Goal: Task Accomplishment & Management: Manage account settings

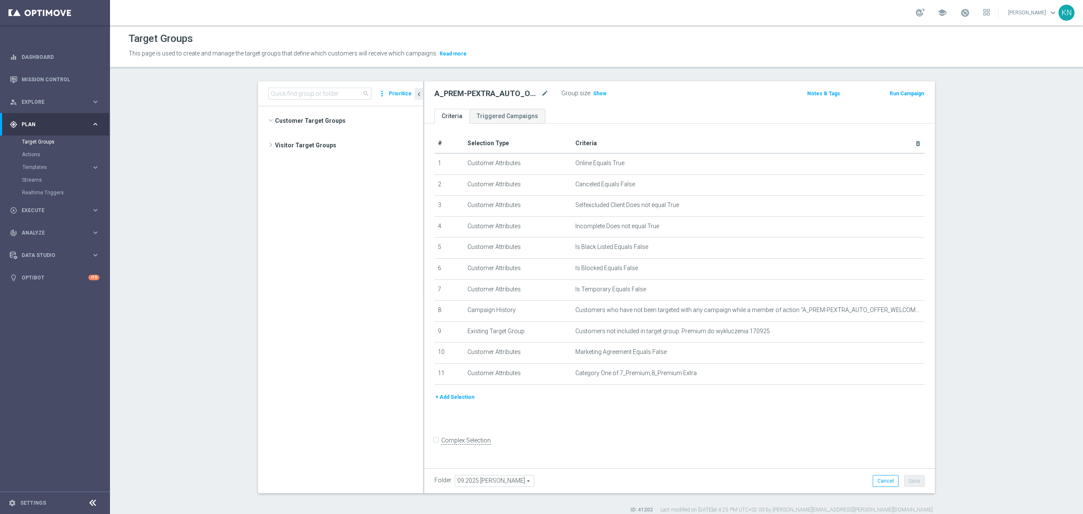
scroll to position [280, 0]
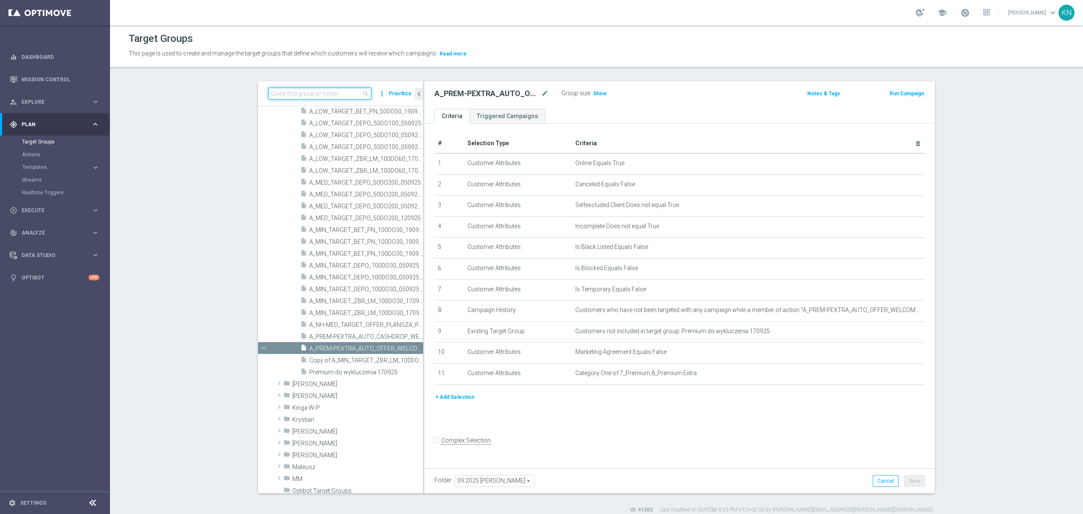
click at [314, 91] on input at bounding box center [319, 94] width 103 height 12
paste input "A_MED_TARGET_ZBR_LE_PN_50DO200_250925"
type input "A_MED_TARGET_ZBR_LE_PN_50DO200_250925"
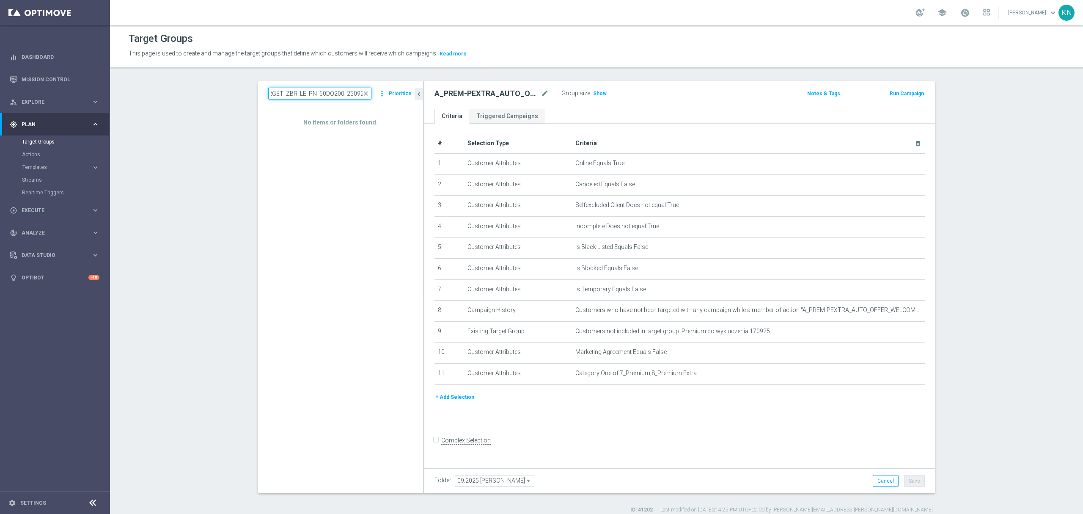
click at [355, 94] on input "A_MED_TARGET_ZBR_LE_PN_50DO200_250925" at bounding box center [319, 94] width 103 height 12
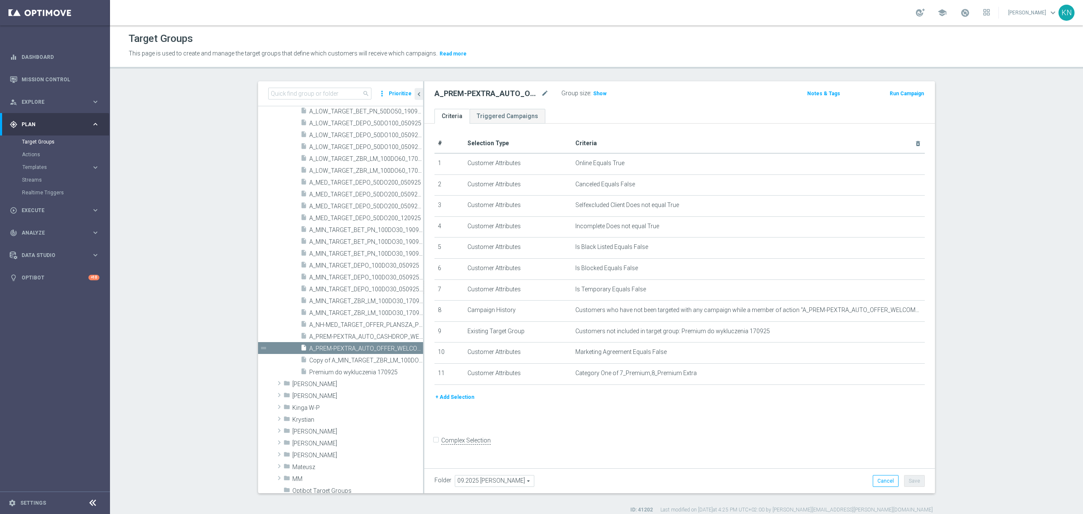
click at [366, 358] on span "Copy of A_MIN_TARGET_ZBR_LM_100DO30_170925" at bounding box center [366, 360] width 114 height 7
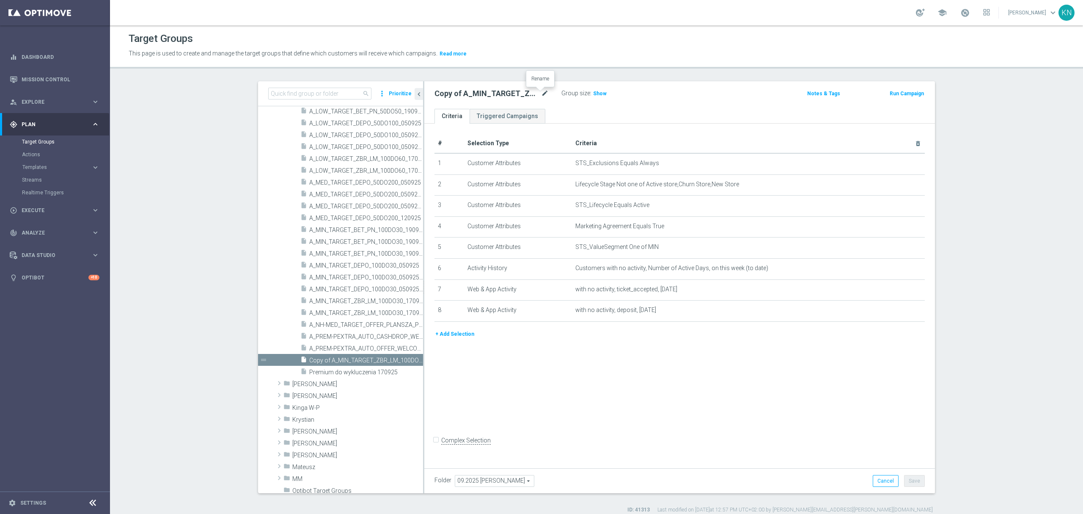
click at [541, 91] on icon "mode_edit" at bounding box center [545, 93] width 8 height 10
drag, startPoint x: 530, startPoint y: 411, endPoint x: 590, endPoint y: 268, distance: 155.2
click at [532, 411] on div "# Selection Type Criteria delete_forever 1 Customer Attributes STS_Exclusions E…" at bounding box center [679, 294] width 511 height 341
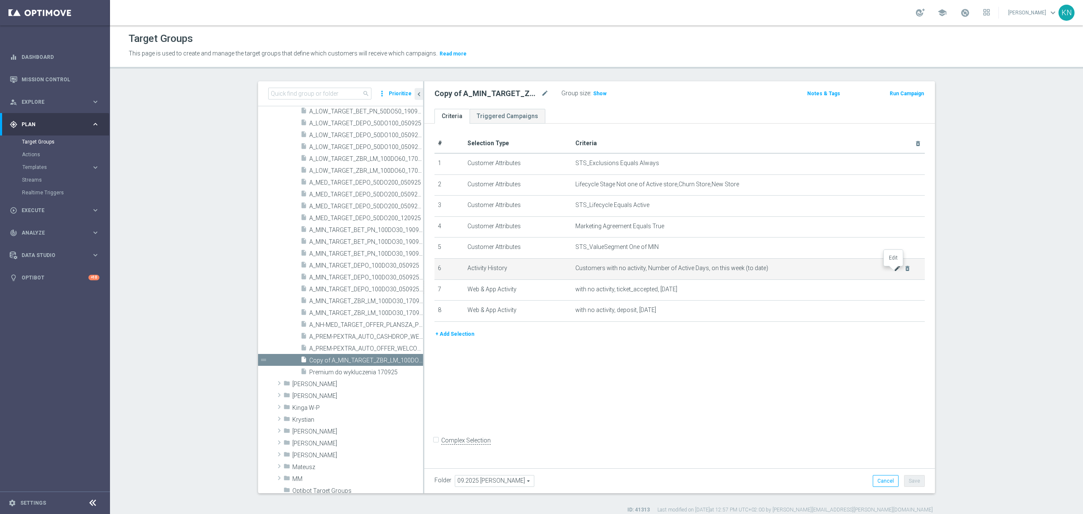
click at [894, 272] on icon "mode_edit" at bounding box center [897, 268] width 7 height 7
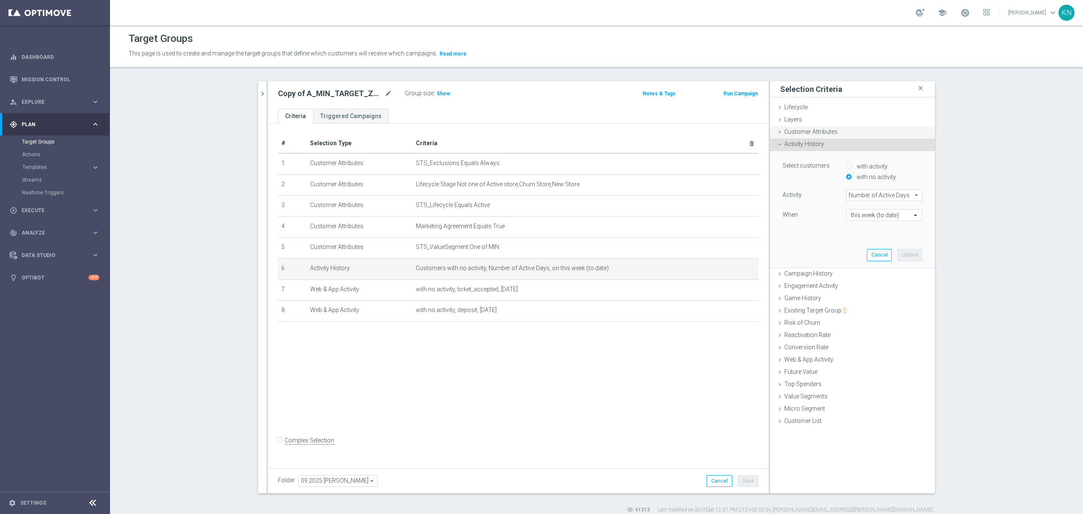
click at [791, 131] on span "Customer Attributes" at bounding box center [811, 131] width 53 height 7
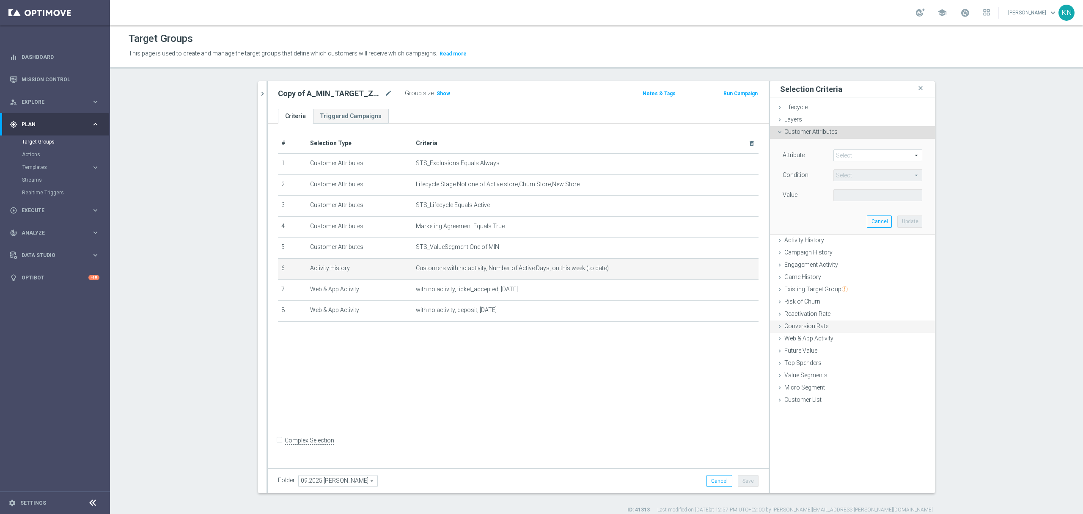
click at [796, 275] on span "Game History" at bounding box center [803, 276] width 37 height 7
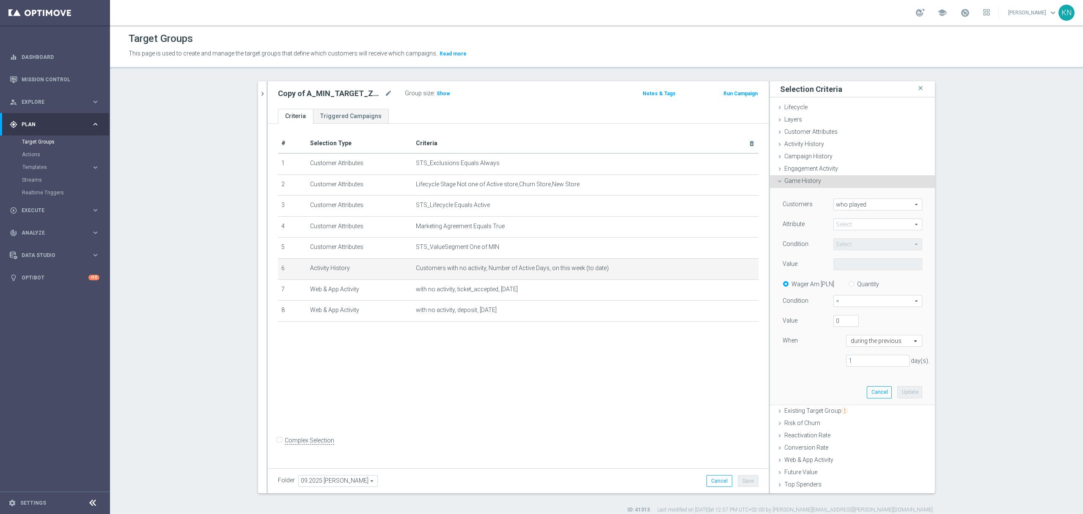
click at [854, 224] on span at bounding box center [878, 224] width 88 height 11
click at [854, 226] on input "search" at bounding box center [878, 224] width 89 height 12
click at [846, 237] on span "sport" at bounding box center [878, 237] width 80 height 7
type input "sport"
type input "Equals"
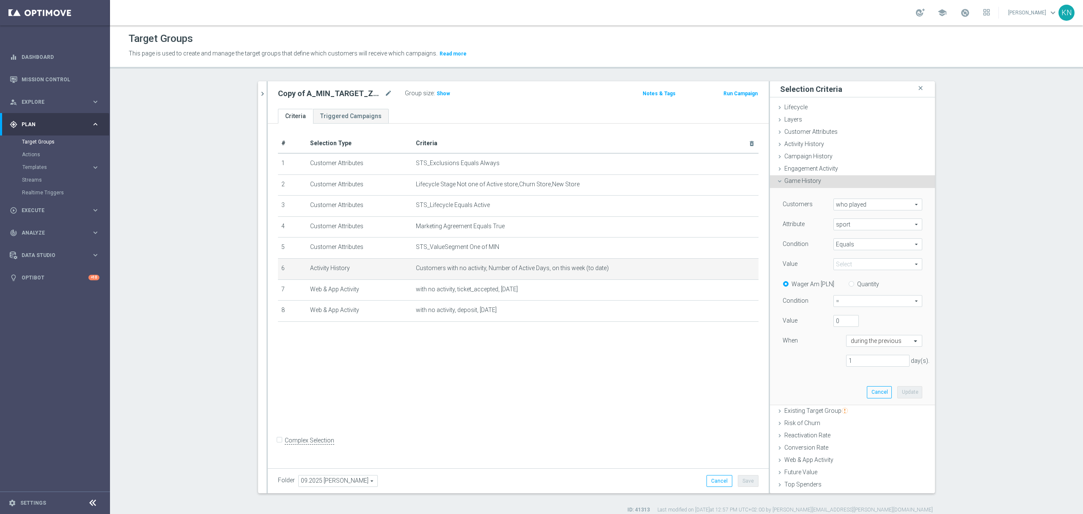
click at [844, 265] on span at bounding box center [878, 264] width 88 height 11
click at [845, 261] on input "search" at bounding box center [878, 264] width 89 height 12
type input "piłka"
click at [852, 302] on span "Piłka Nożna" at bounding box center [878, 298] width 80 height 7
type input "Piłka Nożna"
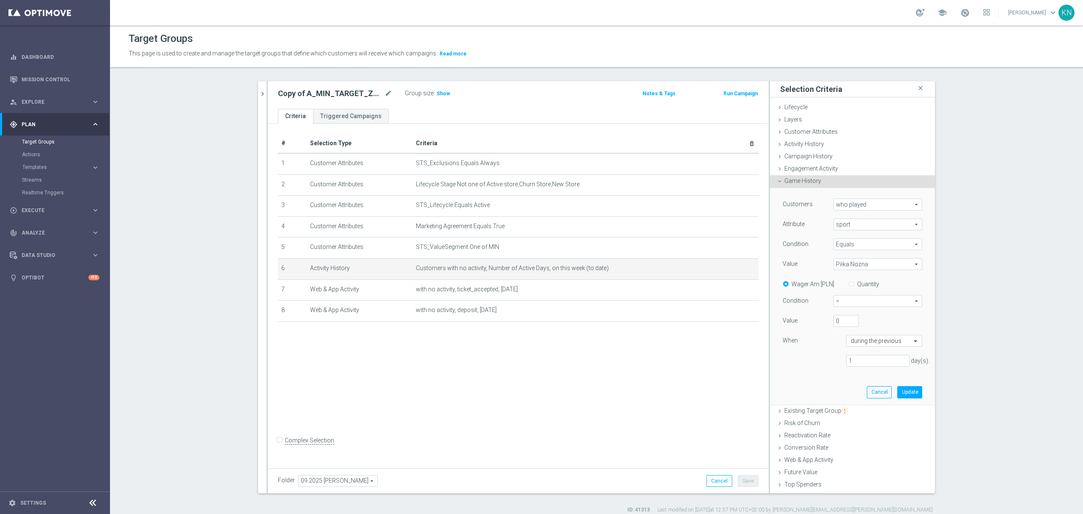
click at [843, 303] on span "=" at bounding box center [878, 300] width 88 height 11
click at [848, 345] on span ">=" at bounding box center [878, 346] width 80 height 7
type input ">="
drag, startPoint x: 833, startPoint y: 324, endPoint x: 823, endPoint y: 322, distance: 10.8
click at [827, 322] on div "0" at bounding box center [846, 321] width 38 height 12
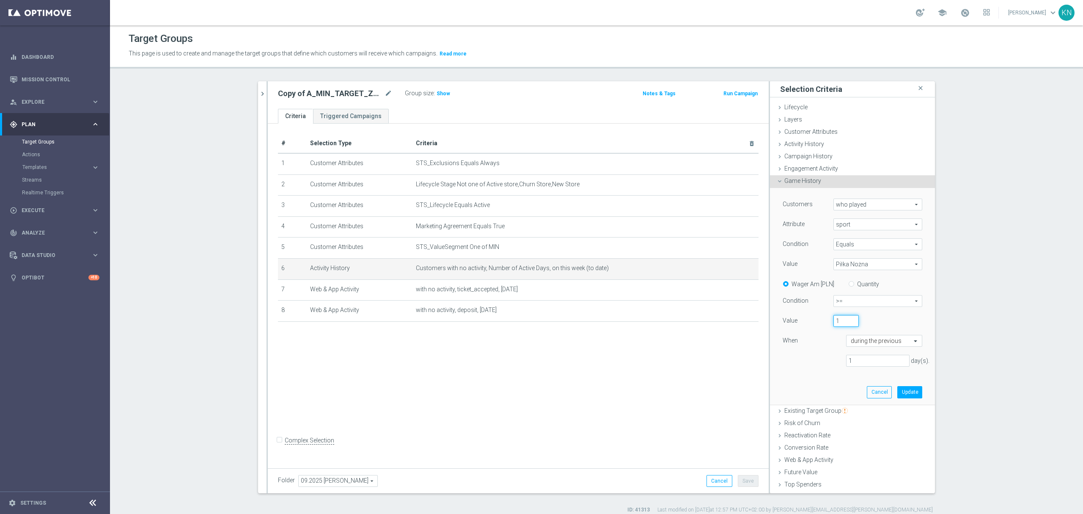
type input "1"
drag, startPoint x: 831, startPoint y: 363, endPoint x: 772, endPoint y: 363, distance: 58.8
click at [777, 363] on div "1 day(s)." at bounding box center [853, 361] width 152 height 12
type input "30"
click at [898, 393] on button "Update" at bounding box center [910, 392] width 25 height 12
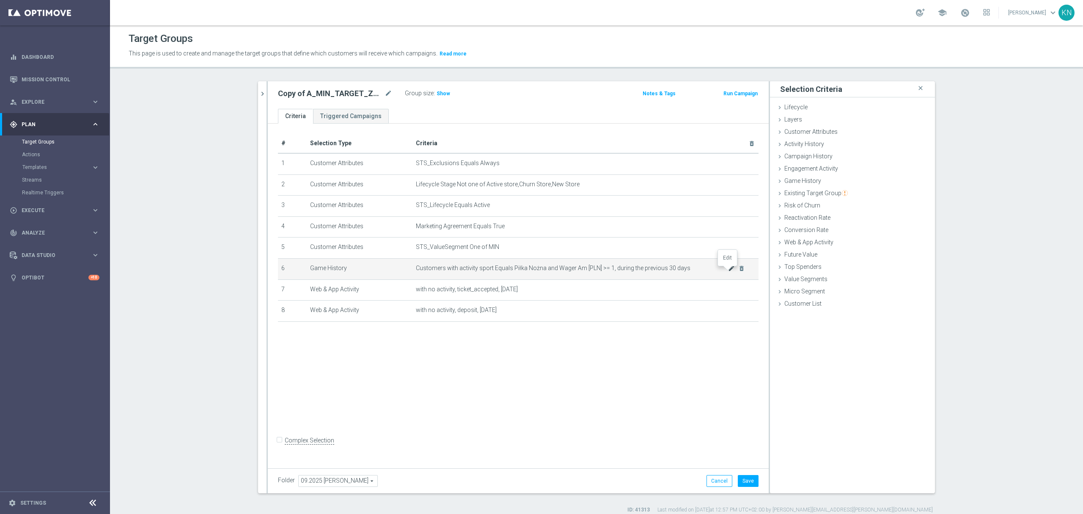
click at [728, 270] on icon "mode_edit" at bounding box center [731, 268] width 7 height 7
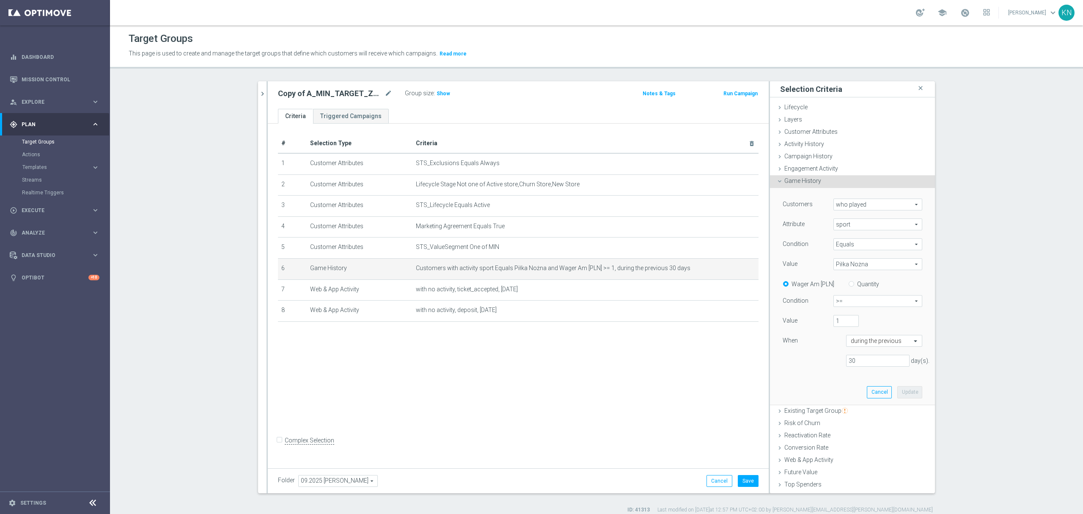
click at [851, 284] on input "Quantity" at bounding box center [854, 283] width 6 height 6
radio input "true"
click at [899, 396] on button "Update" at bounding box center [910, 392] width 25 height 12
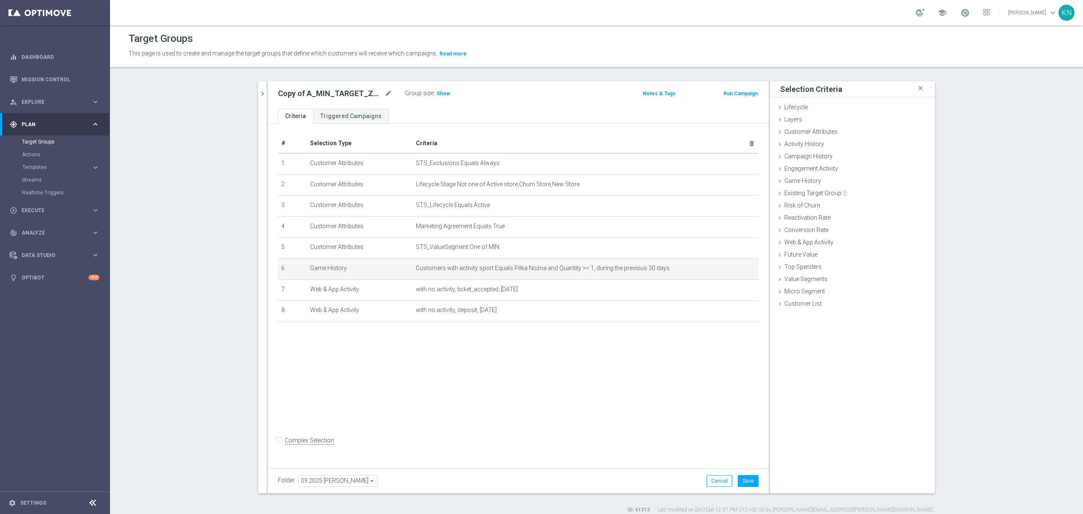
click at [592, 378] on div "# Selection Type Criteria delete_forever 1 Customer Attributes STS_Exclusions E…" at bounding box center [518, 294] width 501 height 341
drag, startPoint x: 725, startPoint y: 291, endPoint x: 752, endPoint y: 298, distance: 28.3
click at [728, 291] on icon "mode_edit" at bounding box center [731, 289] width 7 height 7
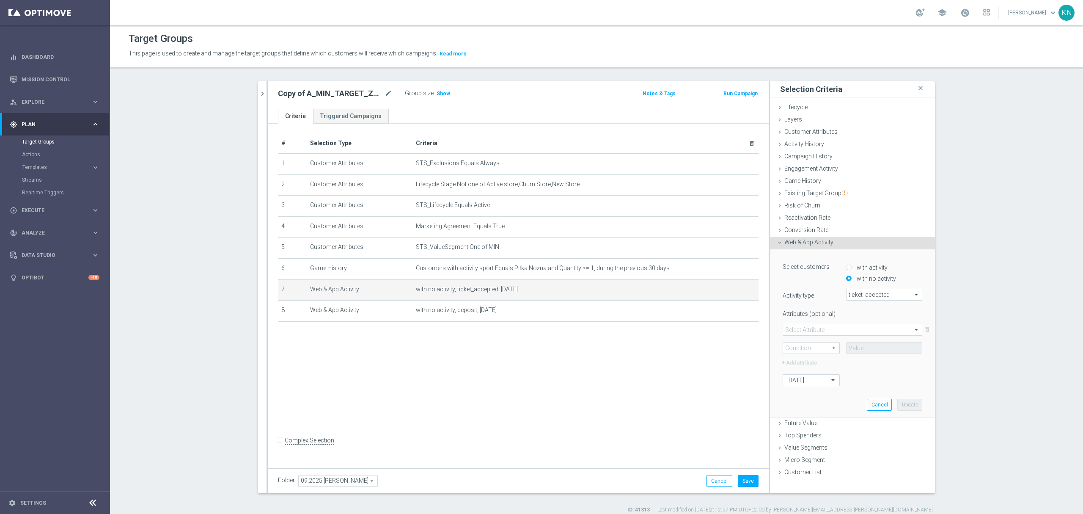
click at [876, 296] on span "ticket_accepted" at bounding box center [884, 294] width 75 height 11
click at [865, 295] on input "search" at bounding box center [884, 295] width 76 height 12
type input "n"
type input "number"
click at [807, 131] on span "Customer Attributes" at bounding box center [811, 131] width 53 height 7
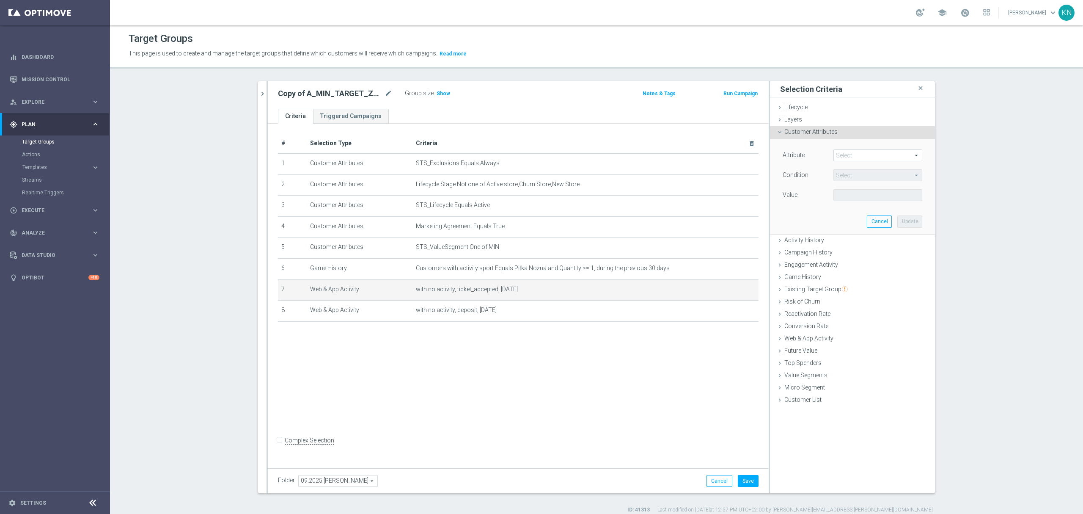
click at [852, 152] on span at bounding box center [878, 155] width 88 height 11
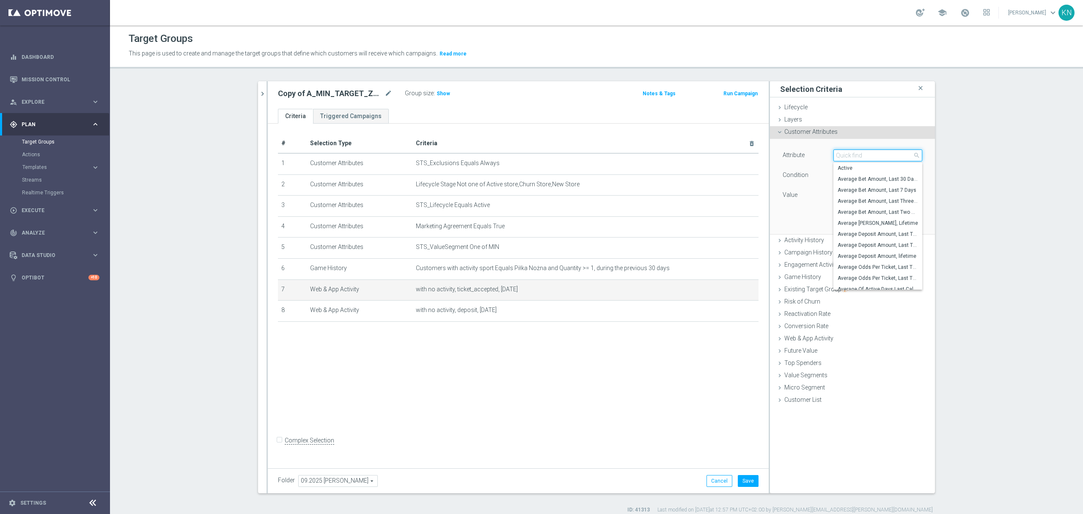
click at [852, 154] on input "search" at bounding box center [878, 155] width 89 height 12
click at [800, 241] on span "Activity History" at bounding box center [805, 240] width 40 height 7
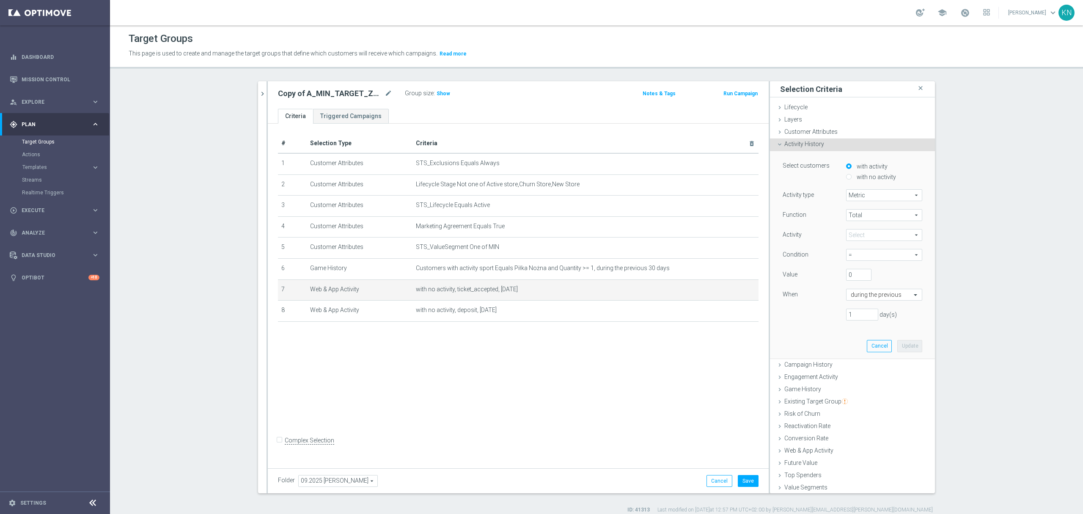
click at [859, 172] on div "with activity" at bounding box center [884, 167] width 76 height 11
click at [860, 175] on label "with no activity" at bounding box center [875, 177] width 41 height 8
click at [852, 175] on input "with no activity" at bounding box center [849, 177] width 6 height 6
radio input "true"
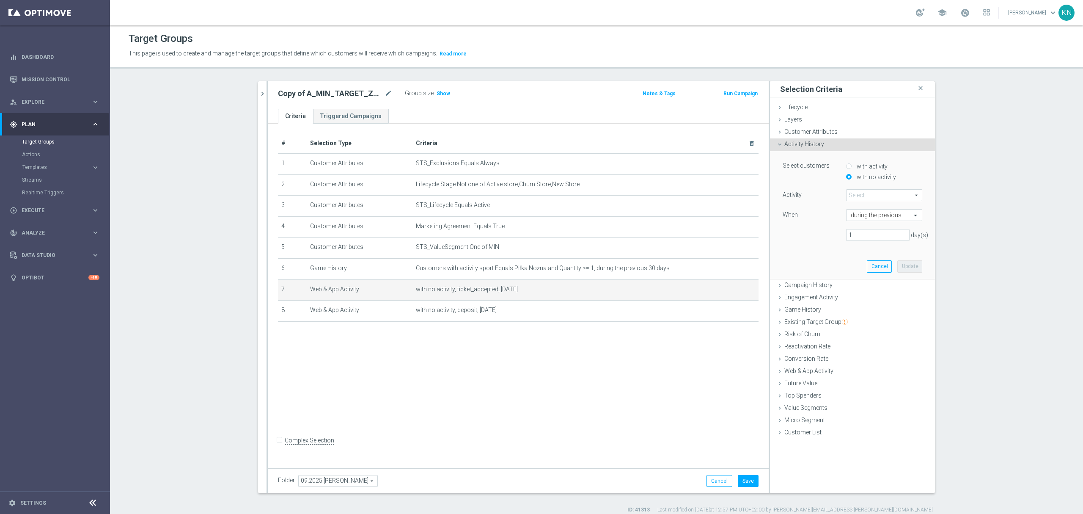
click at [870, 200] on span at bounding box center [884, 195] width 75 height 11
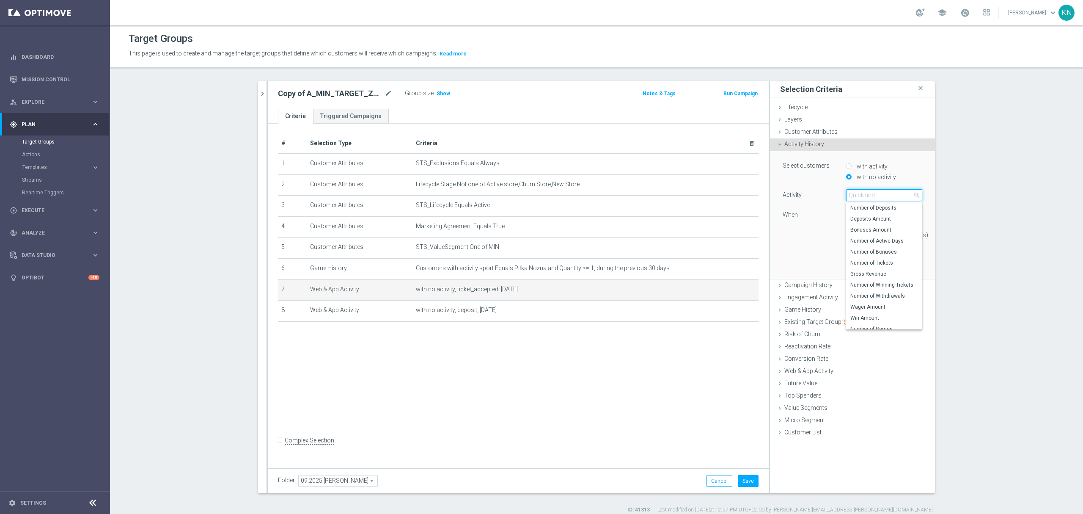
click at [862, 196] on input "search" at bounding box center [884, 195] width 76 height 12
click at [868, 242] on span "Number of Active Days" at bounding box center [885, 240] width 68 height 7
type input "Number of Active Days"
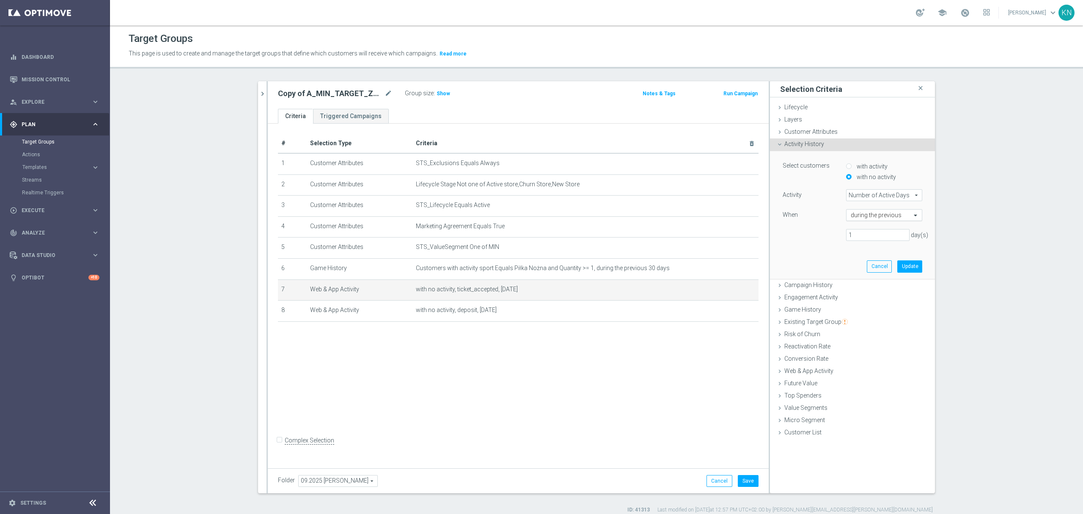
click at [887, 215] on input "text" at bounding box center [876, 216] width 50 height 8
click at [887, 256] on label "this week (to date)" at bounding box center [871, 254] width 40 height 7
click at [911, 256] on button "Update" at bounding box center [910, 255] width 25 height 12
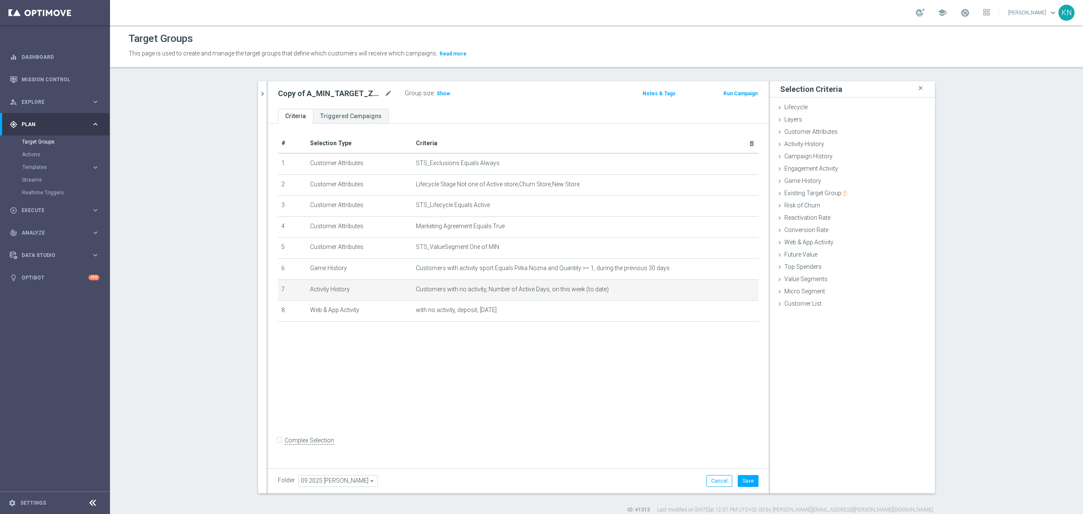
click at [486, 384] on div "# Selection Type Criteria delete_forever 1 Customer Attributes STS_Exclusions E…" at bounding box center [518, 294] width 501 height 341
click at [802, 133] on span "Customer Attributes" at bounding box center [811, 131] width 53 height 7
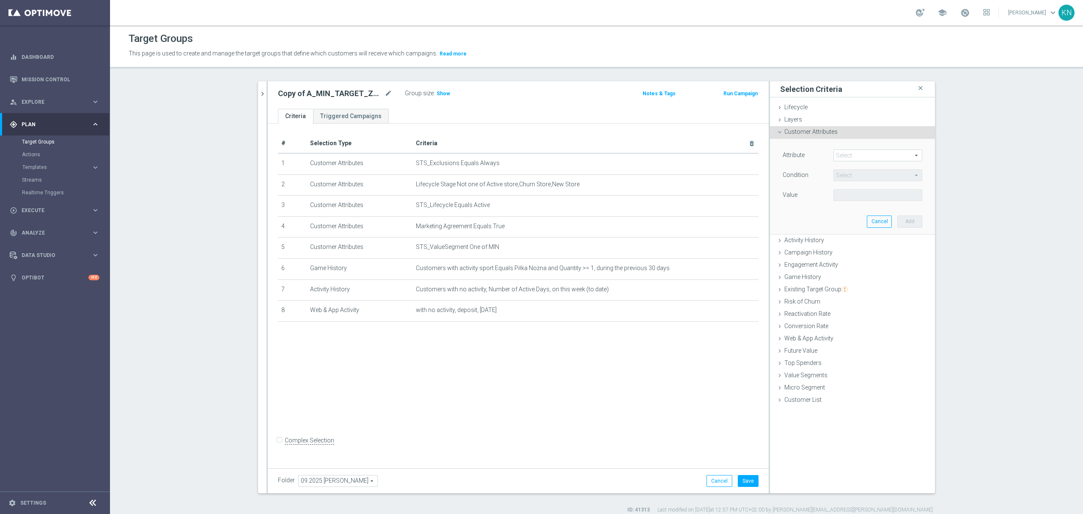
drag, startPoint x: 489, startPoint y: 376, endPoint x: 553, endPoint y: 329, distance: 79.0
click at [491, 376] on div "# Selection Type Criteria delete_forever 1 Customer Attributes STS_Exclusions E…" at bounding box center [518, 294] width 501 height 341
click at [560, 320] on td "with no activity, deposit, [DATE] mode_edit delete_forever" at bounding box center [586, 310] width 346 height 21
click at [0, 0] on icon "mode_edit" at bounding box center [0, 0] width 0 height 0
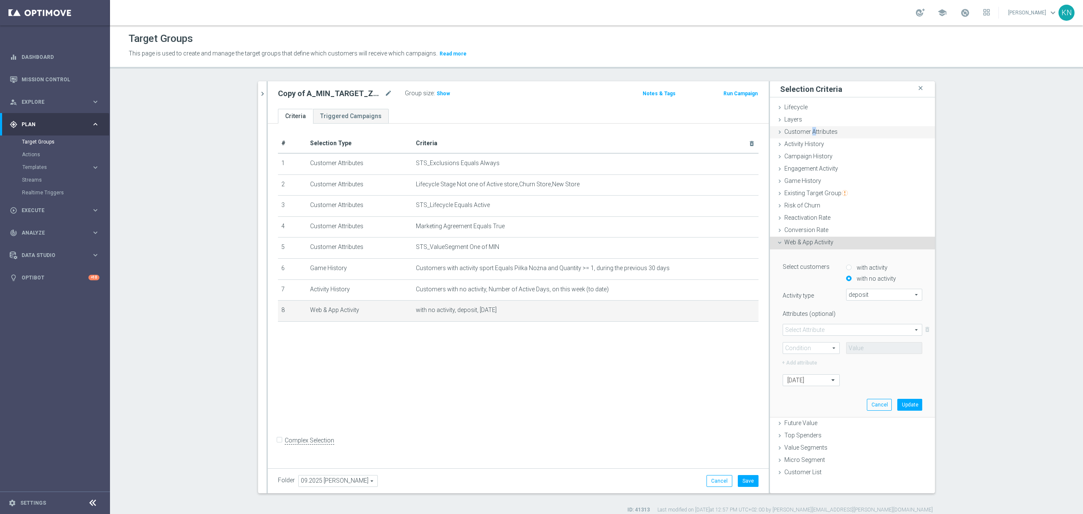
click at [809, 130] on span "Customer Attributes" at bounding box center [811, 131] width 53 height 7
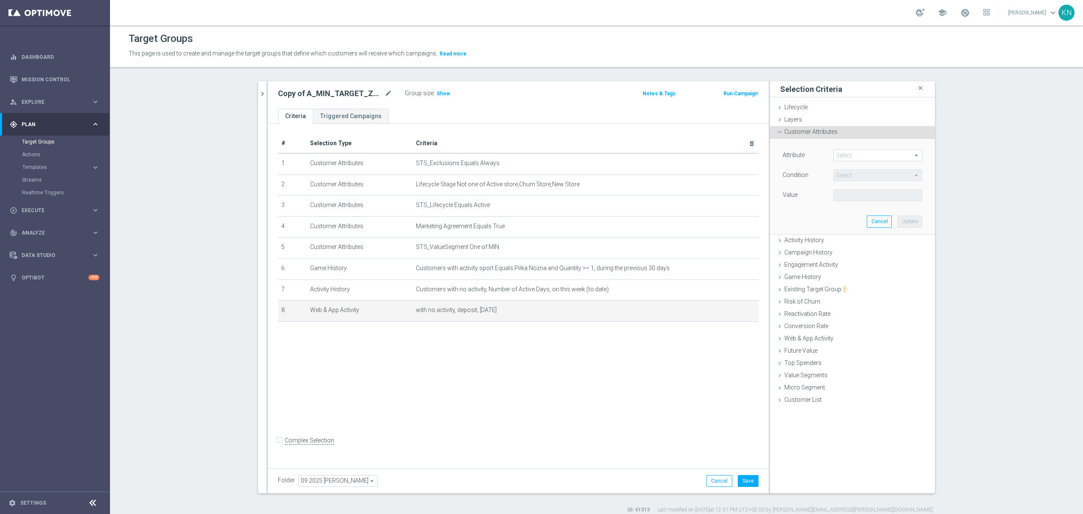
click at [852, 157] on span at bounding box center [878, 155] width 88 height 11
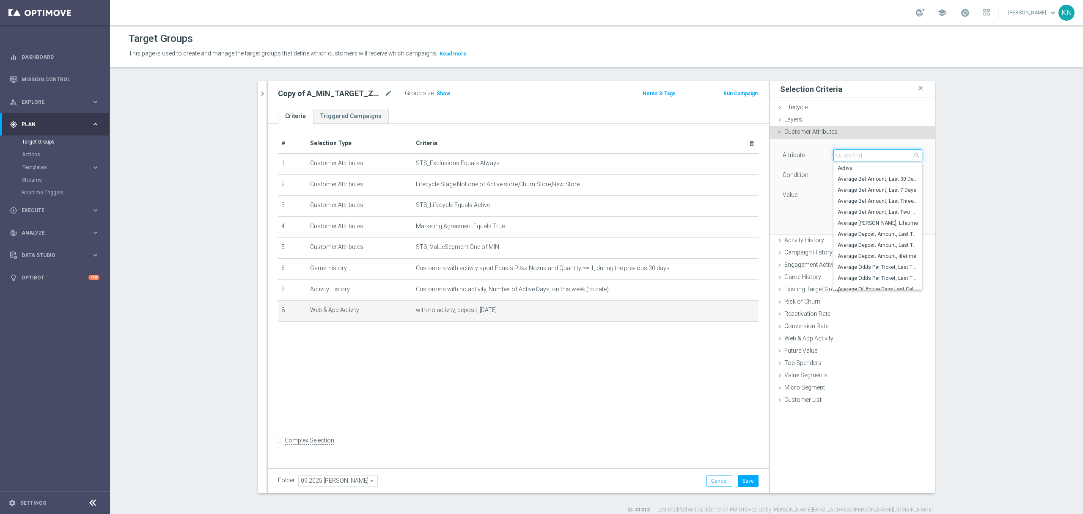
click at [850, 156] on input "search" at bounding box center [878, 155] width 89 height 12
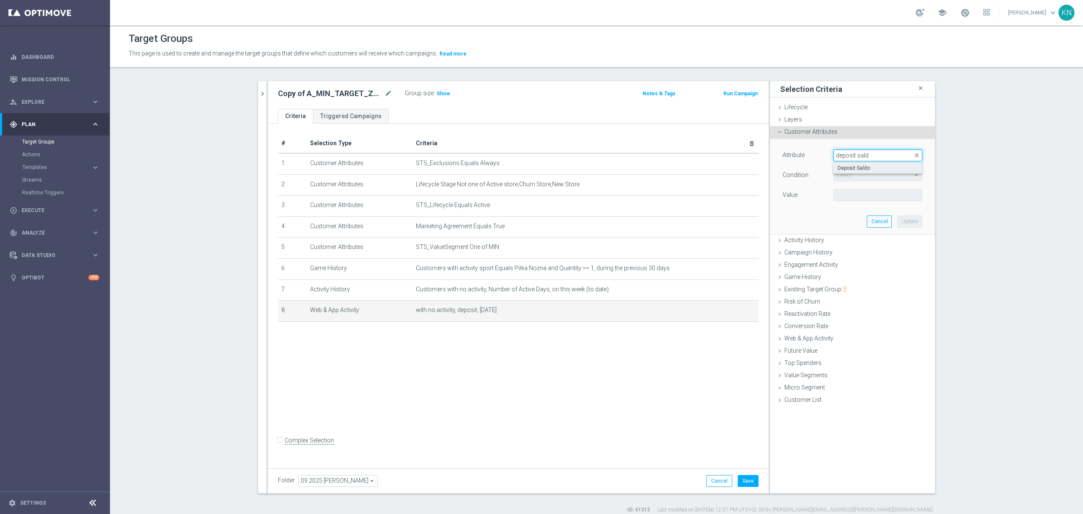
type input "deposit sald"
click at [859, 167] on span "Deposit Saldo" at bounding box center [878, 168] width 80 height 7
type input "Deposit Saldo"
click at [854, 176] on span "=" at bounding box center [878, 175] width 88 height 11
click at [847, 251] on span "between" at bounding box center [878, 254] width 80 height 7
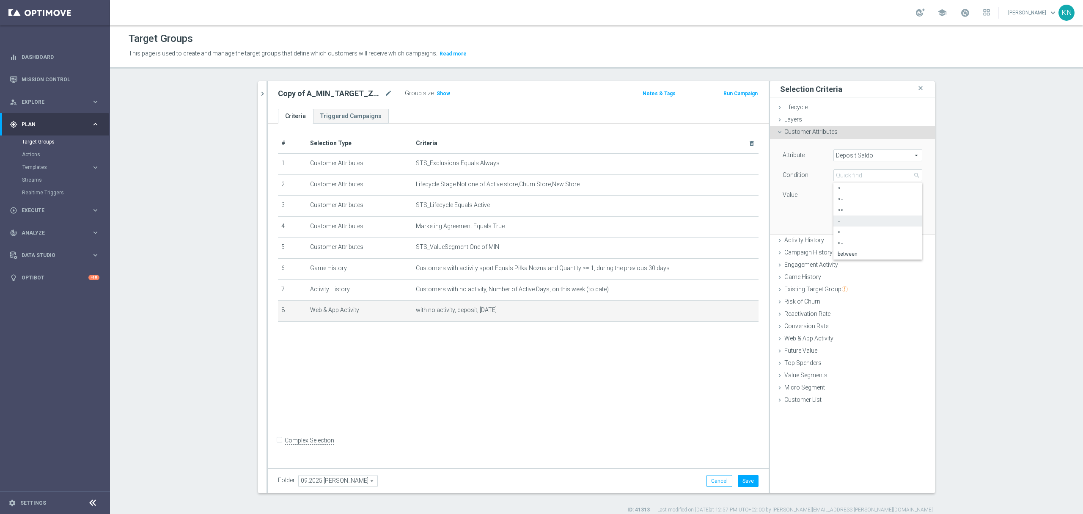
type input "between"
click at [846, 198] on input "PLN" at bounding box center [853, 195] width 38 height 12
type input "0"
type input "2"
drag, startPoint x: 909, startPoint y: 243, endPoint x: 886, endPoint y: 259, distance: 27.9
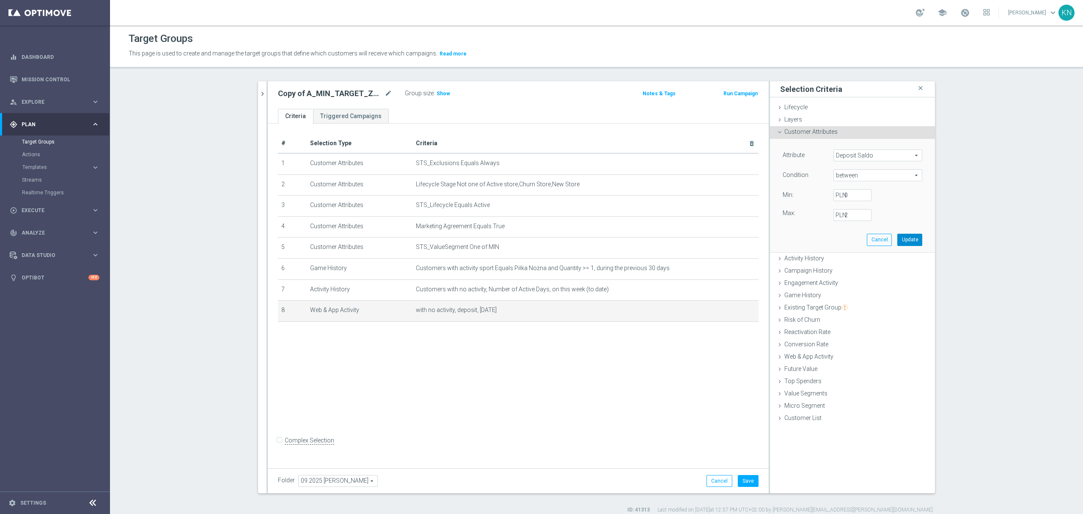
click at [908, 242] on button "Update" at bounding box center [910, 240] width 25 height 12
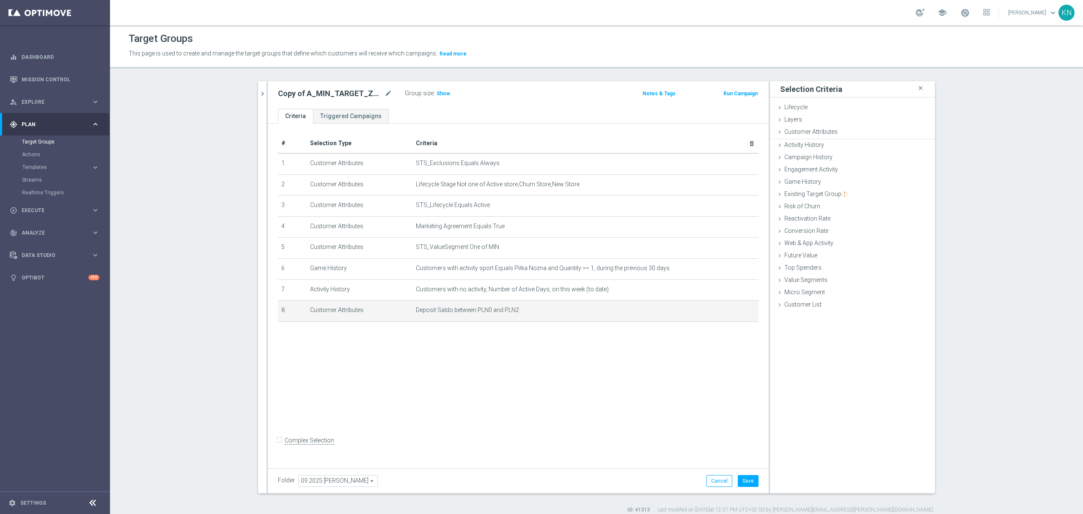
click at [574, 419] on div "# Selection Type Criteria delete_forever 1 Customer Attributes STS_Exclusions E…" at bounding box center [518, 294] width 501 height 341
drag, startPoint x: 257, startPoint y: 104, endPoint x: 266, endPoint y: 112, distance: 11.7
click at [258, 104] on button "chevron_right" at bounding box center [262, 93] width 8 height 25
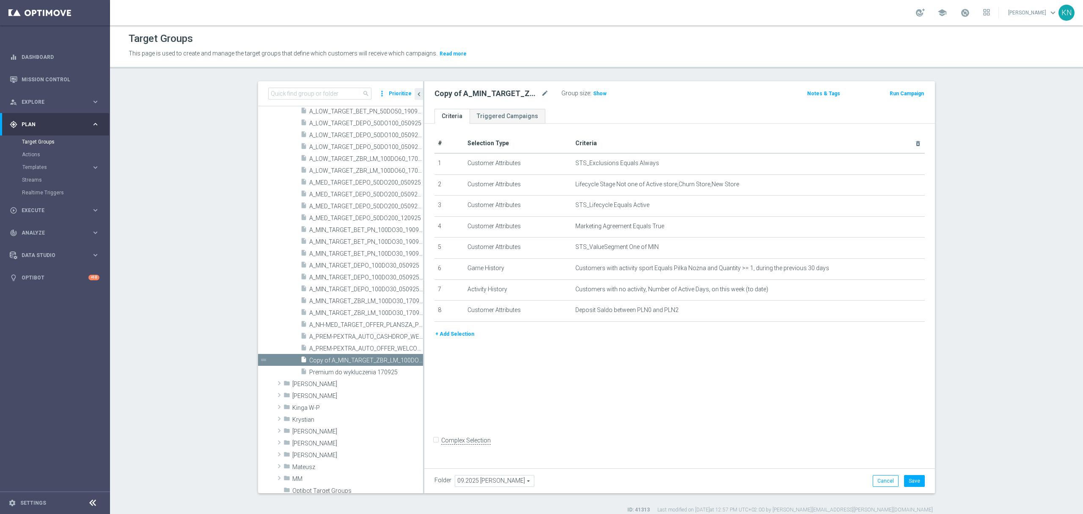
drag, startPoint x: 447, startPoint y: 337, endPoint x: 469, endPoint y: 341, distance: 22.3
click at [447, 336] on button "+ Add Selection" at bounding box center [455, 333] width 41 height 9
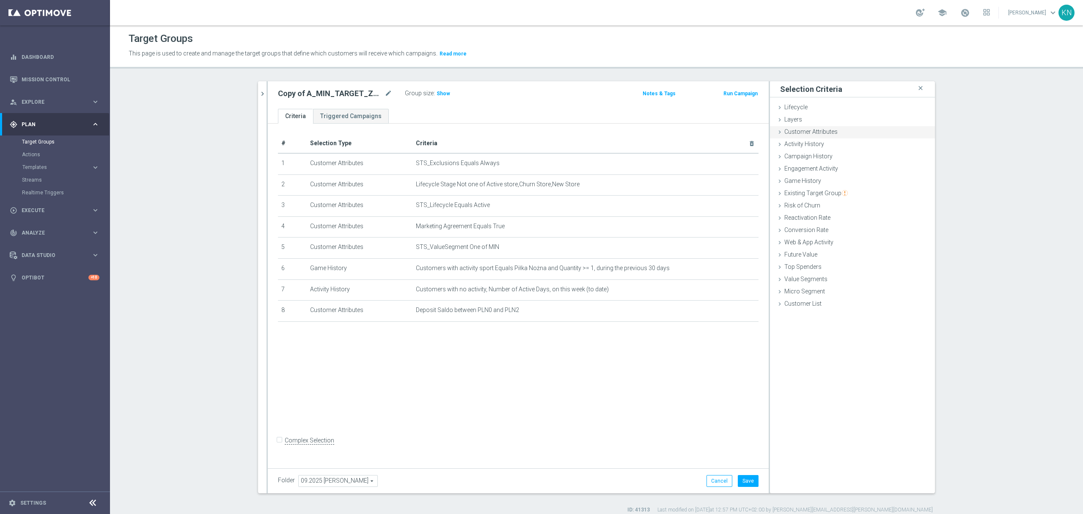
click at [830, 130] on span "Customer Attributes" at bounding box center [811, 131] width 53 height 7
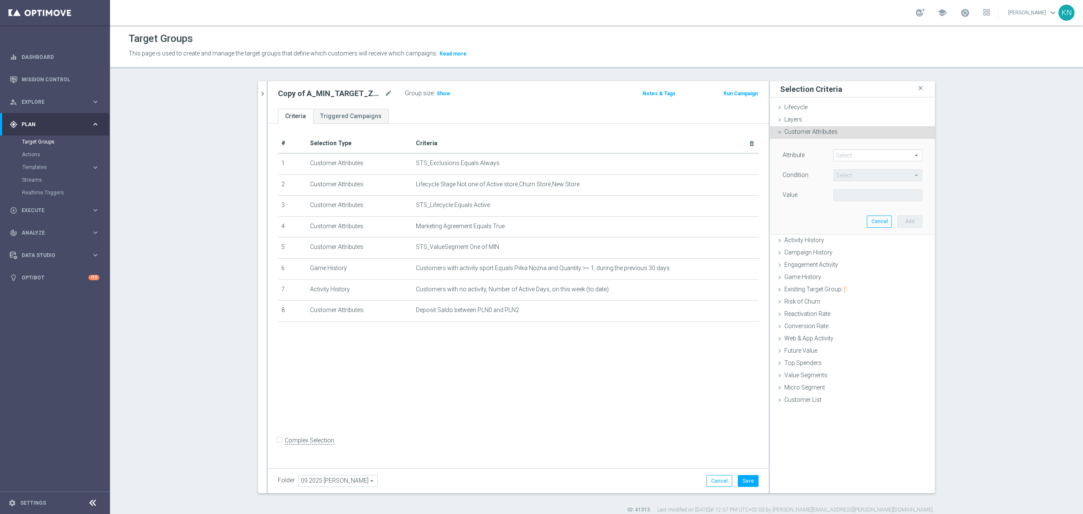
drag, startPoint x: 845, startPoint y: 160, endPoint x: 845, endPoint y: 154, distance: 5.9
click at [845, 160] on span at bounding box center [878, 155] width 88 height 11
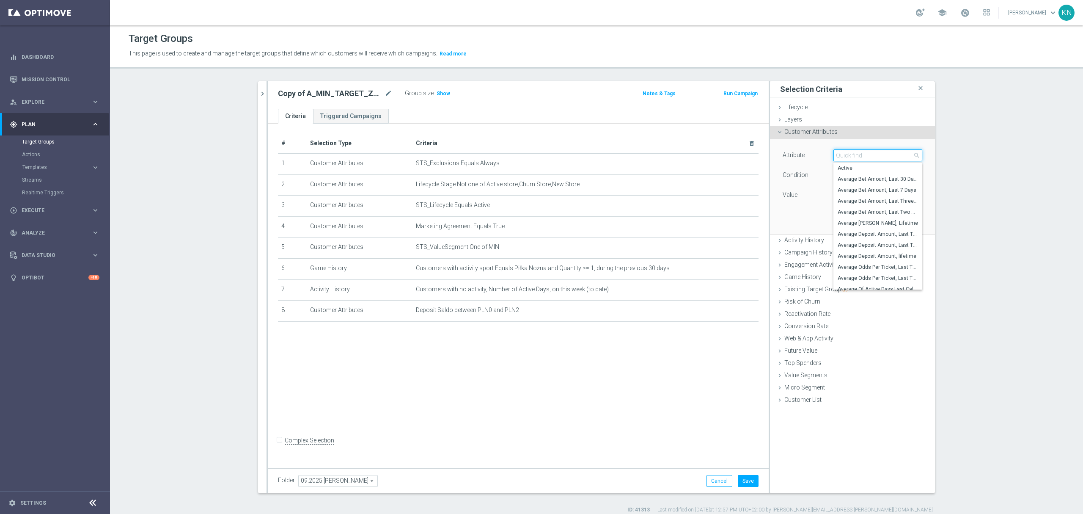
click at [845, 154] on input "search" at bounding box center [878, 155] width 89 height 12
type input "bonus saldo"
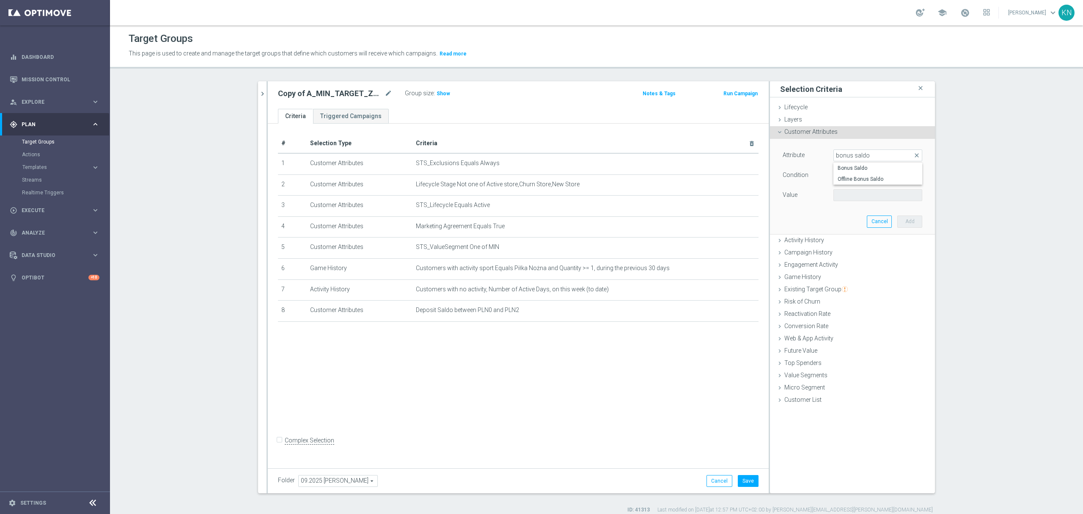
click at [860, 168] on span "Bonus Saldo" at bounding box center [878, 168] width 80 height 7
type input "Bonus Saldo"
click at [865, 175] on span "=" at bounding box center [878, 175] width 88 height 11
drag, startPoint x: 859, startPoint y: 251, endPoint x: 857, endPoint y: 205, distance: 45.7
click at [859, 250] on label "between" at bounding box center [878, 253] width 89 height 11
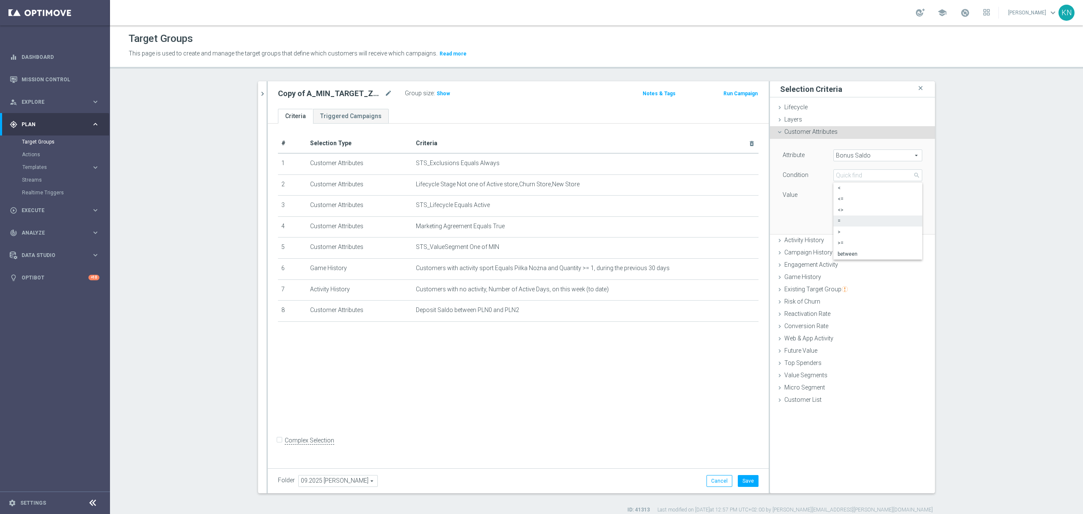
type input "between"
click at [846, 197] on input "PLN" at bounding box center [853, 195] width 38 height 12
type input "0"
type input "2"
click at [909, 243] on button "Add" at bounding box center [910, 240] width 25 height 12
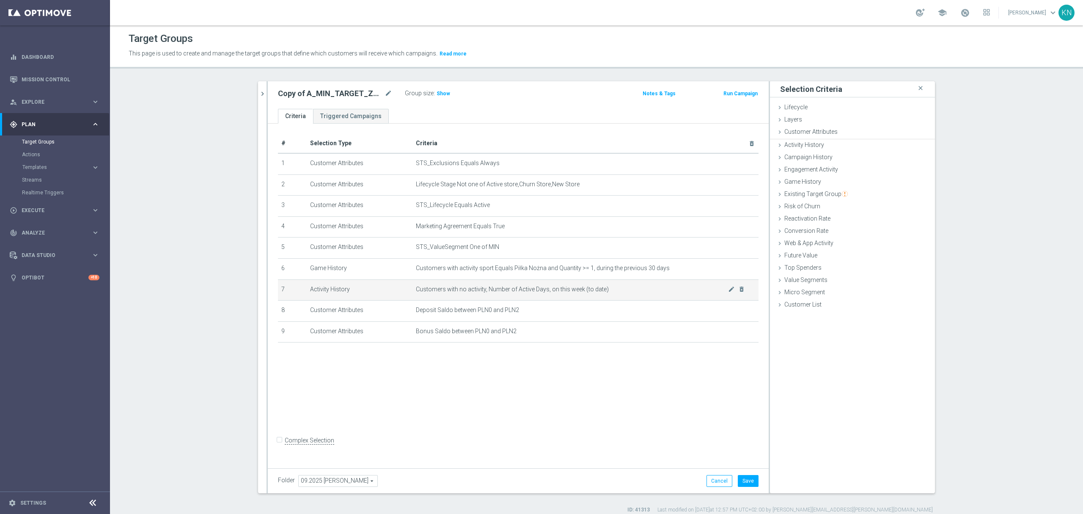
click at [556, 394] on div "# Selection Type Criteria delete_forever 1 Customer Attributes STS_Exclusions E…" at bounding box center [518, 294] width 501 height 341
click at [437, 96] on span "Show" at bounding box center [444, 94] width 14 height 6
click at [181, 357] on section "search more_vert Prioritize Customer Target Groups library_add create_new_folder" at bounding box center [596, 297] width 973 height 432
click at [593, 387] on div "# Selection Type Criteria delete_forever 1 Customer Attributes STS_Exclusions E…" at bounding box center [518, 294] width 501 height 341
click at [825, 132] on span "Customer Attributes" at bounding box center [811, 131] width 53 height 7
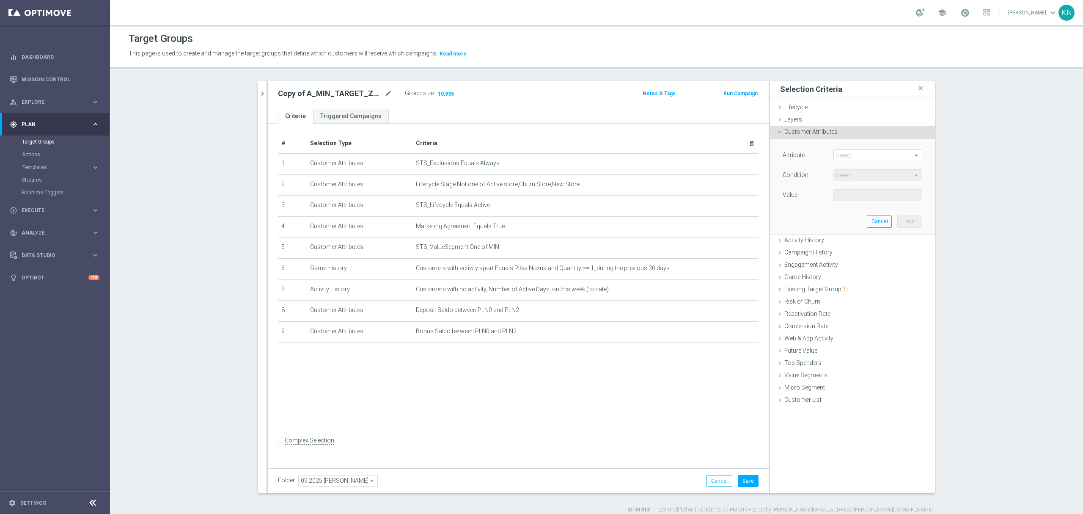
click at [846, 151] on span at bounding box center [878, 155] width 88 height 11
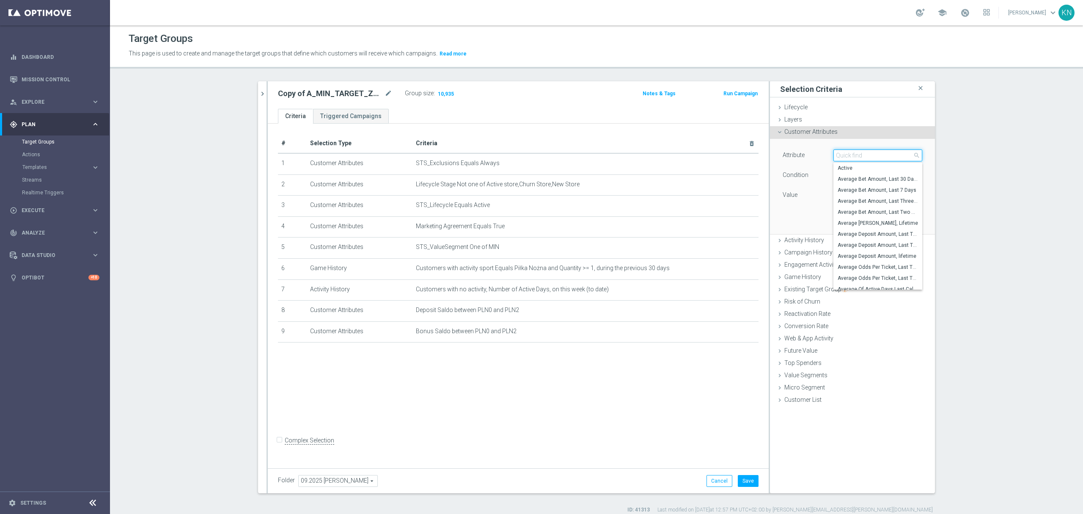
click at [846, 154] on input "search" at bounding box center [878, 155] width 89 height 12
type input "bonus"
click at [806, 219] on div "Attribute Select arrow_drop_down bonus close Bonus After Queue test Bonus Agree…" at bounding box center [853, 186] width 152 height 95
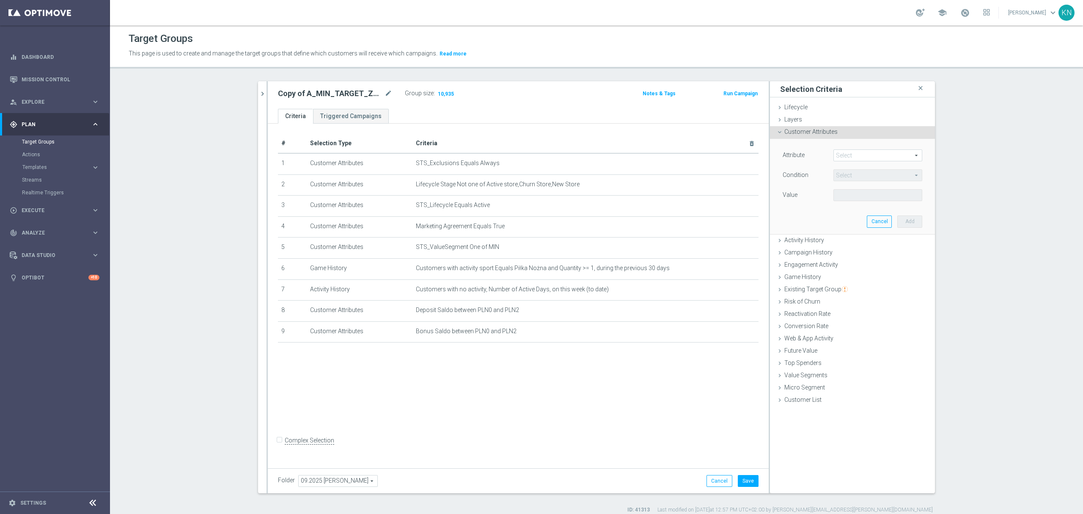
click at [852, 153] on span at bounding box center [878, 155] width 88 height 11
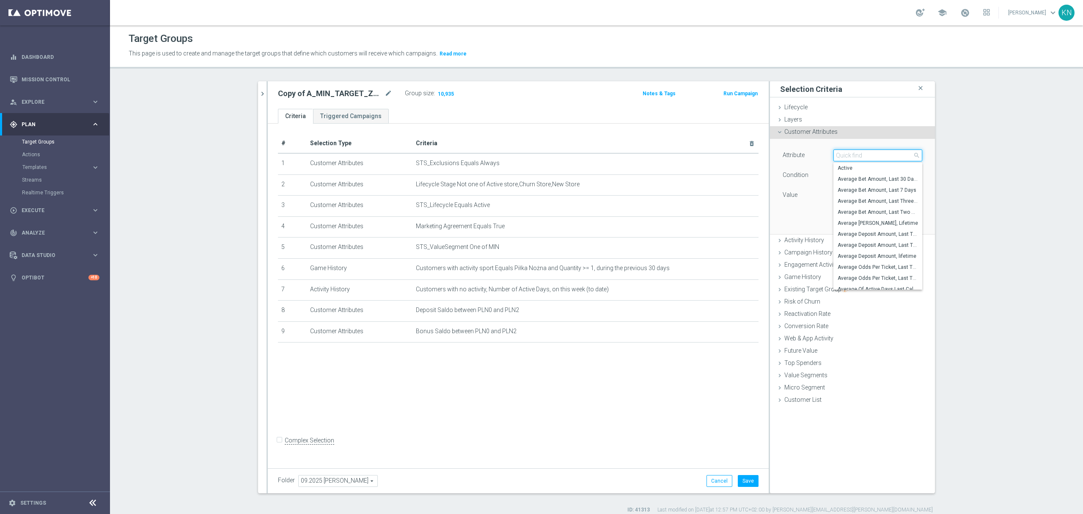
click at [851, 153] on input "search" at bounding box center [878, 155] width 89 height 12
type input "que"
click at [879, 201] on span "Number Bonus Queue from Client file" at bounding box center [878, 201] width 80 height 7
type input "Number Bonus Queue from Client file"
type input "="
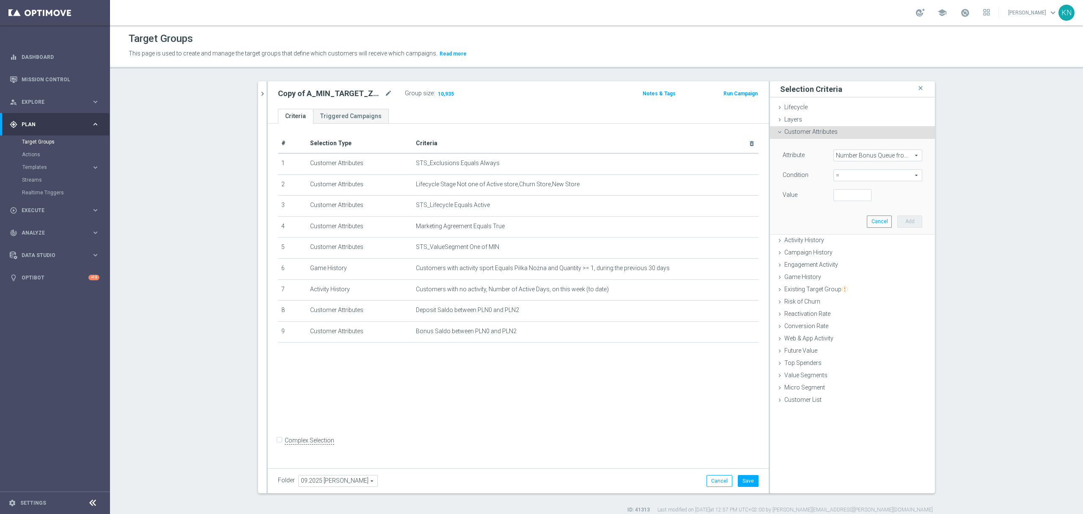
click at [865, 176] on span "=" at bounding box center [878, 175] width 88 height 11
click at [796, 214] on div "Attribute Number Bonus Queue from Client file Number Bonus Queue from Client fi…" at bounding box center [853, 186] width 152 height 95
click at [835, 193] on input "number" at bounding box center [853, 195] width 38 height 12
type input "0"
click at [911, 219] on button "Add" at bounding box center [910, 221] width 25 height 12
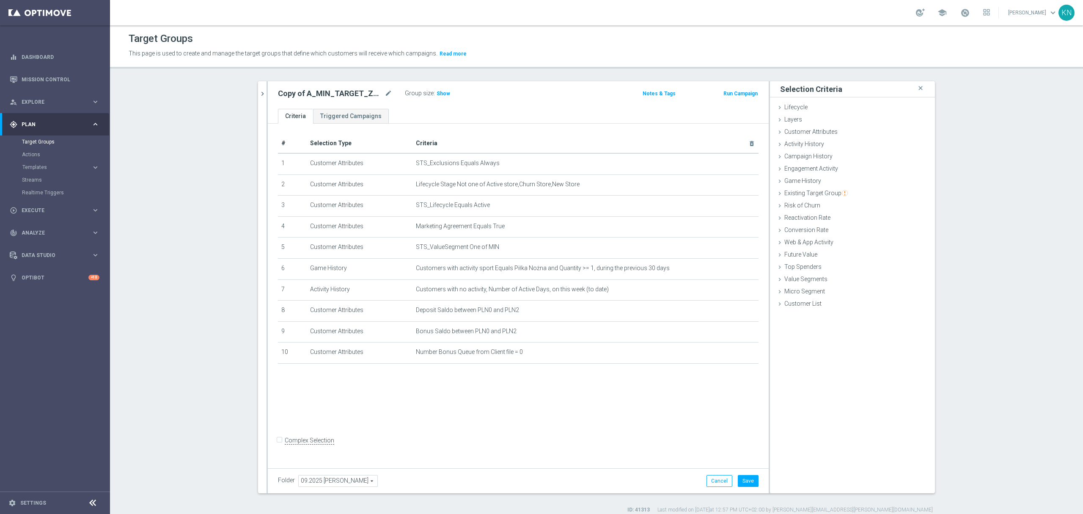
click at [559, 410] on div "# Selection Type Criteria delete_forever 1 Customer Attributes STS_Exclusions E…" at bounding box center [518, 294] width 501 height 341
drag, startPoint x: 441, startPoint y: 91, endPoint x: 434, endPoint y: 112, distance: 21.4
click at [442, 91] on span "Show" at bounding box center [444, 94] width 14 height 6
click at [739, 355] on icon "delete_forever" at bounding box center [742, 352] width 7 height 7
click at [478, 372] on div "# Selection Type Criteria delete_forever 1 Customer Attributes STS_Exclusions E…" at bounding box center [518, 294] width 501 height 341
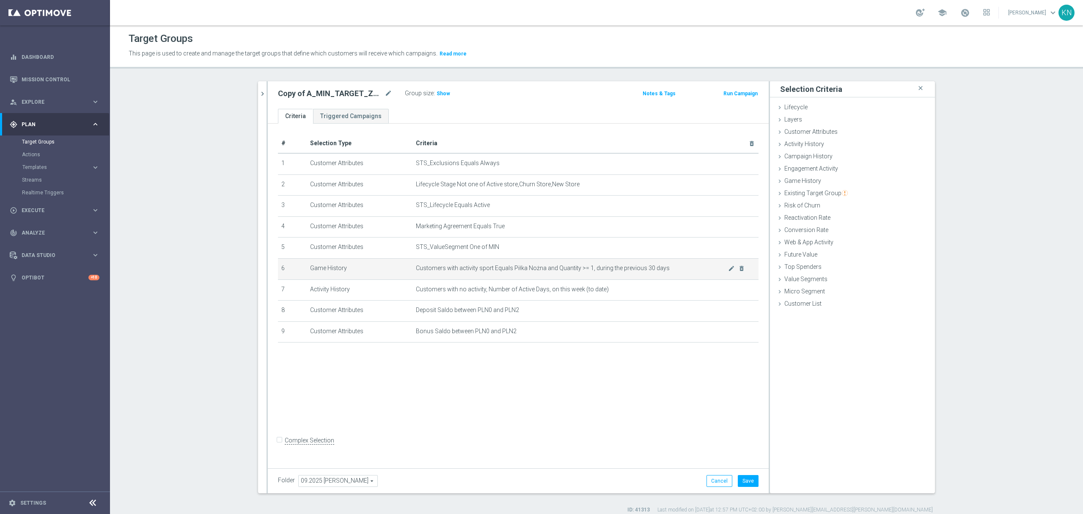
click at [742, 270] on td "Customers with activity sport Equals Piłka Nożna and Quantity >= 1, during the …" at bounding box center [586, 268] width 346 height 21
click at [739, 272] on icon "delete_forever" at bounding box center [742, 268] width 7 height 7
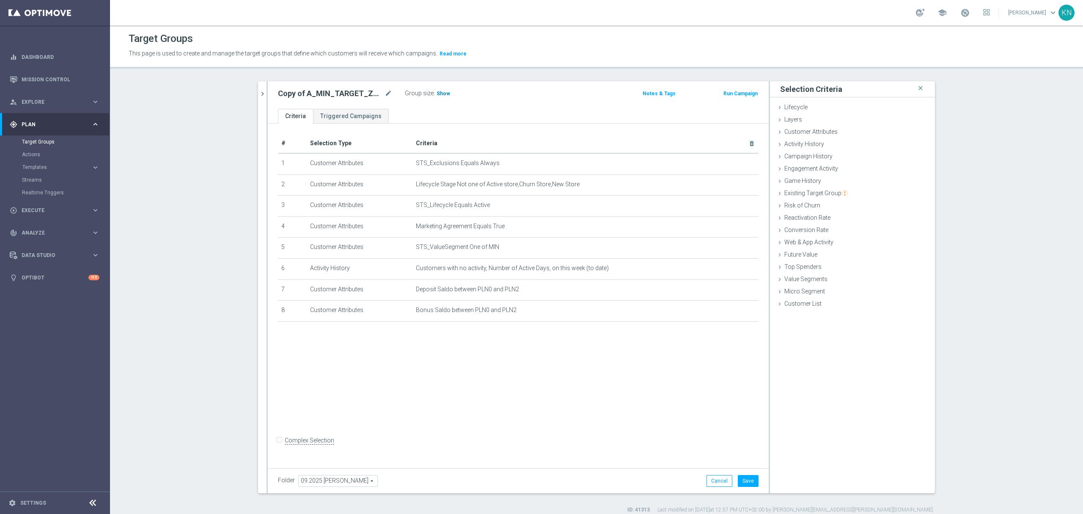
click at [437, 91] on span "Show" at bounding box center [444, 94] width 14 height 6
click at [559, 360] on div "# Selection Type Criteria delete_forever 1 Customer Attributes STS_Exclusions E…" at bounding box center [518, 294] width 501 height 341
click at [818, 125] on div "Layers done" at bounding box center [852, 120] width 165 height 13
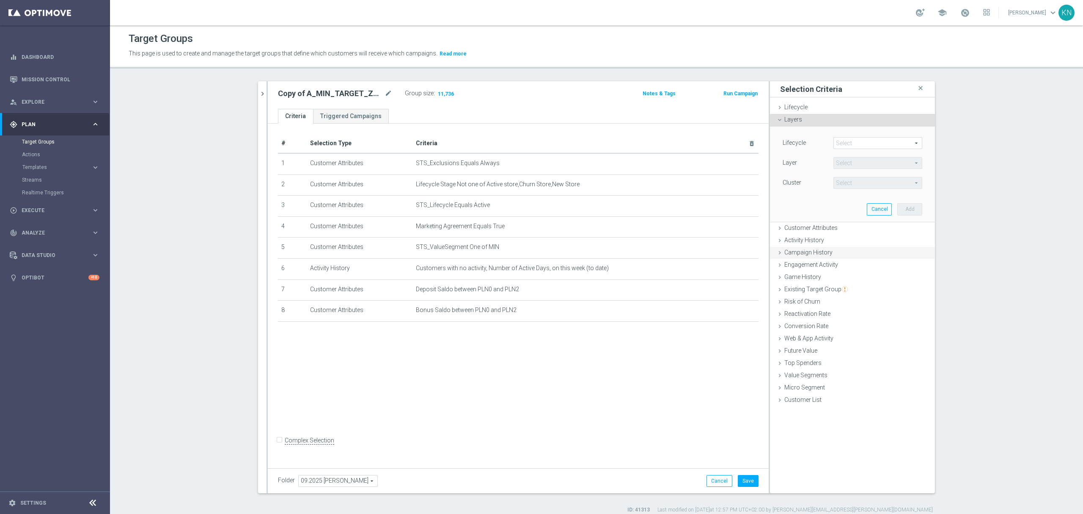
drag, startPoint x: 786, startPoint y: 229, endPoint x: 815, endPoint y: 201, distance: 39.8
click at [786, 228] on span "Customer Attributes" at bounding box center [811, 227] width 53 height 7
click at [849, 154] on span at bounding box center [878, 155] width 88 height 11
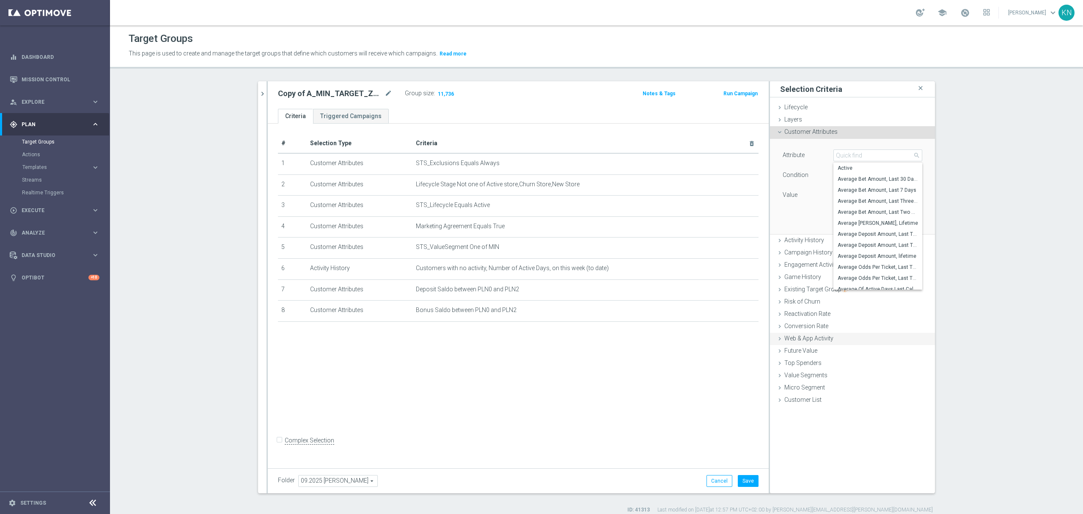
click at [805, 337] on span "Web & App Activity" at bounding box center [809, 338] width 49 height 7
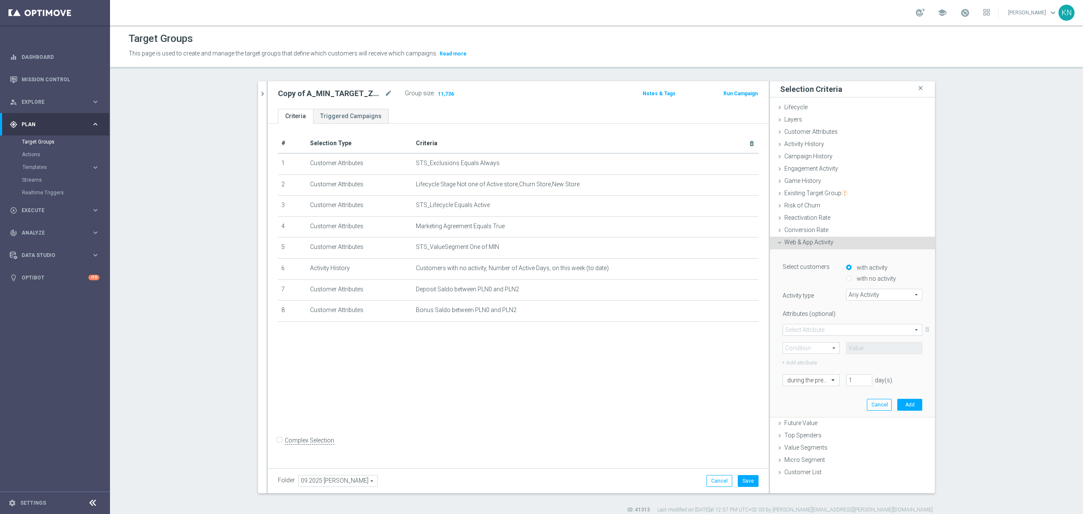
click at [857, 281] on label "with no activity" at bounding box center [875, 279] width 41 height 8
click at [852, 281] on input "with no activity" at bounding box center [849, 279] width 6 height 6
radio input "true"
click at [872, 295] on span "Any Activity" at bounding box center [884, 294] width 75 height 11
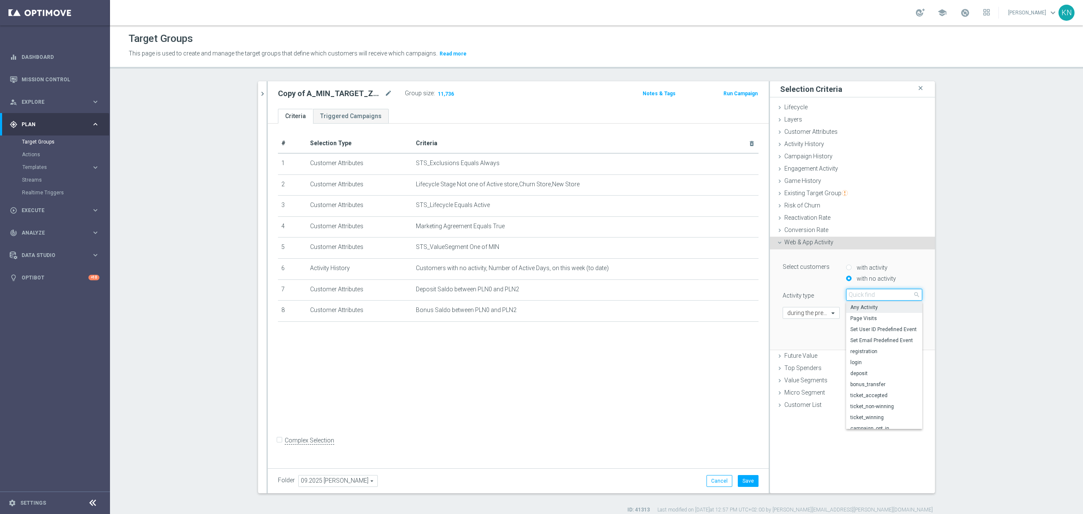
click at [874, 294] on input "search" at bounding box center [884, 295] width 76 height 12
click at [874, 293] on input "search" at bounding box center [884, 295] width 76 height 12
type input "ticket"
click at [867, 311] on label "ticket_accepted" at bounding box center [884, 307] width 76 height 11
type input "ticket_accepted"
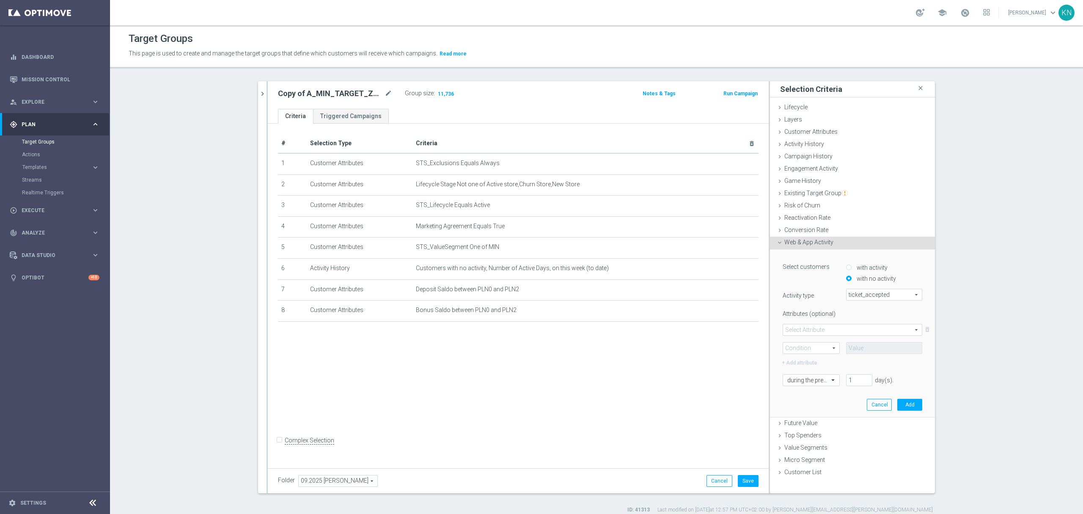
click at [832, 328] on span at bounding box center [852, 329] width 139 height 11
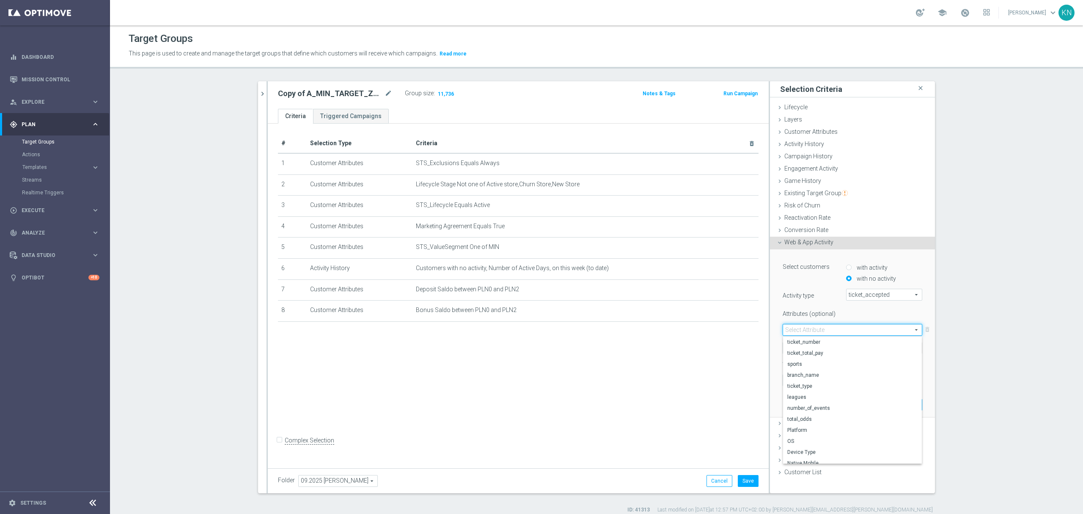
click at [777, 349] on div "Condition arrow_drop_down search" at bounding box center [808, 348] width 63 height 12
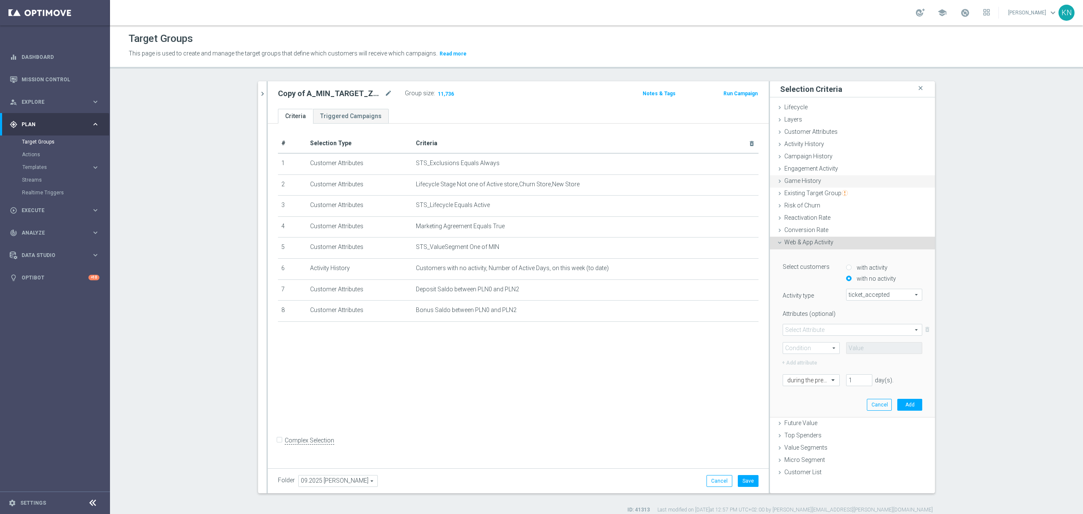
click at [810, 183] on span "Game History" at bounding box center [803, 180] width 37 height 7
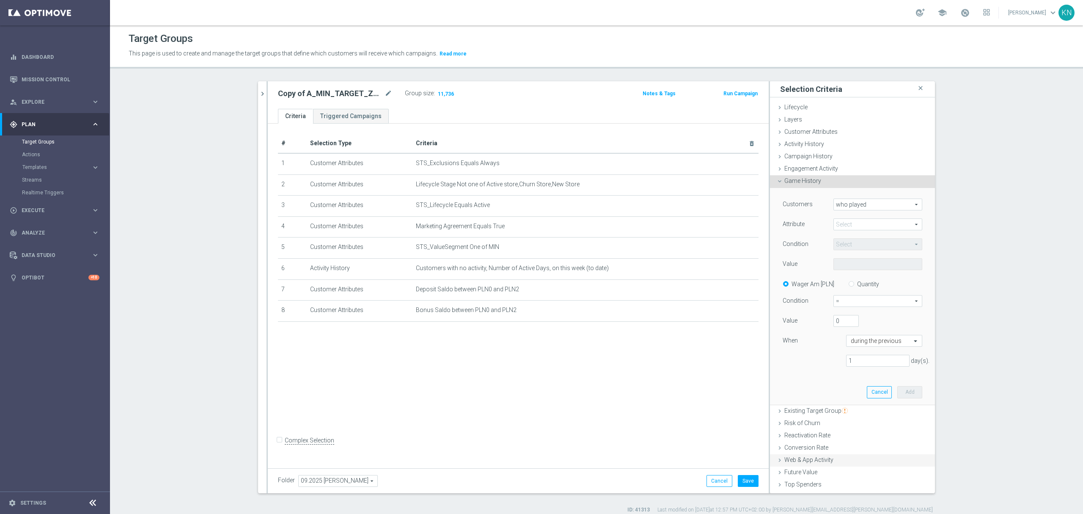
click at [820, 460] on span "Web & App Activity" at bounding box center [809, 459] width 49 height 7
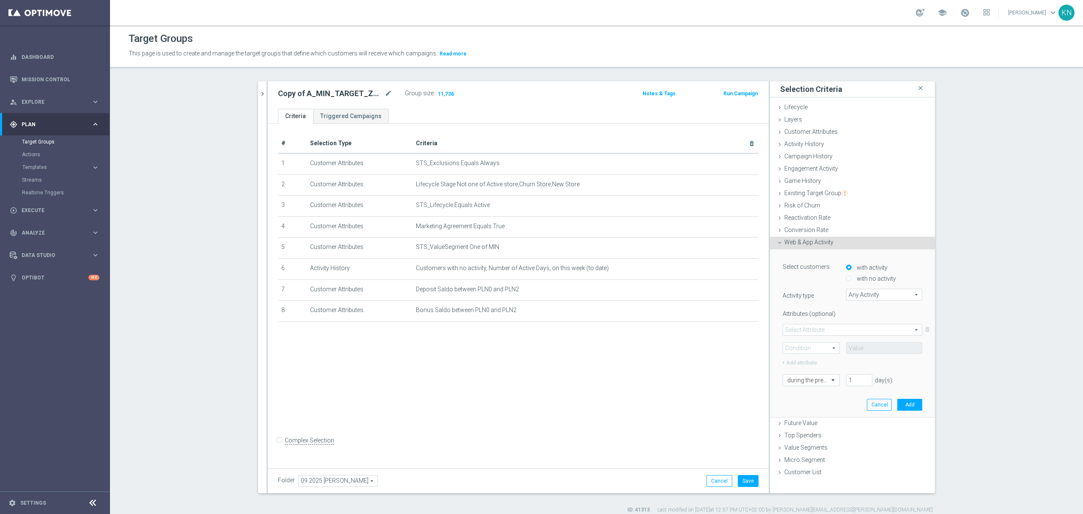
click at [493, 376] on div "# Selection Type Criteria delete_forever 1 Customer Attributes STS_Exclusions E…" at bounding box center [518, 294] width 501 height 341
click at [549, 363] on div "# Selection Type Criteria delete_forever 1 Customer Attributes STS_Exclusions E…" at bounding box center [518, 294] width 501 height 341
click at [594, 411] on div "# Selection Type Criteria delete_forever 1 Customer Attributes STS_Exclusions E…" at bounding box center [518, 294] width 501 height 341
click at [539, 383] on div "# Selection Type Criteria delete_forever 1 Customer Attributes STS_Exclusions E…" at bounding box center [518, 294] width 501 height 341
click at [807, 146] on span "Activity History" at bounding box center [805, 144] width 40 height 7
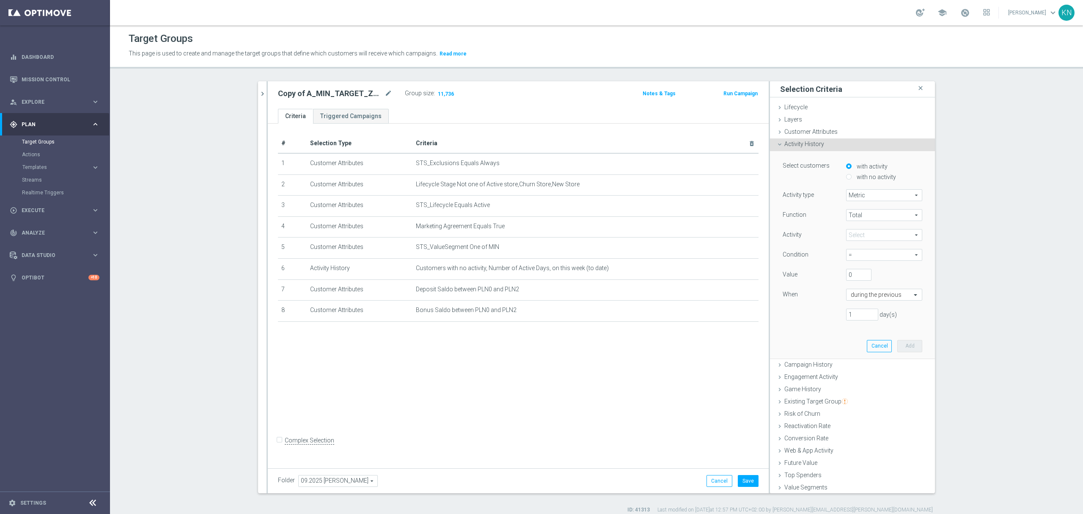
click at [864, 175] on label "with no activity" at bounding box center [875, 177] width 41 height 8
click at [852, 175] on input "with no activity" at bounding box center [849, 177] width 6 height 6
radio input "true"
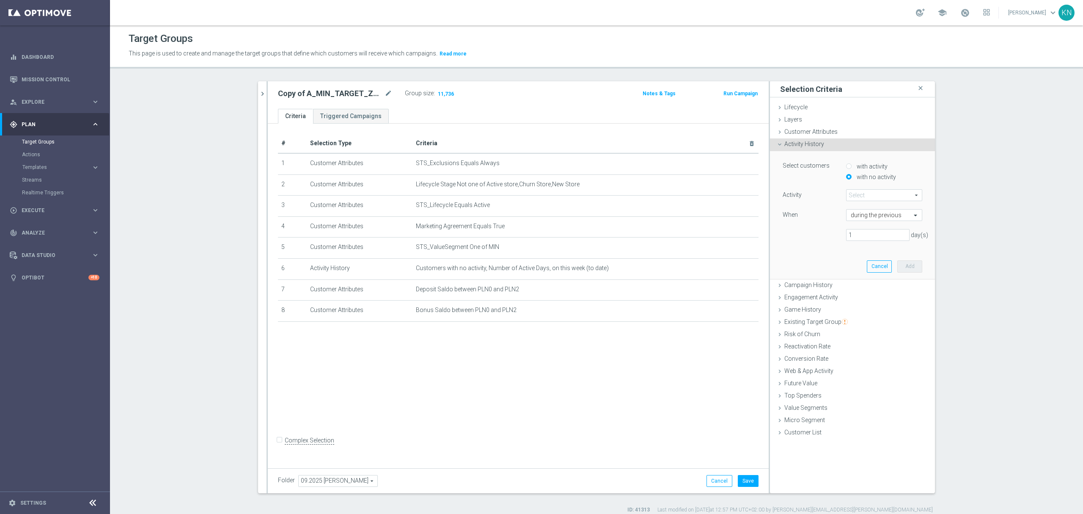
click at [867, 195] on span at bounding box center [884, 195] width 75 height 11
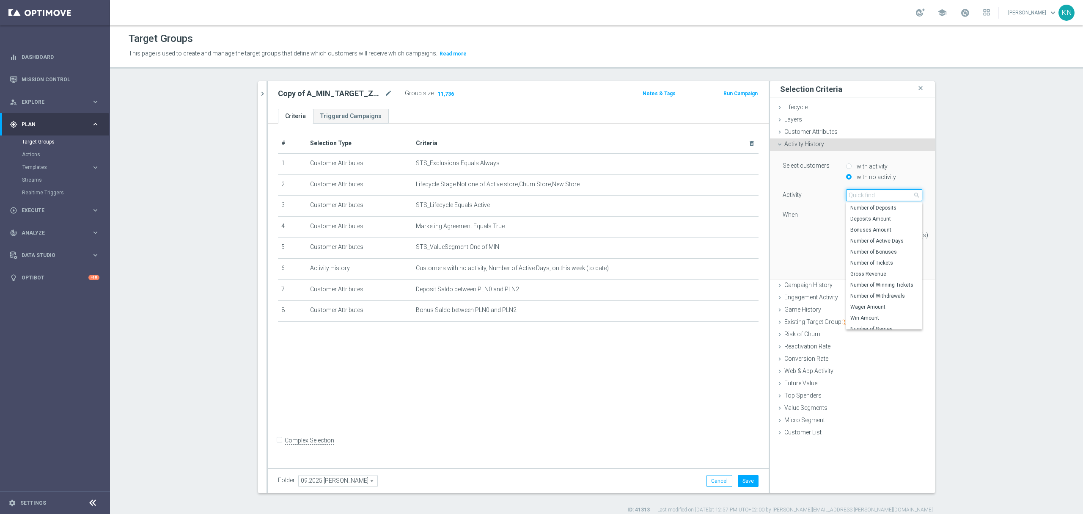
click at [863, 195] on input "search" at bounding box center [884, 195] width 76 height 12
type input "ticket"
click at [810, 230] on div "1 day(s)" at bounding box center [853, 235] width 152 height 12
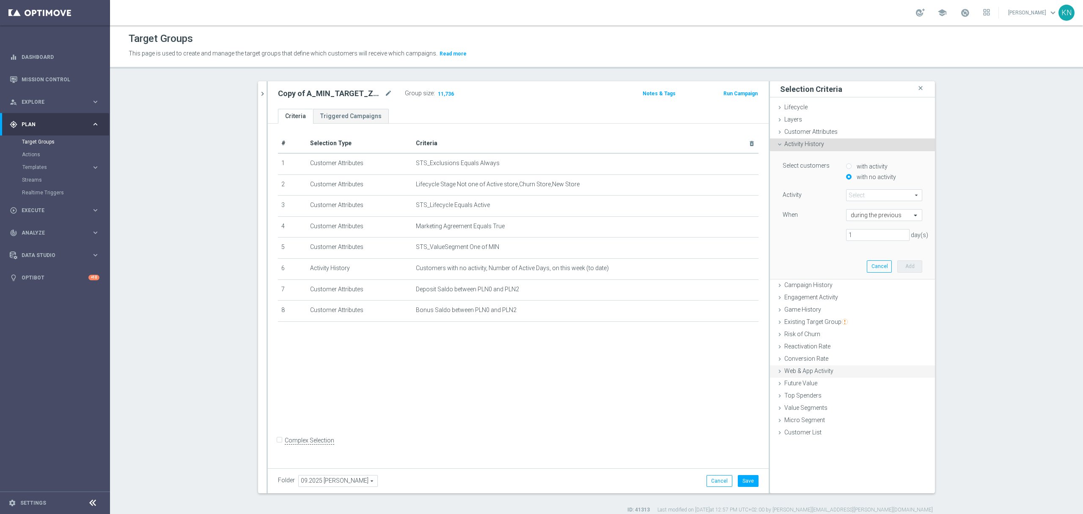
click at [796, 373] on span "Web & App Activity" at bounding box center [809, 370] width 49 height 7
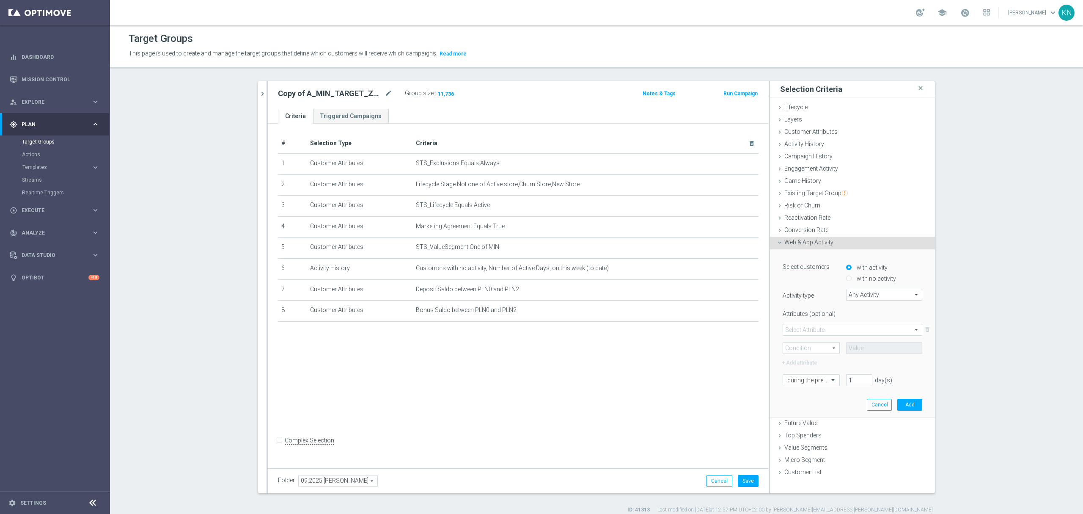
click at [871, 276] on label "with no activity" at bounding box center [875, 279] width 41 height 8
click at [852, 276] on input "with no activity" at bounding box center [849, 279] width 6 height 6
radio input "true"
click at [867, 296] on span "Any Activity" at bounding box center [884, 294] width 75 height 11
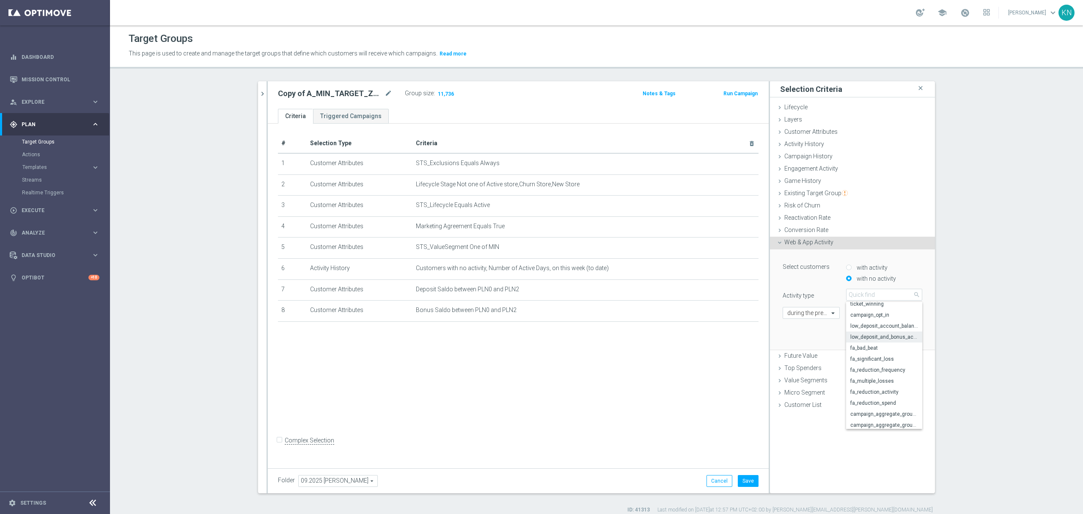
scroll to position [53, 0]
click at [886, 342] on span "ticket_accepted" at bounding box center [885, 340] width 68 height 7
type input "ticket_accepted"
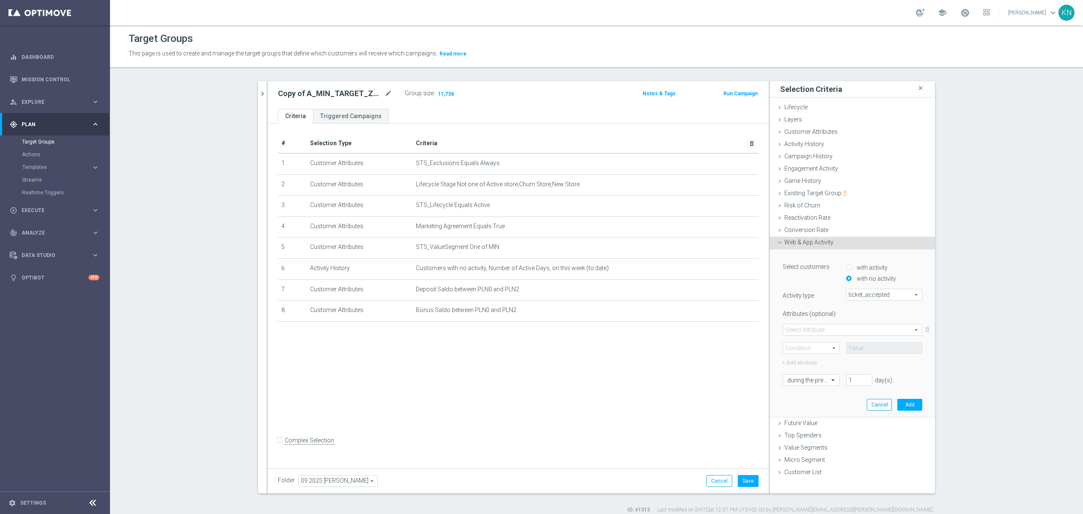
click at [823, 328] on span at bounding box center [852, 329] width 139 height 11
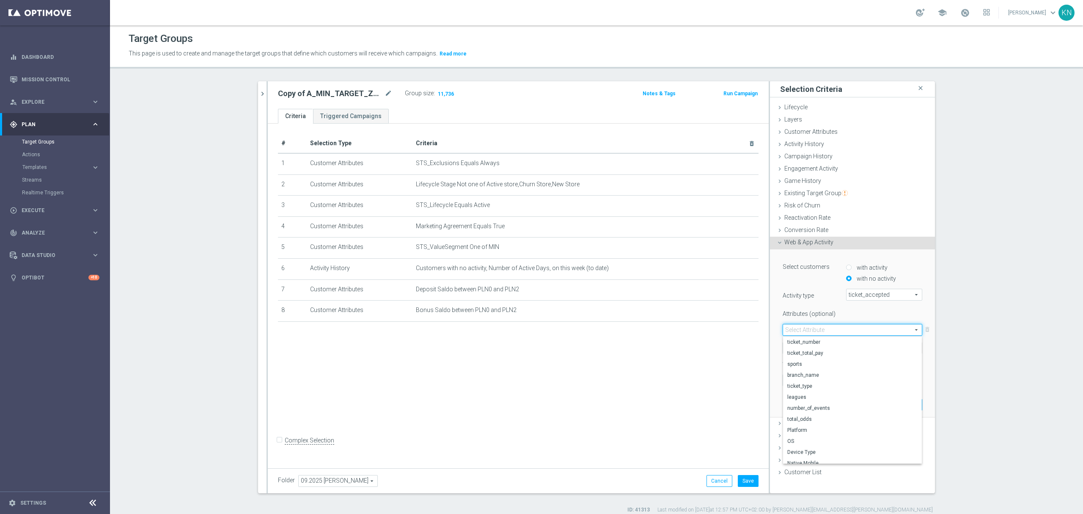
click at [847, 315] on div "Attributes (optional)" at bounding box center [853, 312] width 152 height 11
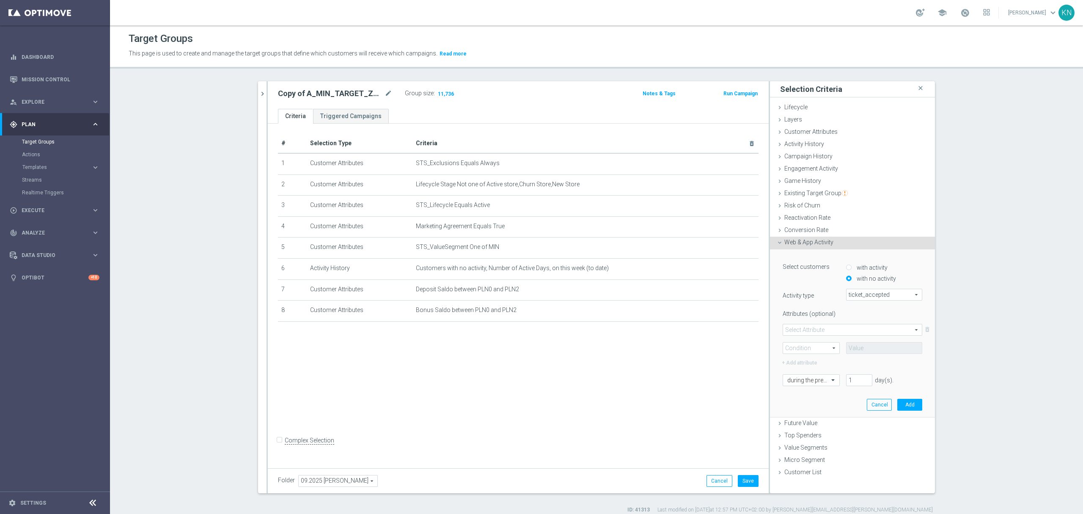
click at [820, 347] on span at bounding box center [811, 347] width 56 height 11
click at [824, 381] on div at bounding box center [811, 381] width 56 height 8
drag, startPoint x: 797, startPoint y: 456, endPoint x: 862, endPoint y: 433, distance: 68.7
click at [797, 455] on div "[DATE]" at bounding box center [812, 452] width 48 height 14
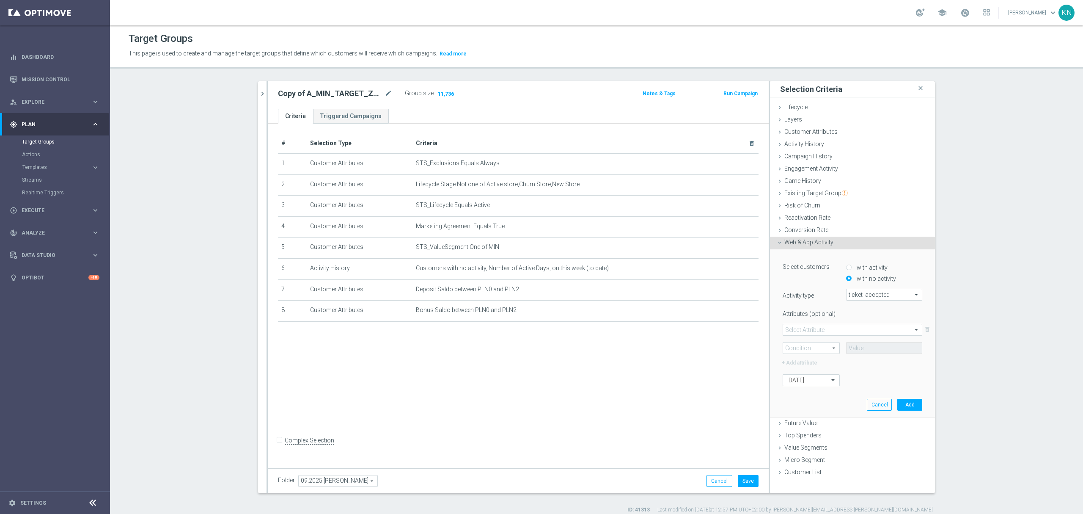
click at [919, 405] on div "Select customers with activity with no activity Activity type ticket_accepted t…" at bounding box center [853, 333] width 152 height 168
click at [915, 405] on button "Add" at bounding box center [910, 405] width 25 height 12
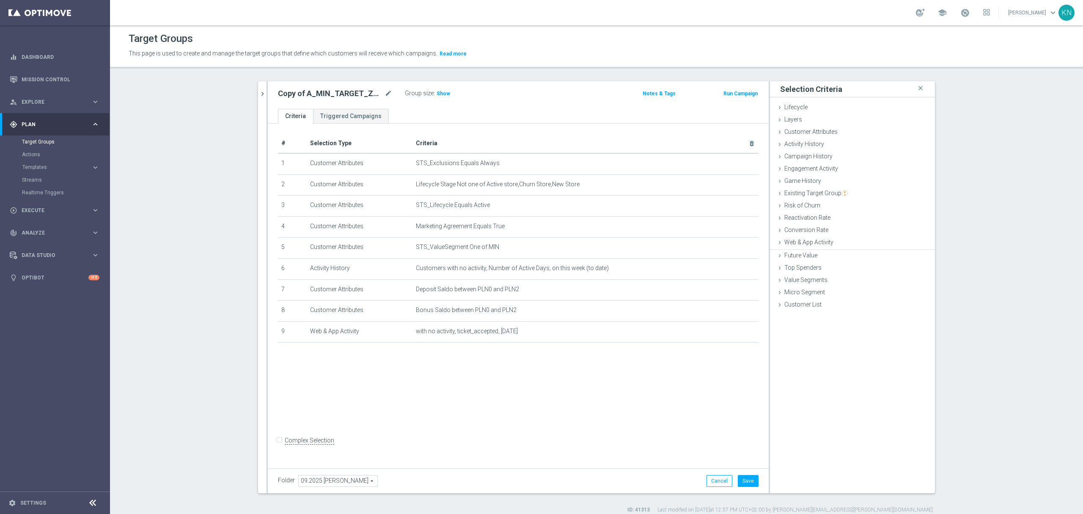
click at [540, 385] on div "# Selection Type Criteria delete_forever 1 Customer Attributes STS_Exclusions E…" at bounding box center [518, 294] width 501 height 341
click at [437, 94] on span "Show" at bounding box center [444, 94] width 14 height 6
click at [728, 335] on icon "mode_edit" at bounding box center [731, 331] width 7 height 7
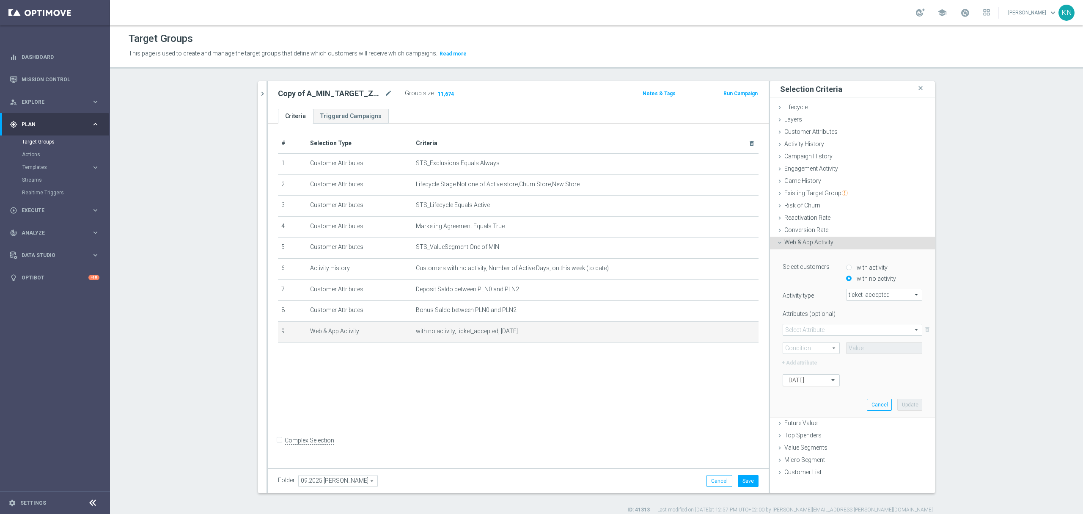
click at [831, 379] on span at bounding box center [834, 380] width 11 height 8
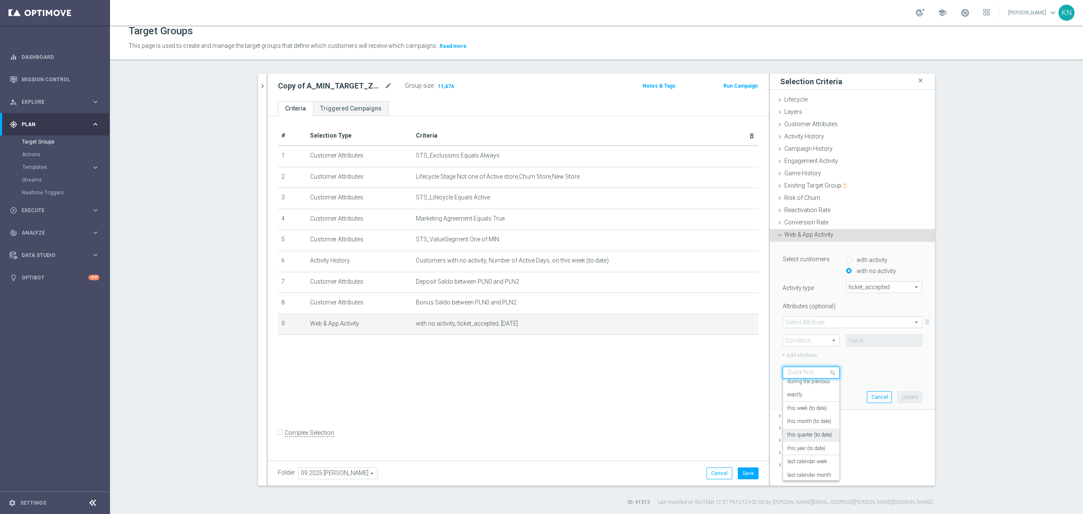
scroll to position [0, 0]
click at [810, 411] on label "this week (to date)" at bounding box center [808, 411] width 40 height 7
click at [901, 393] on button "Update" at bounding box center [910, 397] width 25 height 12
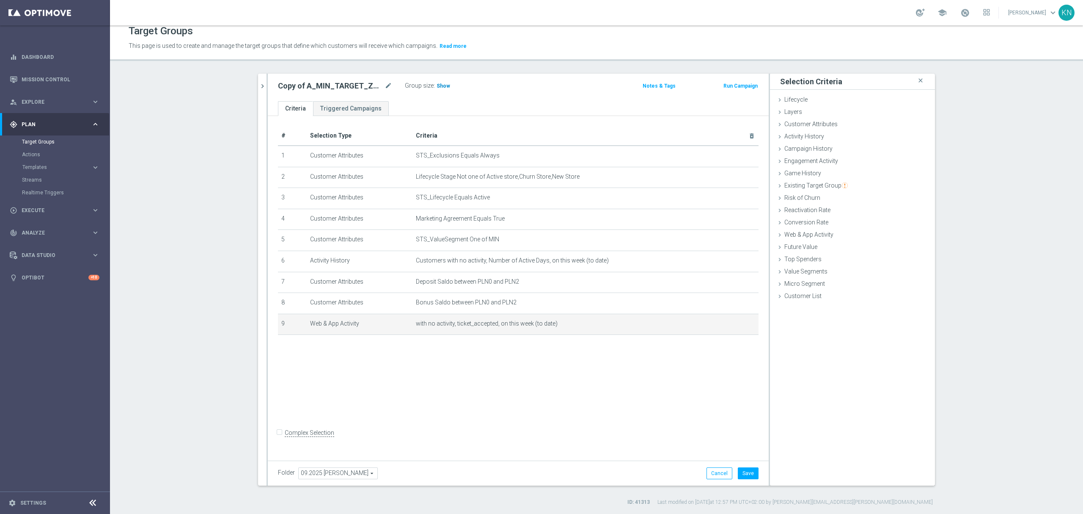
click at [443, 88] on span "Show" at bounding box center [444, 86] width 14 height 6
click at [417, 395] on div "# Selection Type Criteria delete_forever 1 Customer Attributes STS_Exclusions E…" at bounding box center [518, 286] width 501 height 341
click at [416, 378] on div "# Selection Type Criteria delete_forever 1 Customer Attributes STS_Exclusions E…" at bounding box center [518, 286] width 501 height 341
click at [511, 383] on div "# Selection Type Criteria delete_forever 1 Customer Attributes STS_Exclusions E…" at bounding box center [518, 286] width 501 height 341
click at [545, 359] on div "# Selection Type Criteria delete_forever 1 Customer Attributes STS_Exclusions E…" at bounding box center [518, 286] width 501 height 341
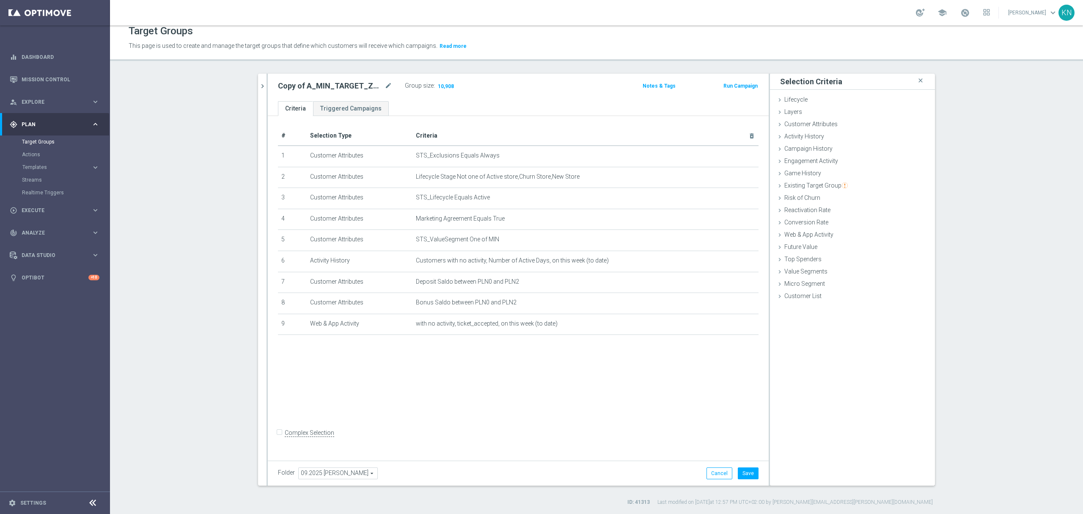
click at [491, 88] on div "Copy of A_MIN_TARGET_ZBR_LM_100DO30_170925 mode_edit Group size : 10,908" at bounding box center [436, 87] width 329 height 14
click at [747, 479] on button "Save" at bounding box center [748, 473] width 21 height 12
click at [259, 87] on icon "chevron_right" at bounding box center [263, 86] width 8 height 8
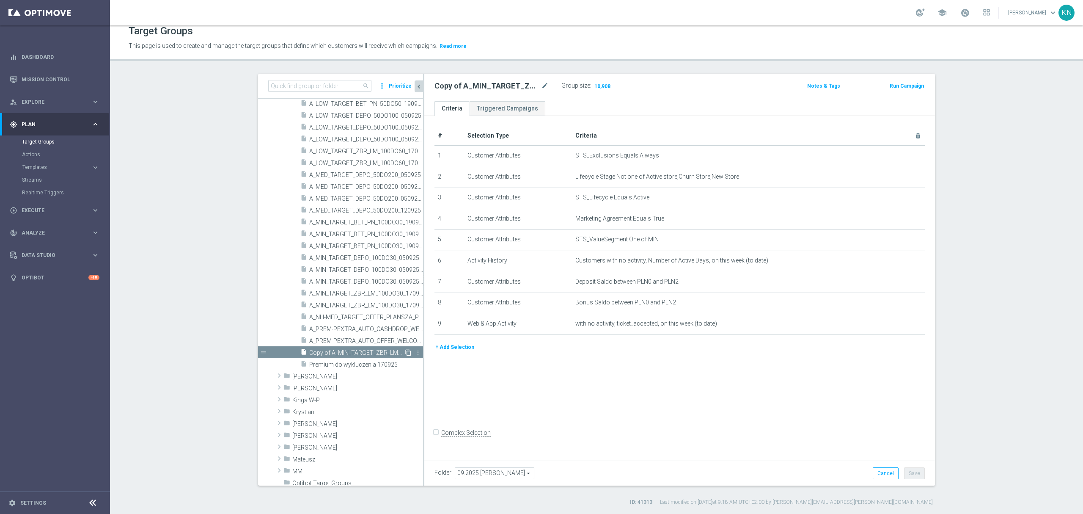
click at [405, 353] on icon "content_copy" at bounding box center [408, 352] width 7 height 7
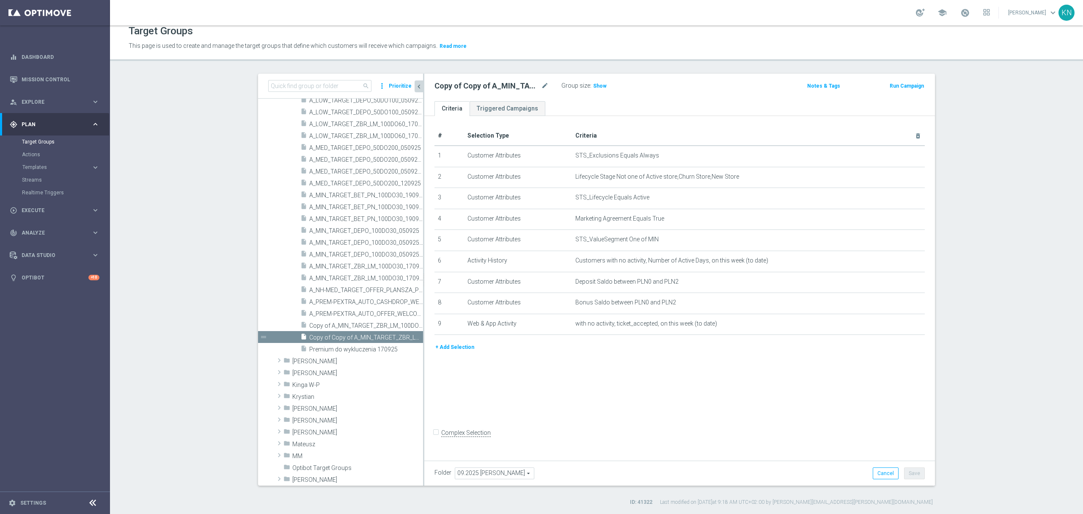
click at [583, 395] on div "# Selection Type Criteria delete_forever 1 Customer Attributes STS_Exclusions E…" at bounding box center [679, 286] width 511 height 341
click at [894, 243] on icon "mode_edit" at bounding box center [897, 239] width 7 height 7
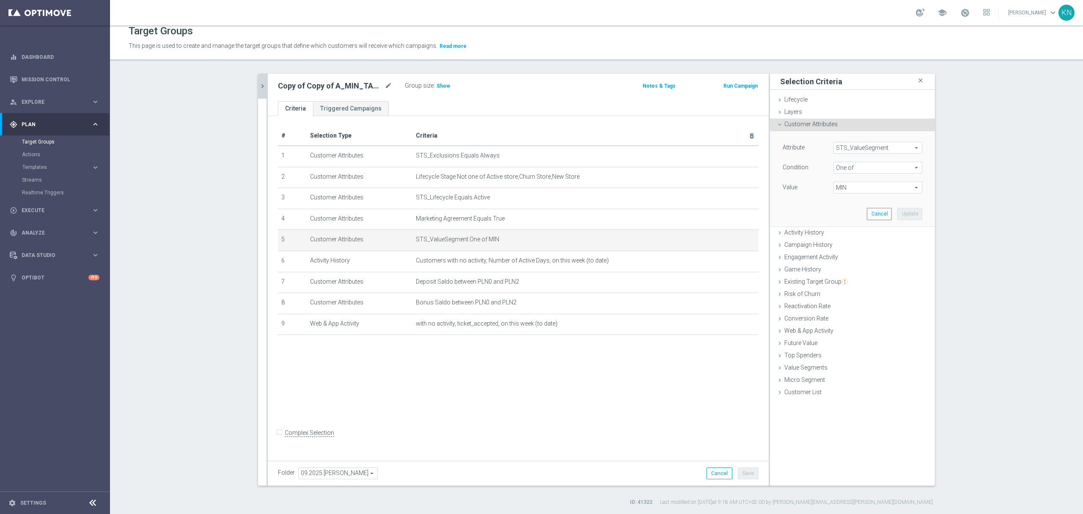
click at [849, 188] on span "MIN" at bounding box center [878, 187] width 88 height 11
click at [846, 253] on label "MIN" at bounding box center [884, 255] width 77 height 11
click at [840, 253] on input "MIN" at bounding box center [843, 256] width 6 height 6
checkbox input "false"
type input "Select"
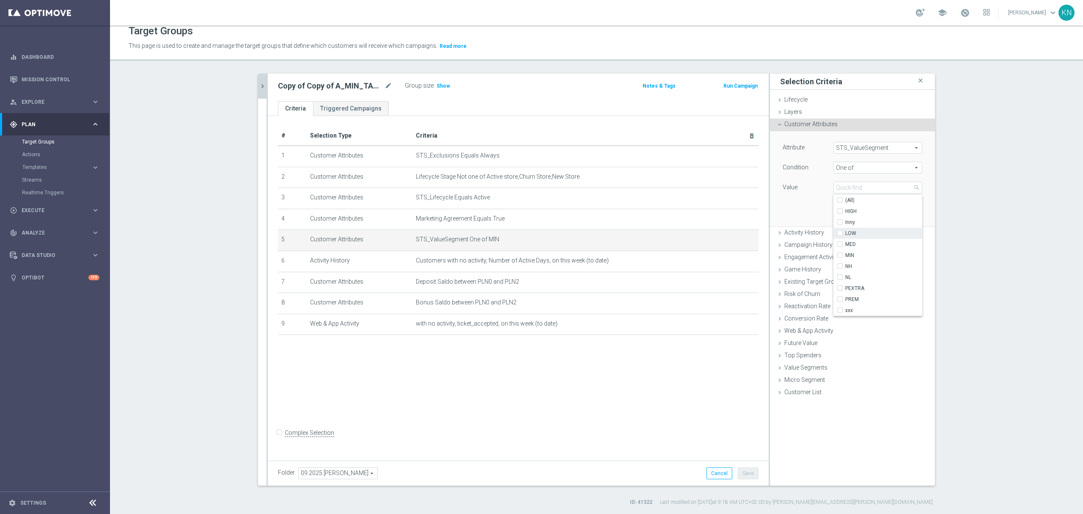
click at [840, 231] on input "LOW" at bounding box center [843, 234] width 6 height 6
checkbox input "true"
type input "LOW"
drag, startPoint x: 814, startPoint y: 214, endPoint x: 853, endPoint y: 216, distance: 39.0
click at [814, 214] on div "Attribute STS_ValueSegment STS_ValueSegment arrow_drop_down search Condition On…" at bounding box center [853, 178] width 152 height 95
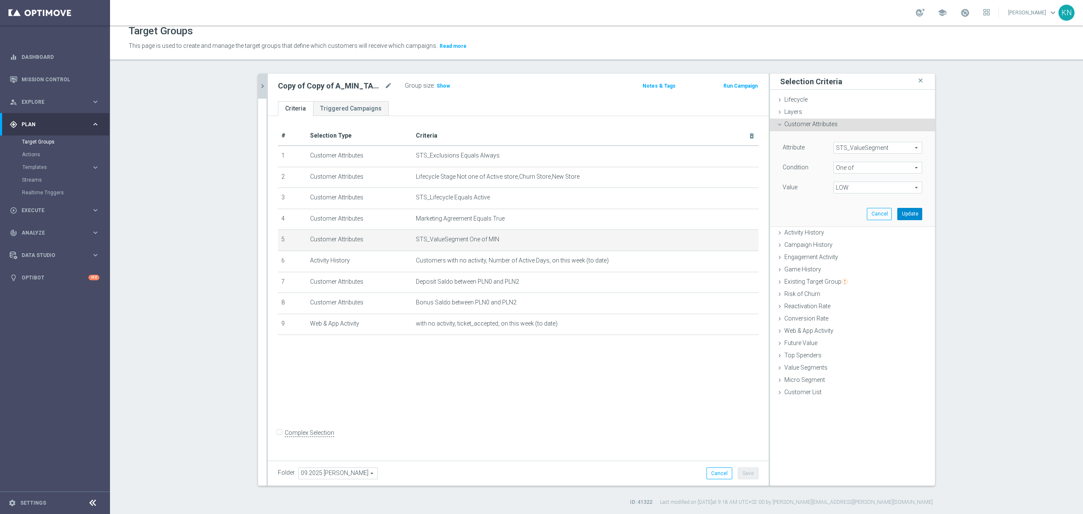
click at [904, 218] on button "Update" at bounding box center [910, 214] width 25 height 12
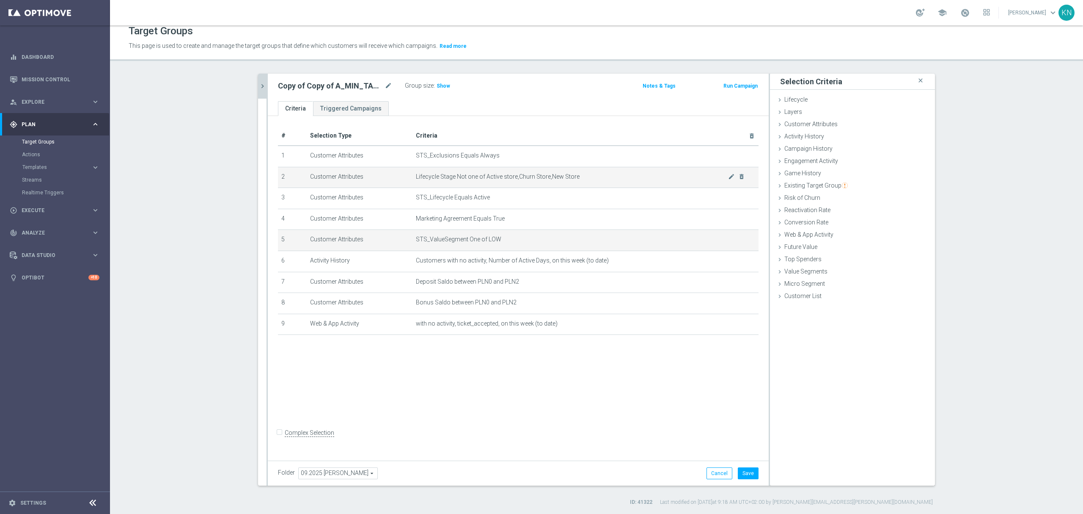
drag, startPoint x: 565, startPoint y: 375, endPoint x: 470, endPoint y: 187, distance: 210.5
click at [564, 375] on div "# Selection Type Criteria delete_forever 1 Customer Attributes STS_Exclusions E…" at bounding box center [518, 286] width 501 height 341
click at [437, 88] on span "Show" at bounding box center [444, 86] width 14 height 6
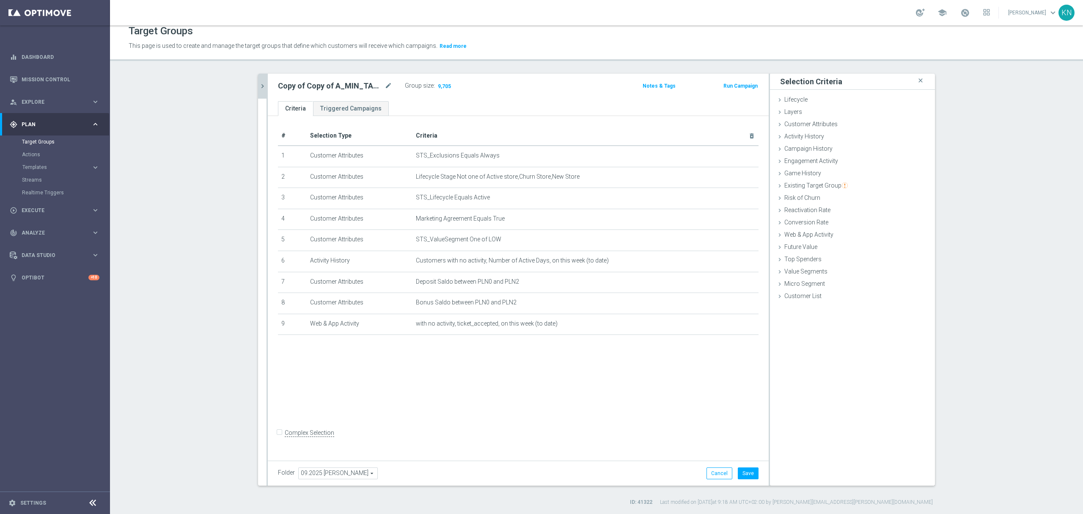
click at [259, 90] on icon "chevron_right" at bounding box center [263, 86] width 8 height 8
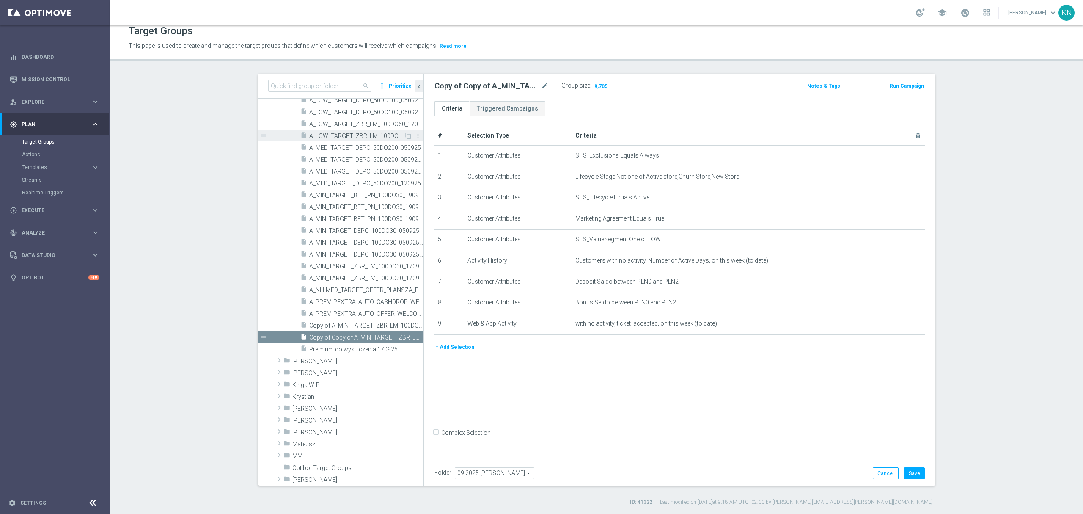
scroll to position [295, 0]
click at [354, 333] on span "Copy of A_MIN_TARGET_ZBR_LM_100DO30_170925" at bounding box center [356, 332] width 95 height 7
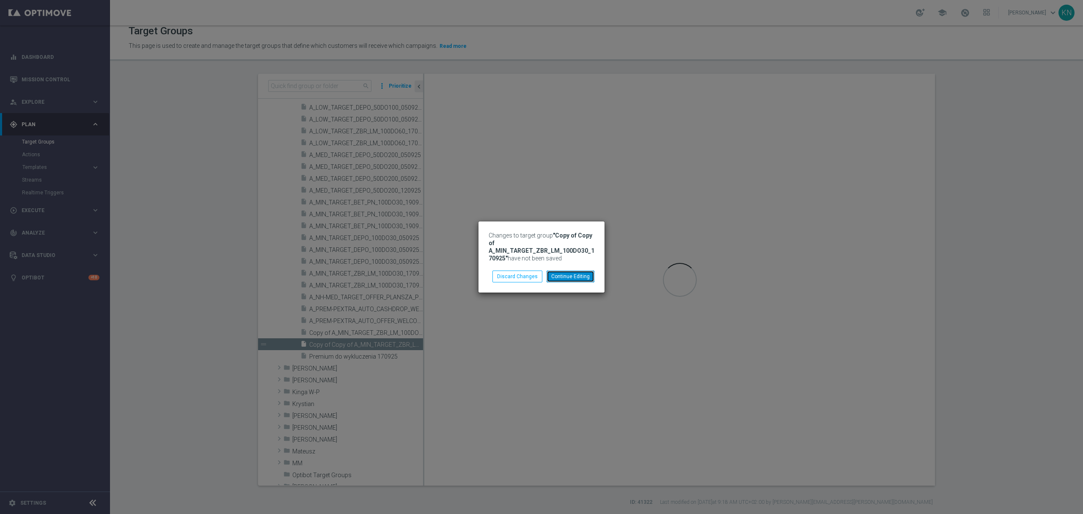
click at [562, 278] on button "Continue Editing" at bounding box center [571, 276] width 48 height 12
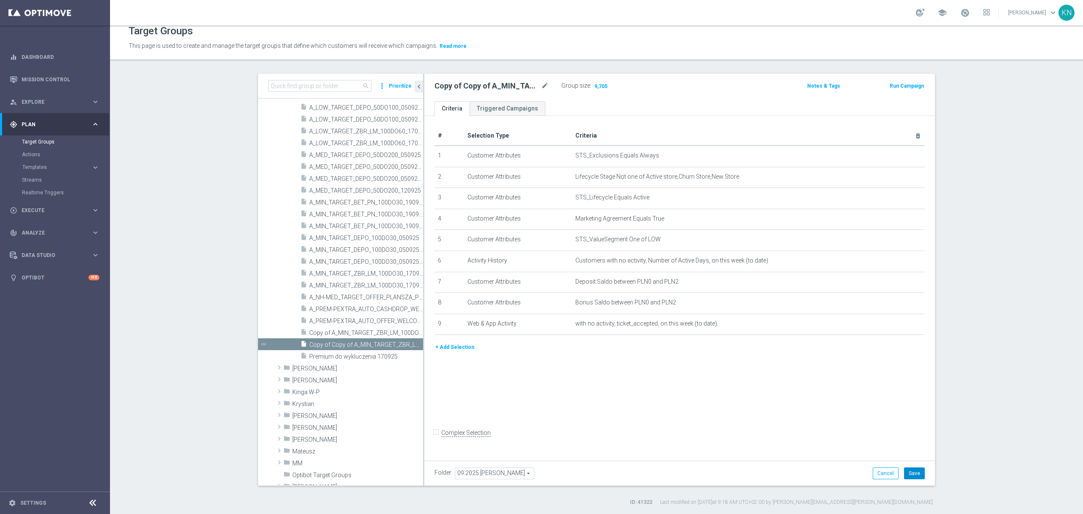
click at [918, 474] on button "Save" at bounding box center [914, 473] width 21 height 12
click at [361, 332] on span "Copy of A_MIN_TARGET_ZBR_LM_100DO30_170925" at bounding box center [356, 332] width 95 height 7
click at [622, 412] on div "# Selection Type Criteria delete_forever 1 Customer Attributes STS_Exclusions E…" at bounding box center [679, 286] width 511 height 341
click at [595, 83] on span "Show" at bounding box center [600, 86] width 14 height 6
click at [541, 88] on icon "mode_edit" at bounding box center [545, 86] width 8 height 10
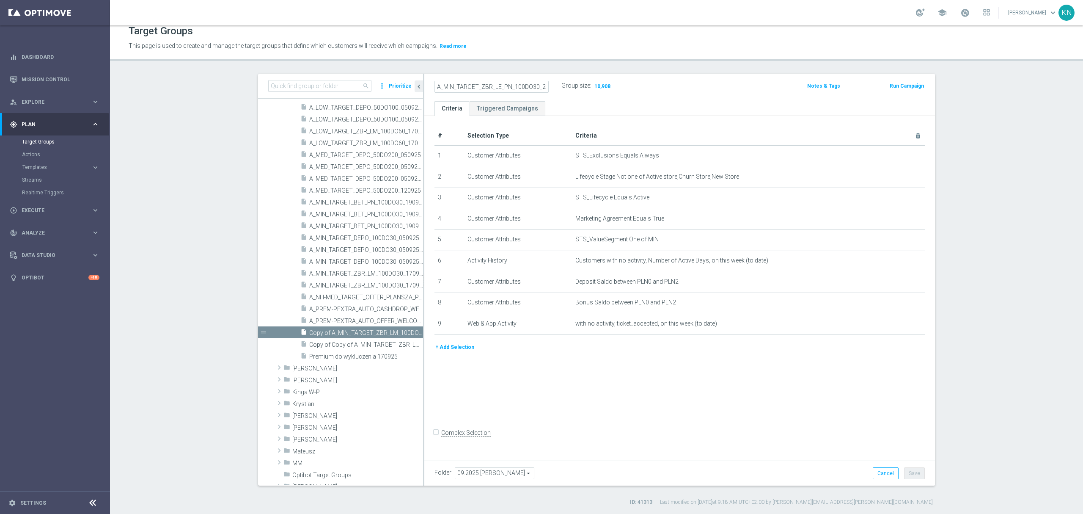
scroll to position [0, 14]
type input "A_MIN_TARGET_ZBR_LE_PN_100DO30_250925"
click at [554, 106] on ul "Criteria Triggered Campaigns" at bounding box center [679, 108] width 511 height 15
click at [583, 411] on div "# Selection Type Criteria delete_forever 1 Customer Attributes STS_Exclusions E…" at bounding box center [679, 286] width 511 height 341
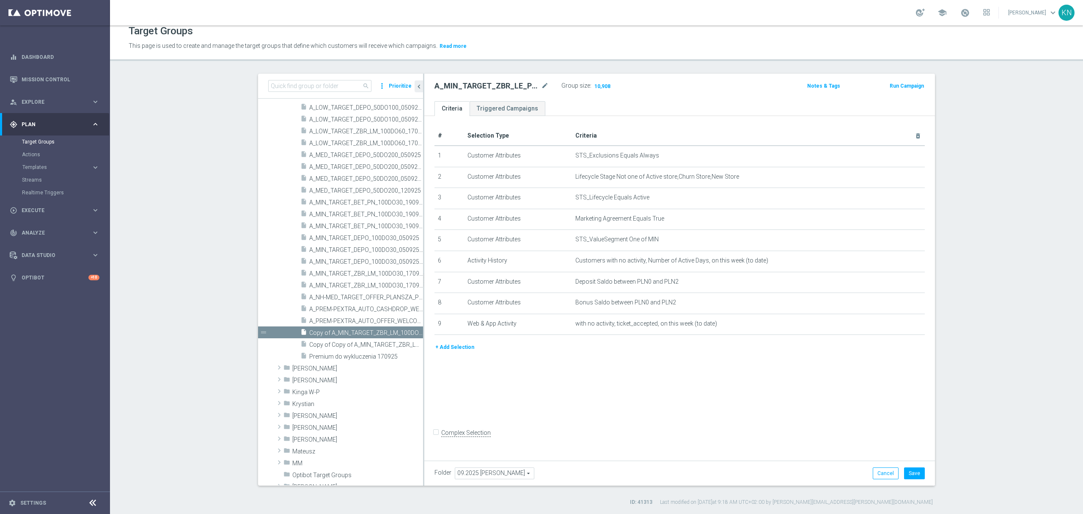
click at [612, 400] on div "# Selection Type Criteria delete_forever 1 Customer Attributes STS_Exclusions E…" at bounding box center [679, 286] width 511 height 341
click at [334, 346] on span "Copy of Copy of A_MIN_TARGET_ZBR_LM_100DO30_170925" at bounding box center [356, 344] width 95 height 7
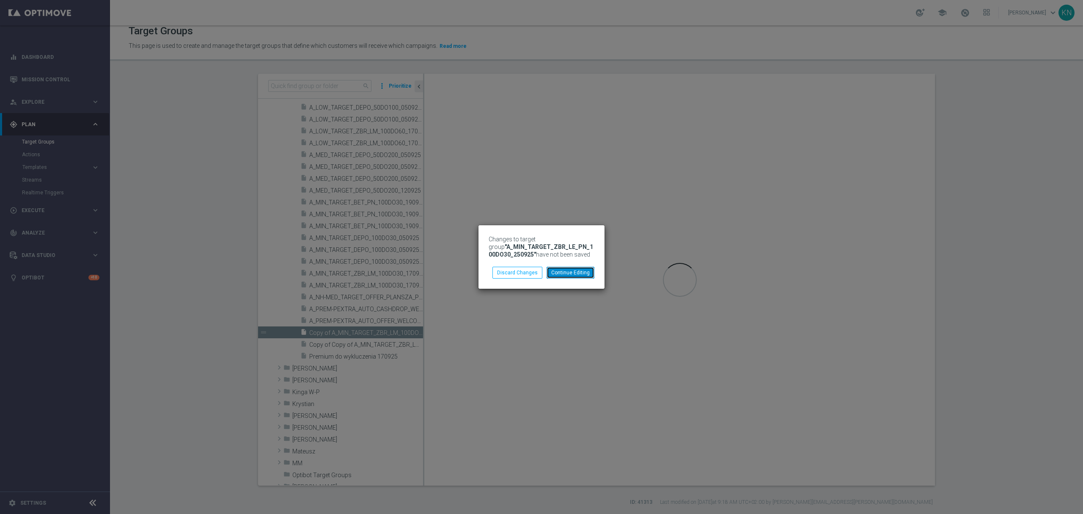
click at [567, 273] on button "Continue Editing" at bounding box center [571, 273] width 48 height 12
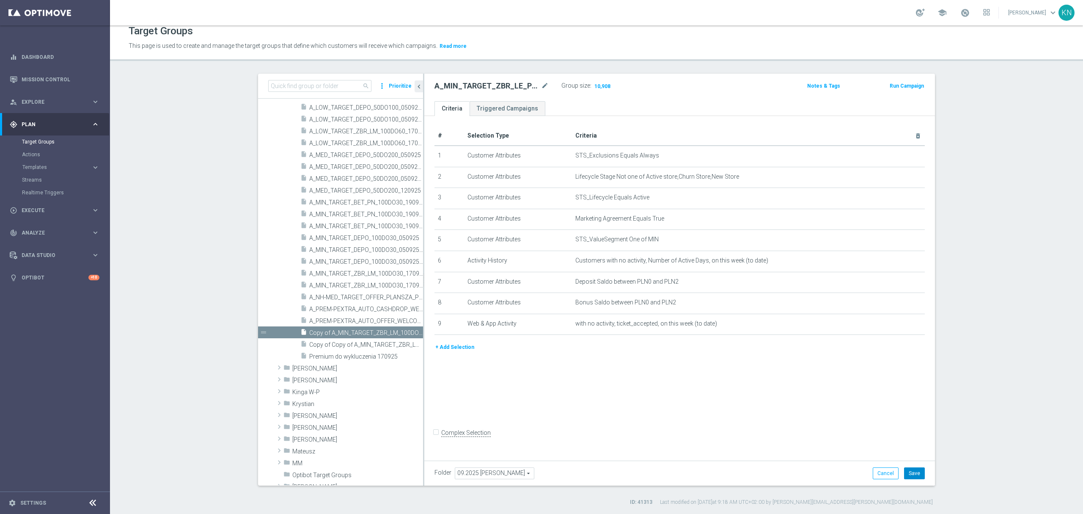
click at [909, 477] on button "Save" at bounding box center [914, 473] width 21 height 12
click at [322, 344] on span "Copy of Copy of A_MIN_TARGET_ZBR_LM_100DO30_170925" at bounding box center [356, 344] width 95 height 7
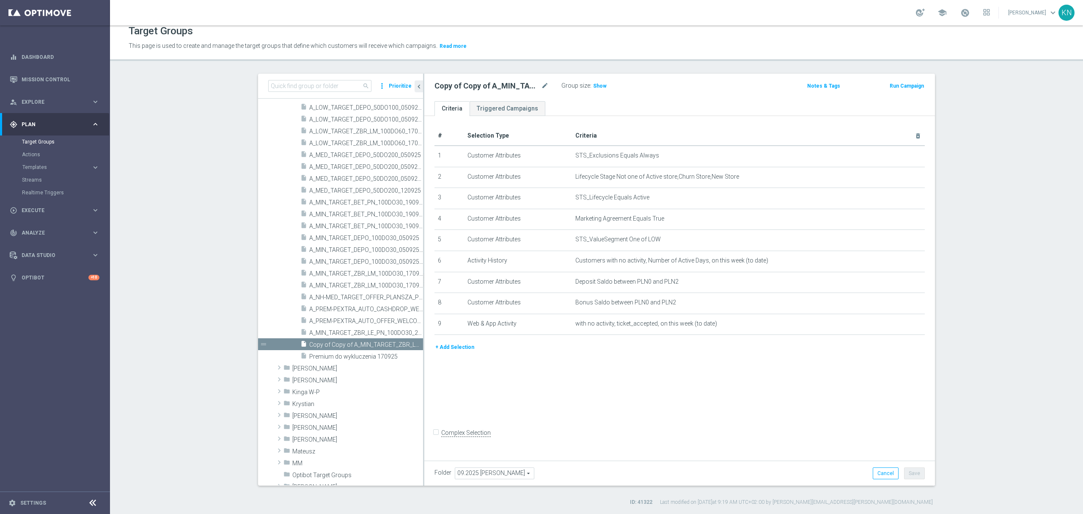
click at [518, 401] on div "# Selection Type Criteria delete_forever 1 Customer Attributes STS_Exclusions E…" at bounding box center [679, 286] width 511 height 341
click at [345, 330] on span "A_MIN_TARGET_ZBR_LE_PN_100DO30_250925" at bounding box center [356, 332] width 95 height 7
click at [532, 392] on div "# Selection Type Criteria delete_forever 1 Customer Attributes STS_Exclusions E…" at bounding box center [679, 286] width 511 height 341
drag, startPoint x: 513, startPoint y: 391, endPoint x: 496, endPoint y: 420, distance: 33.6
click at [513, 392] on div "# Selection Type Criteria delete_forever 1 Customer Attributes STS_Exclusions E…" at bounding box center [679, 286] width 511 height 341
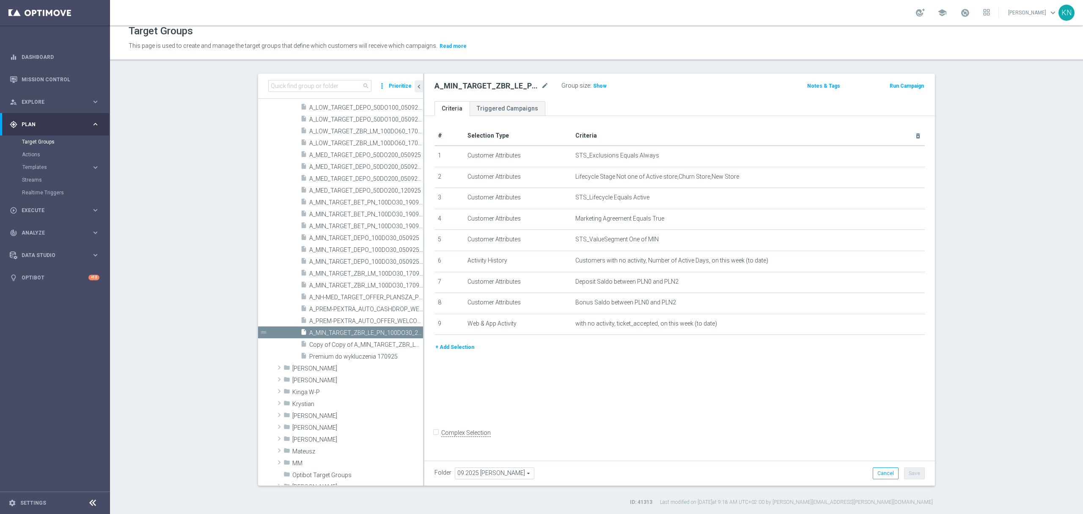
click at [590, 412] on div "# Selection Type Criteria delete_forever 1 Customer Attributes STS_Exclusions E…" at bounding box center [679, 286] width 511 height 341
drag, startPoint x: 596, startPoint y: 86, endPoint x: 600, endPoint y: 95, distance: 9.7
click at [596, 85] on span "Show" at bounding box center [600, 86] width 14 height 6
drag, startPoint x: 353, startPoint y: 347, endPoint x: 610, endPoint y: 103, distance: 355.0
click at [353, 347] on span "Copy of Copy of A_MIN_TARGET_ZBR_LM_100DO30_170925" at bounding box center [366, 344] width 114 height 7
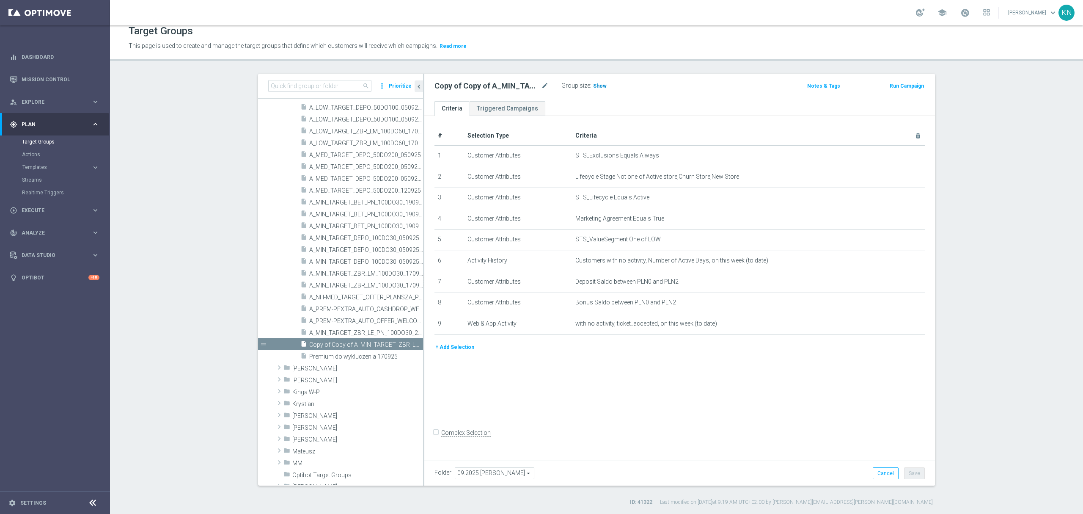
click at [594, 84] on span "Show" at bounding box center [600, 86] width 14 height 6
click at [541, 87] on icon "mode_edit" at bounding box center [545, 86] width 8 height 10
type input "A_LOW_TARGET_ZBR_LE_PN_50DO100_250925"
click at [656, 78] on div "A_LOW_TARGET_ZBR_LE_PN_50DO100_250925 Group size : 9,705 Notes & Tags Run Campa…" at bounding box center [679, 88] width 511 height 28
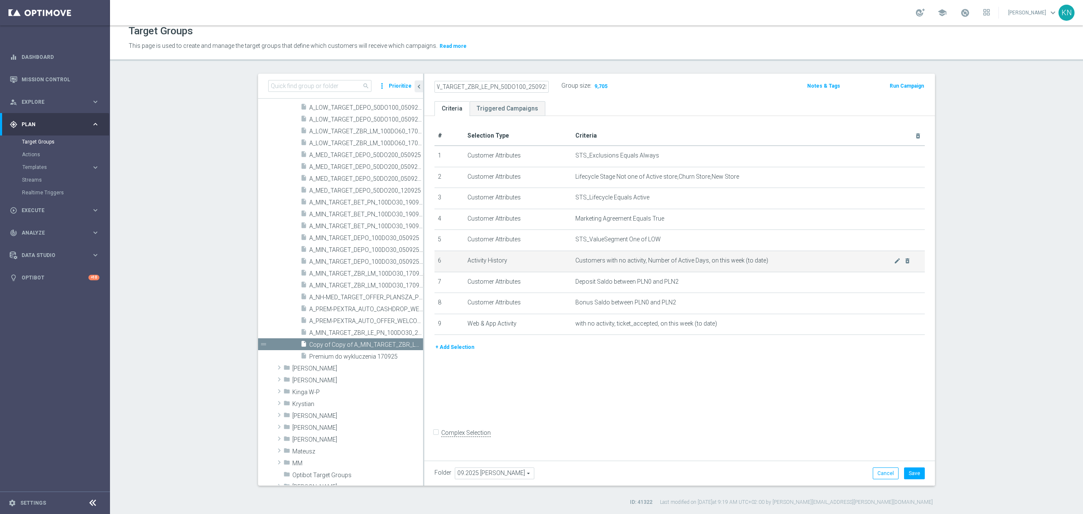
scroll to position [0, 0]
click at [913, 471] on button "Save" at bounding box center [914, 473] width 21 height 12
click at [603, 380] on div "# Selection Type Criteria delete_forever 1 Customer Attributes STS_Exclusions E…" at bounding box center [679, 286] width 511 height 341
click at [212, 359] on section "search more_vert Prioritize Customer Target Groups library_add create_new_folder" at bounding box center [596, 290] width 973 height 432
click at [195, 413] on section "search more_vert Prioritize Customer Target Groups library_add create_new_folder" at bounding box center [596, 290] width 973 height 432
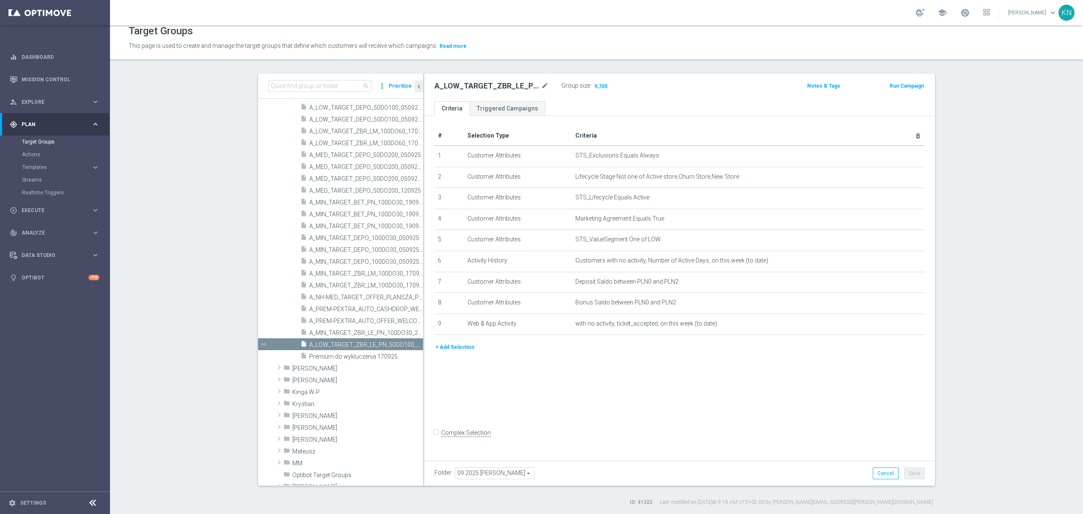
click at [522, 379] on div "# Selection Type Criteria delete_forever 1 Customer Attributes STS_Exclusions E…" at bounding box center [679, 286] width 511 height 341
click at [364, 332] on span "A_MIN_TARGET_ZBR_LE_PN_100DO30_250925" at bounding box center [356, 332] width 95 height 7
click at [358, 345] on span "A_LOW_TARGET_ZBR_LE_PN_50DO100_250925" at bounding box center [356, 344] width 95 height 7
click at [696, 427] on div "# Selection Type Criteria delete_forever 1 Customer Attributes STS_Exclusions E…" at bounding box center [679, 286] width 511 height 341
click at [335, 330] on span "A_MIN_TARGET_ZBR_LE_PN_100DO30_250925" at bounding box center [356, 332] width 95 height 7
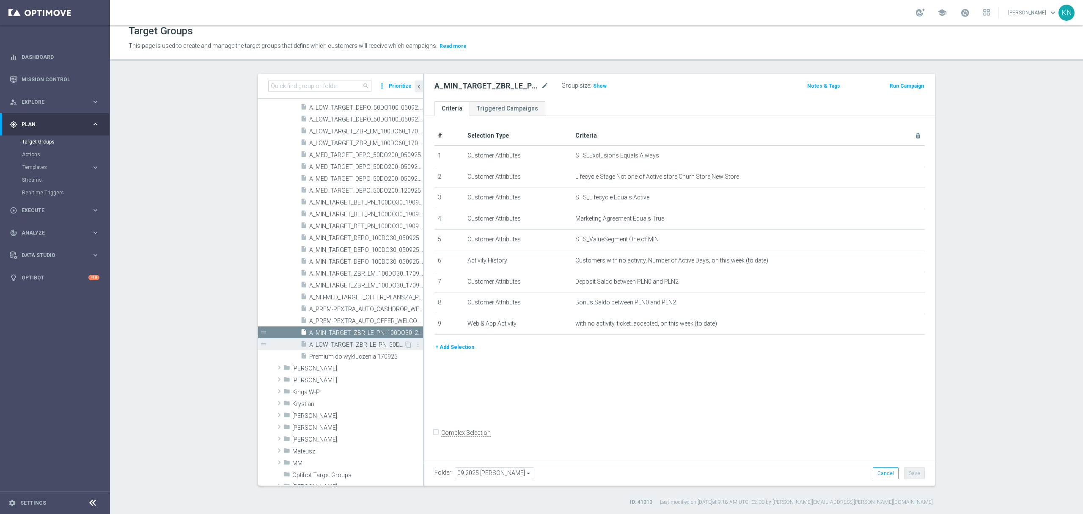
click at [350, 346] on span "A_LOW_TARGET_ZBR_LE_PN_50DO100_250925" at bounding box center [356, 344] width 95 height 7
drag, startPoint x: 739, startPoint y: 403, endPoint x: 734, endPoint y: 403, distance: 5.1
click at [737, 403] on div "# Selection Type Criteria delete_forever 1 Customer Attributes STS_Exclusions E…" at bounding box center [679, 286] width 511 height 341
click at [353, 333] on span "A_MIN_TARGET_ZBR_LE_PN_100DO30_250925" at bounding box center [366, 332] width 114 height 7
click at [355, 346] on span "A_LOW_TARGET_ZBR_LE_PN_50DO100_250925" at bounding box center [356, 344] width 95 height 7
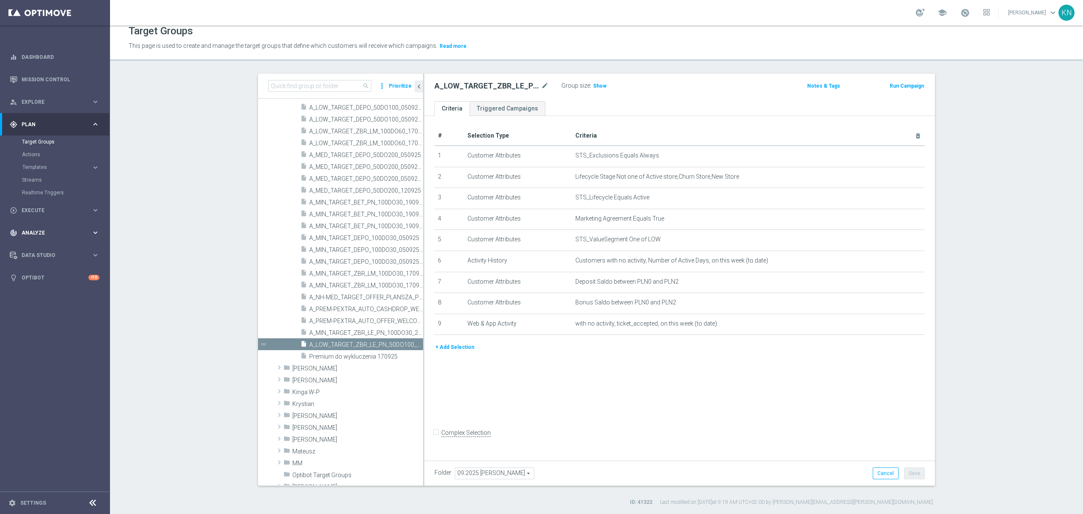
drag, startPoint x: 43, startPoint y: 213, endPoint x: 56, endPoint y: 220, distance: 15.0
click at [43, 213] on div "play_circle_outline Execute" at bounding box center [51, 211] width 82 height 8
click at [53, 161] on link "Campaign Builder" at bounding box center [55, 164] width 66 height 7
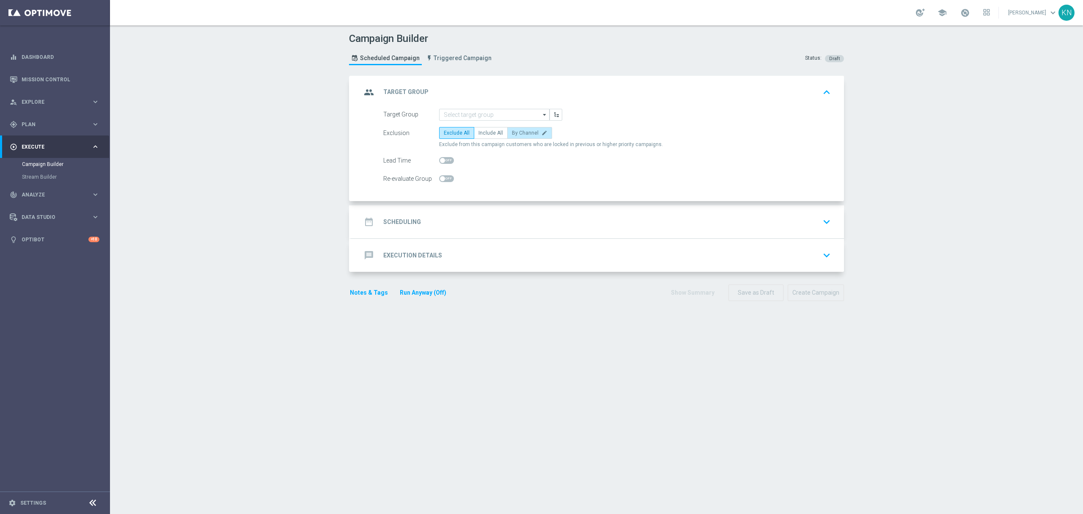
click at [517, 129] on label "By Channel edit" at bounding box center [529, 133] width 45 height 12
click at [517, 132] on input "By Channel edit" at bounding box center [515, 135] width 6 height 6
radio input "true"
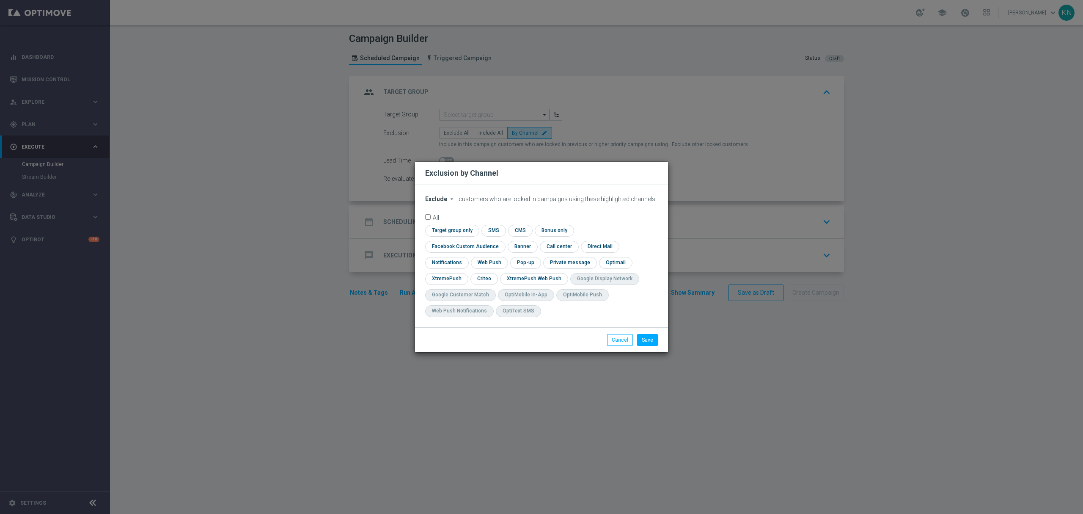
click at [436, 202] on span "Exclude" at bounding box center [436, 199] width 22 height 7
click at [0, 0] on span "Include" at bounding box center [0, 0] width 0 height 0
click at [455, 234] on input "checkbox" at bounding box center [451, 230] width 52 height 11
checkbox input "true"
click at [444, 249] on input "checkbox" at bounding box center [463, 246] width 77 height 11
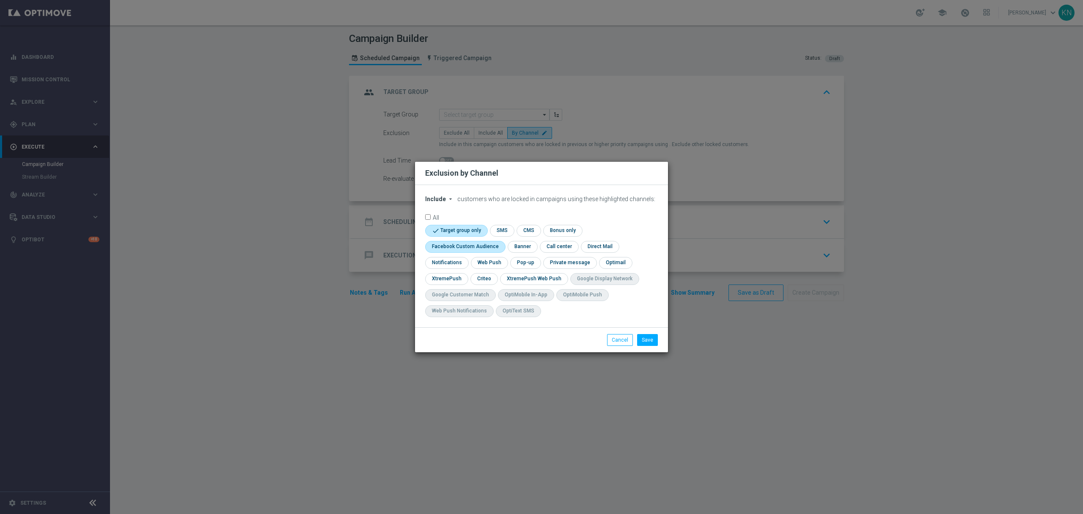
checkbox input "true"
click at [482, 273] on input "checkbox" at bounding box center [484, 278] width 26 height 11
checkbox input "true"
click at [647, 346] on div "Save Cancel" at bounding box center [541, 339] width 253 height 25
click at [653, 338] on button "Save" at bounding box center [647, 340] width 21 height 12
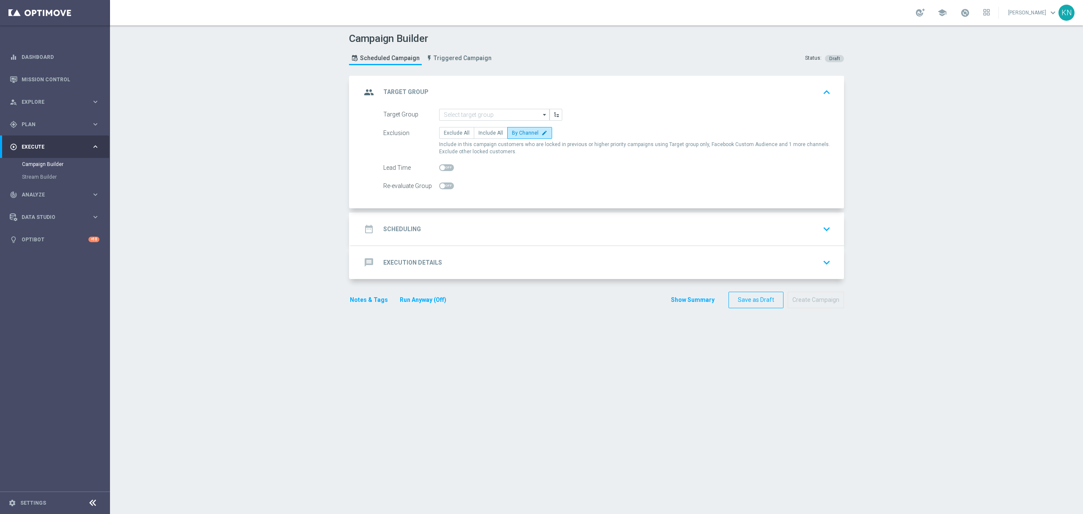
click at [445, 185] on span at bounding box center [446, 185] width 15 height 7
click at [445, 185] on input "checkbox" at bounding box center [446, 185] width 15 height 7
checkbox input "true"
click at [477, 116] on input at bounding box center [494, 115] width 110 height 12
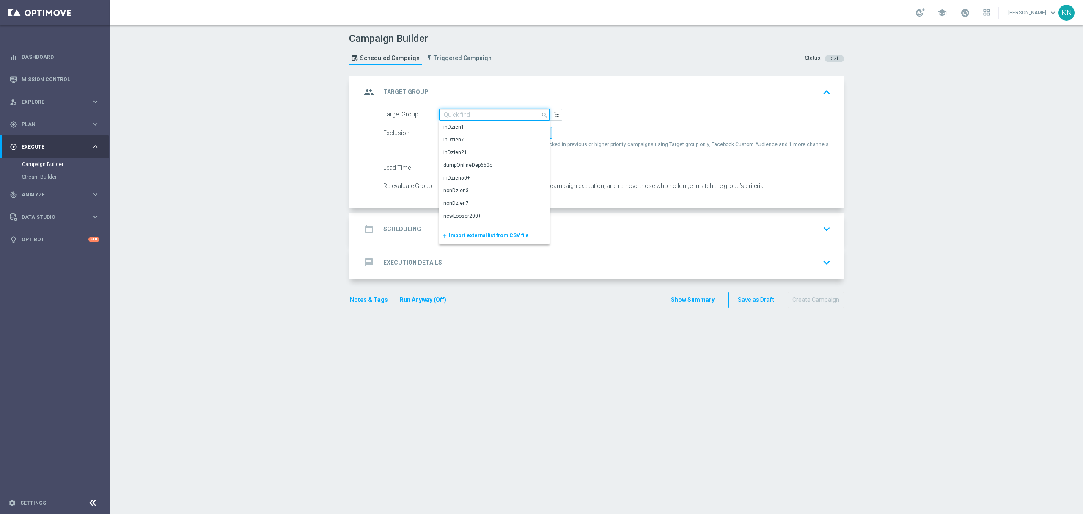
paste input "A_MIN_TARGET_ZBR_LE_PN_100DO30_250925"
click at [490, 134] on div "A_MIN_TARGET_ZBR_LE_PN_100DO30_250925" at bounding box center [495, 130] width 102 height 15
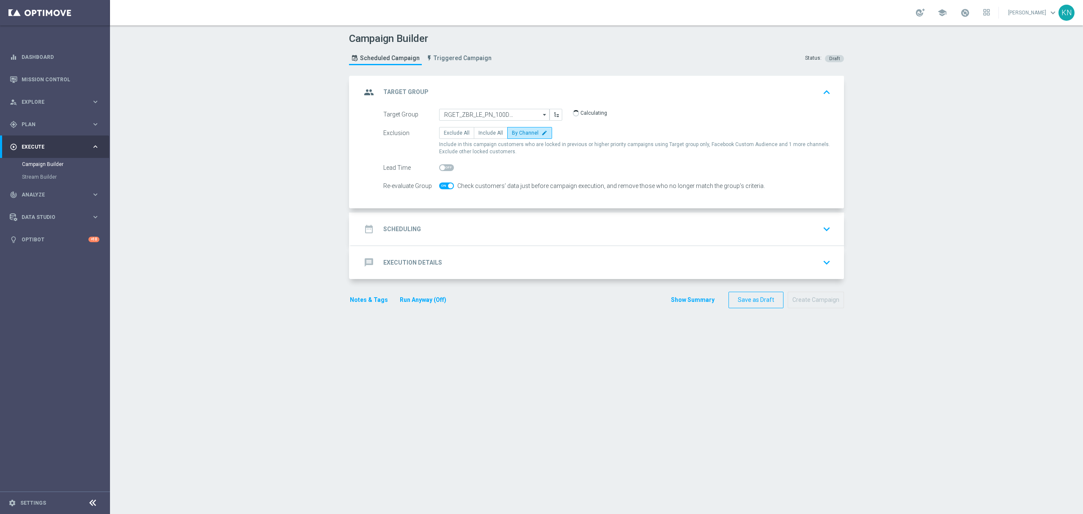
type input "A_MIN_TARGET_ZBR_LE_PN_100DO30_250925"
click at [440, 182] on div at bounding box center [446, 186] width 15 height 12
click at [442, 187] on span at bounding box center [446, 185] width 15 height 7
click at [442, 187] on input "checkbox" at bounding box center [446, 185] width 15 height 7
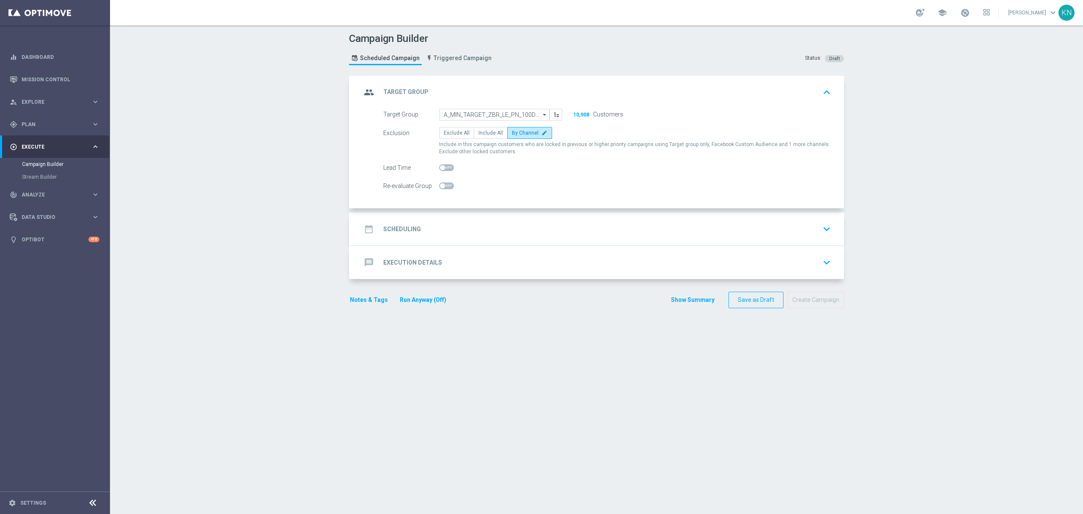
checkbox input "true"
click at [564, 216] on div "date_range Scheduling keyboard_arrow_down" at bounding box center [597, 228] width 493 height 33
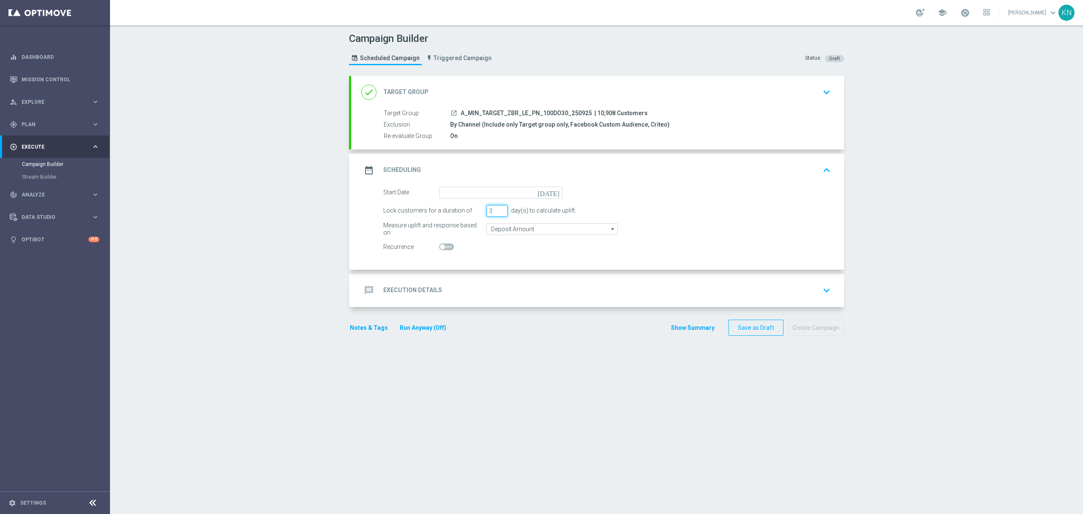
drag, startPoint x: 491, startPoint y: 210, endPoint x: 473, endPoint y: 206, distance: 18.7
click at [473, 206] on div "Lock customers for a duration of 3 day(s) to calculate uplift." at bounding box center [607, 211] width 460 height 12
type input "1"
click at [517, 227] on input "Deposit Amount" at bounding box center [552, 229] width 131 height 12
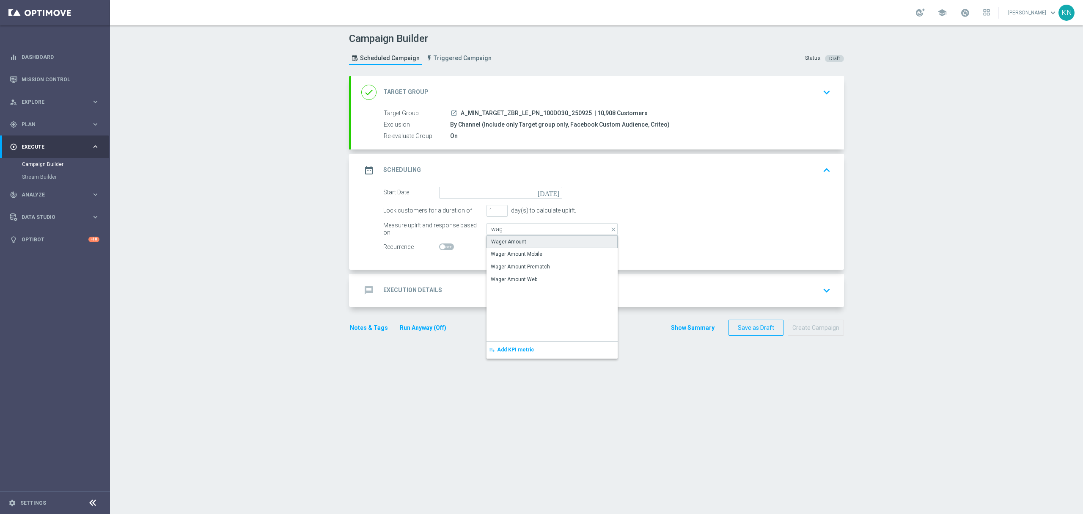
click at [525, 239] on div "Wager Amount" at bounding box center [552, 241] width 131 height 13
type input "Wager Amount"
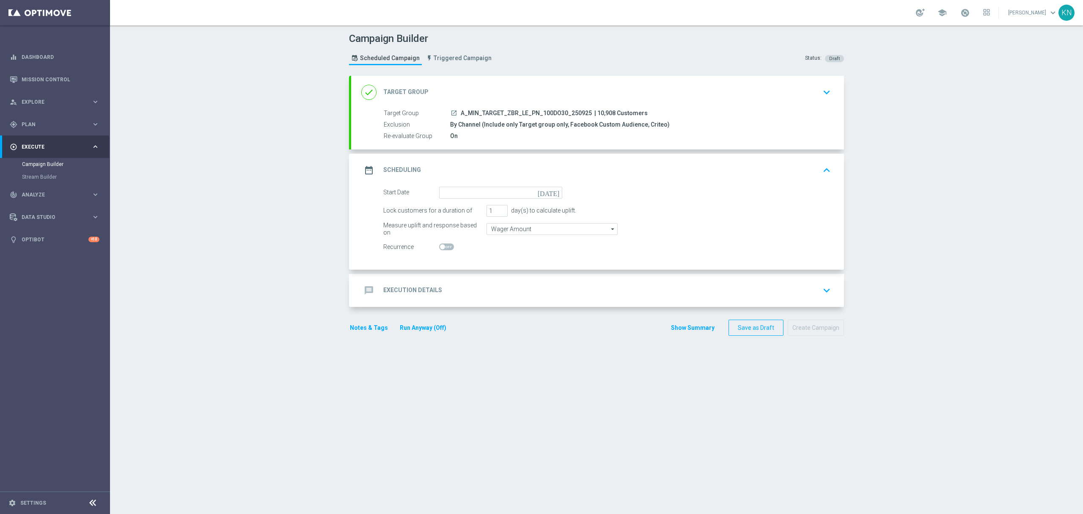
click at [548, 190] on icon "[DATE]" at bounding box center [550, 191] width 25 height 9
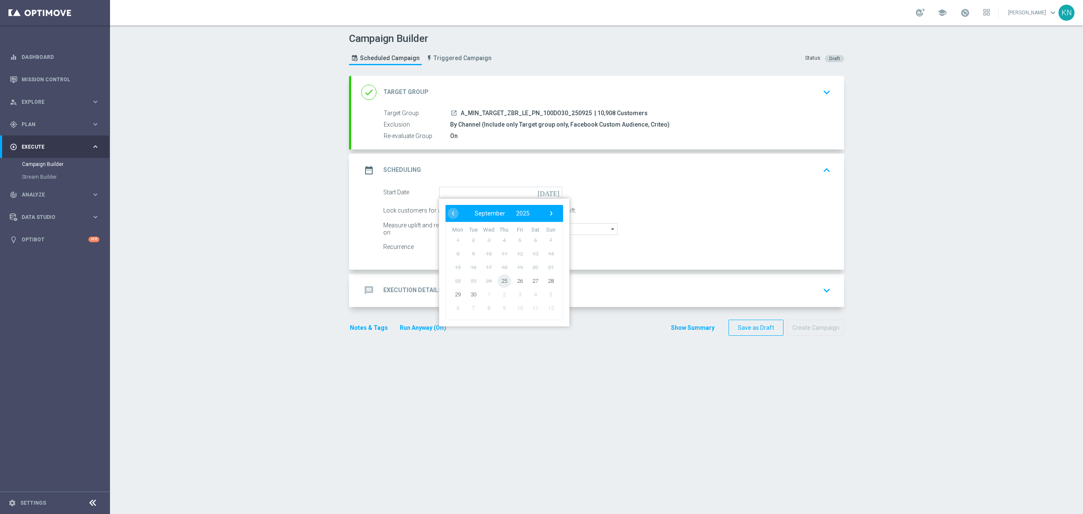
click at [498, 283] on span "25" at bounding box center [505, 281] width 14 height 14
type input "[DATE]"
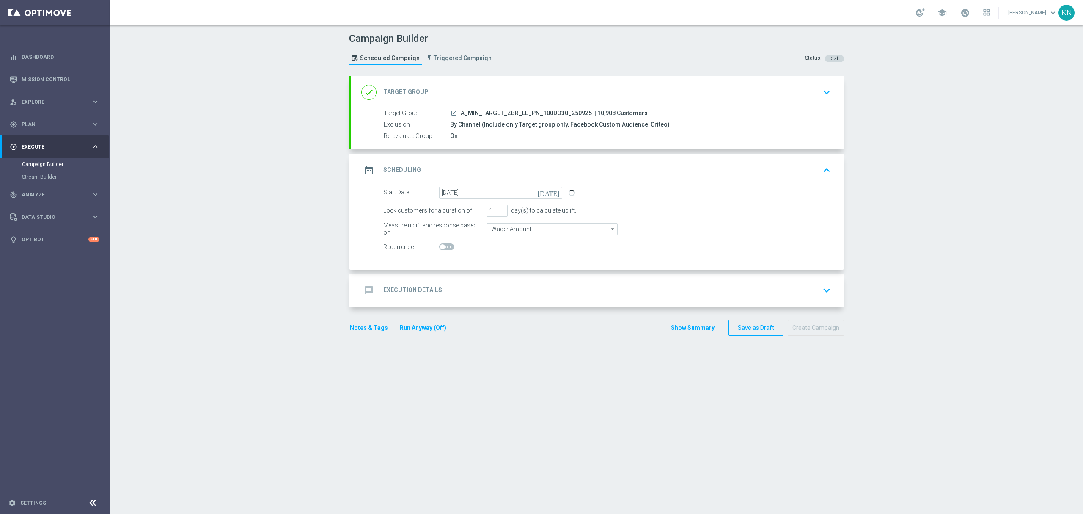
click at [757, 278] on div "message Execution Details keyboard_arrow_down" at bounding box center [597, 290] width 493 height 33
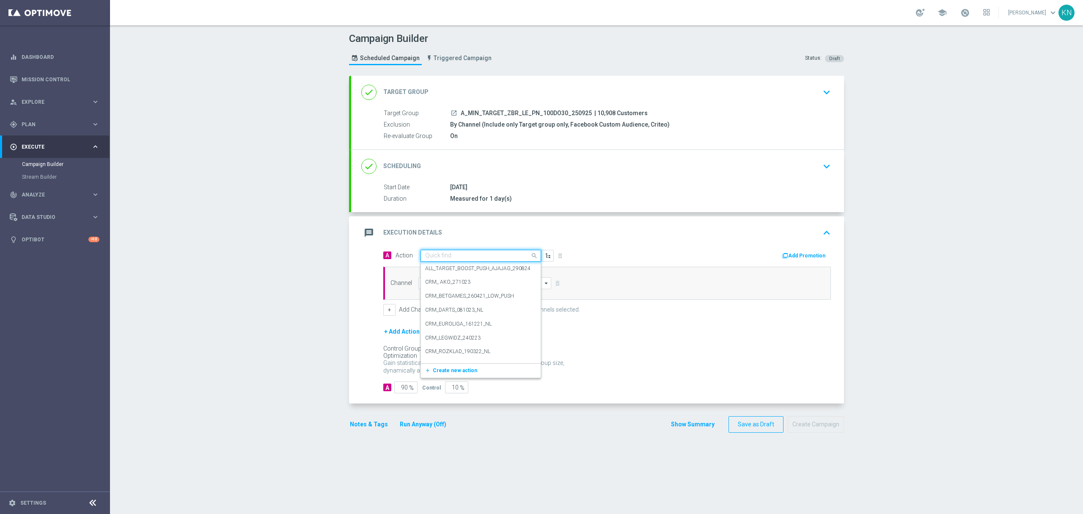
click at [442, 256] on input "text" at bounding box center [472, 255] width 94 height 7
click at [456, 368] on span "Create new action" at bounding box center [455, 370] width 44 height 6
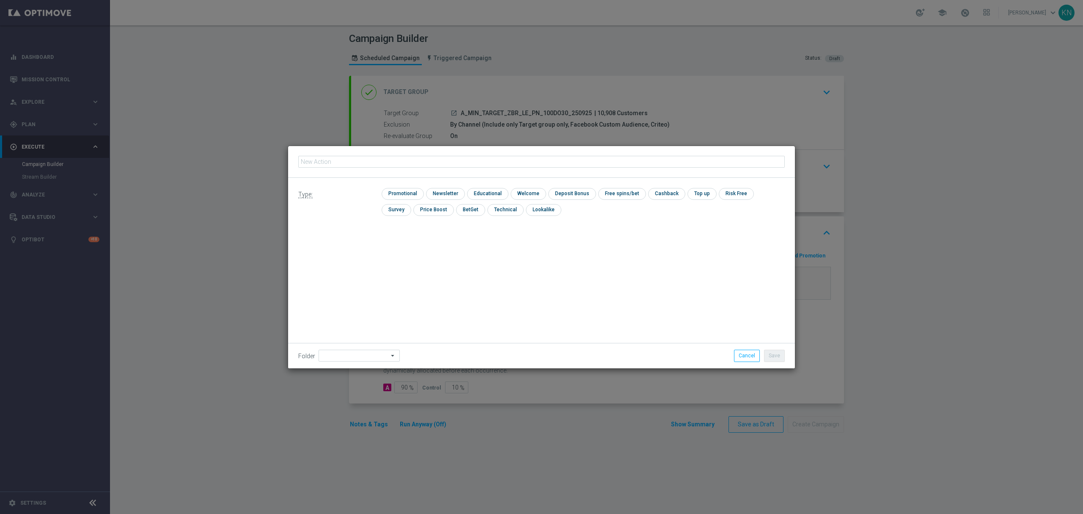
click at [403, 162] on input "text" at bounding box center [541, 162] width 487 height 12
type input "A_MIN_TARGET_ZBR_LE_PN_100DO30_250925"
click at [408, 192] on input "checkbox" at bounding box center [402, 193] width 40 height 11
checkbox input "true"
click at [774, 358] on button "Save" at bounding box center [774, 356] width 21 height 12
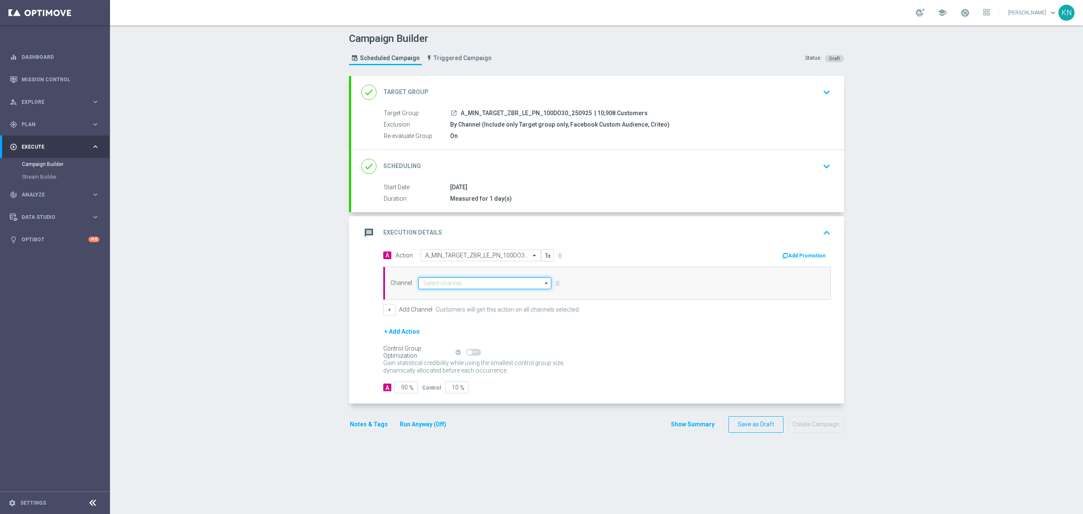
click at [442, 284] on input at bounding box center [485, 283] width 133 height 12
click at [444, 294] on div "Private message" at bounding box center [443, 296] width 40 height 8
type input "Private message"
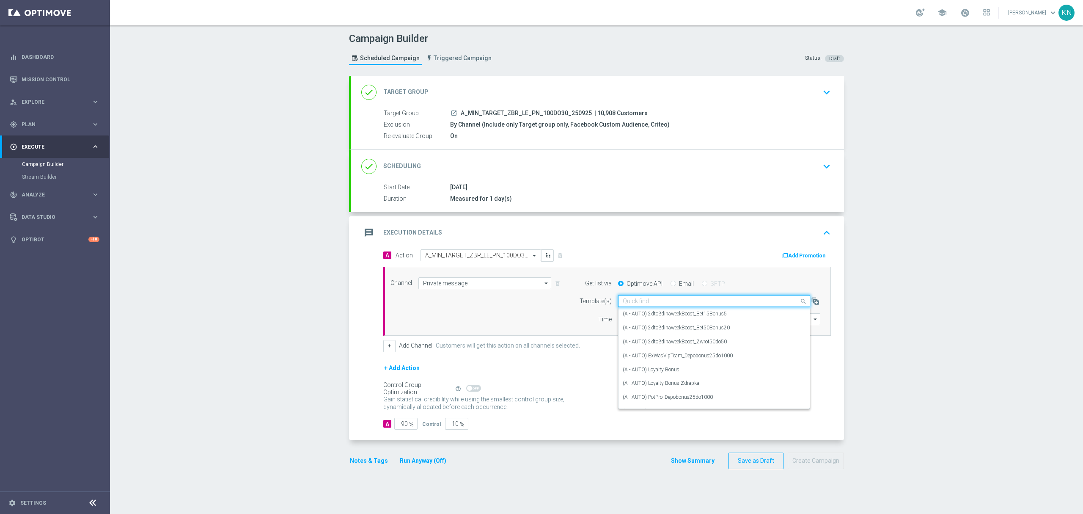
drag, startPoint x: 632, startPoint y: 300, endPoint x: 641, endPoint y: 305, distance: 9.5
click at [632, 300] on input "text" at bounding box center [706, 301] width 166 height 7
paste input "A_MIN_TARGET_ZBR_LE_PN_100DO30_250925"
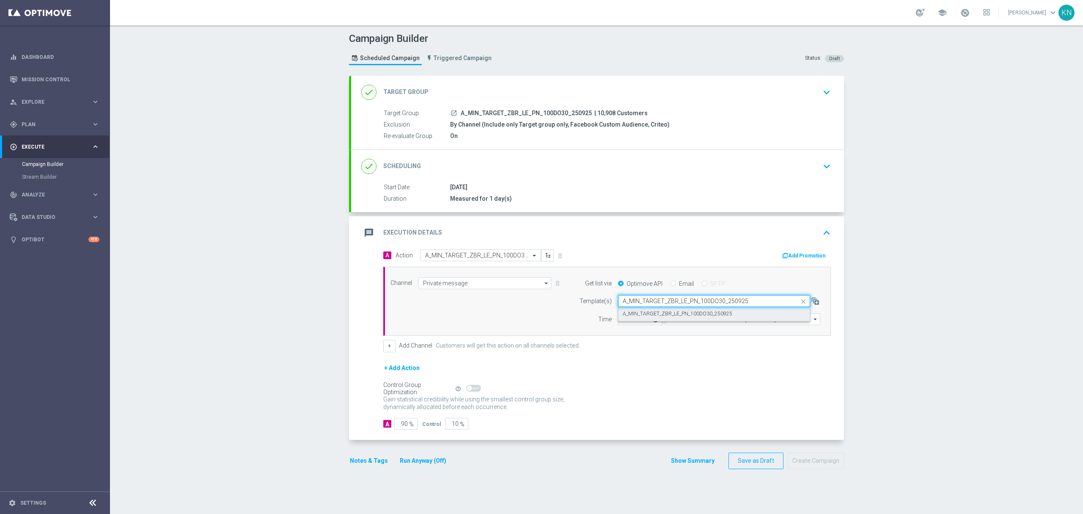
click at [650, 313] on label "A_MIN_TARGET_ZBR_LE_PN_100DO30_250925" at bounding box center [678, 313] width 110 height 7
type input "A_MIN_TARGET_ZBR_LE_PN_100DO30_250925"
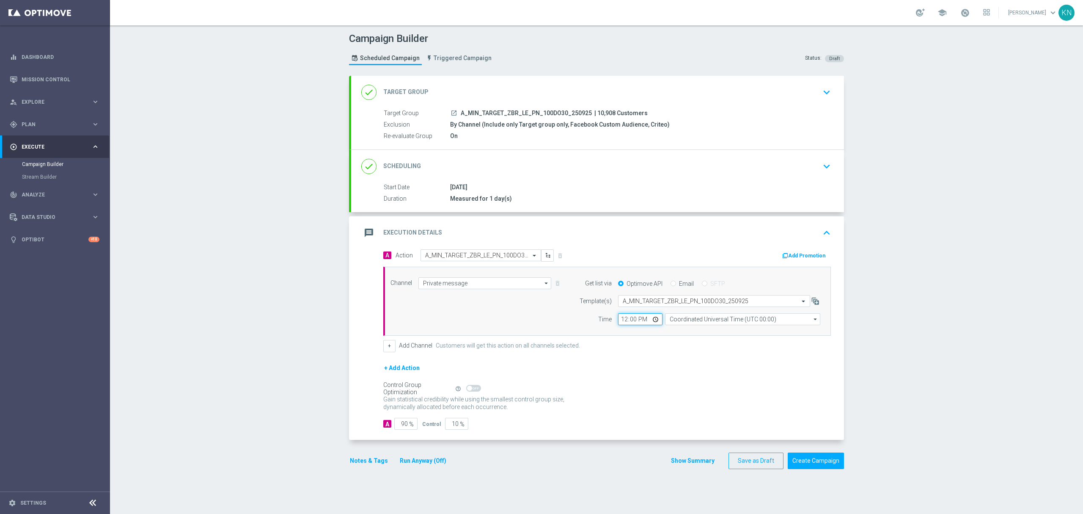
click at [620, 322] on input "12:00" at bounding box center [640, 319] width 44 height 12
type input "11:00"
click at [708, 321] on input "Coordinated Universal Time (UTC 00:00)" at bounding box center [742, 319] width 155 height 12
click at [694, 330] on div "Central European Time ([GEOGRAPHIC_DATA]) (UTC +02:00)" at bounding box center [739, 332] width 138 height 8
type input "Central European Time ([GEOGRAPHIC_DATA]) (UTC +02:00)"
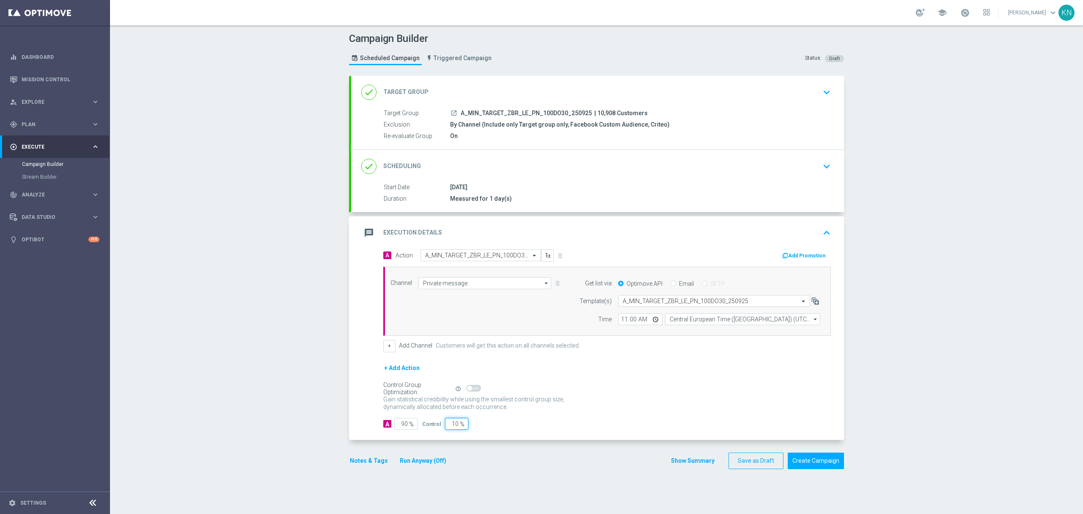
click at [448, 427] on input "10" at bounding box center [456, 424] width 23 height 12
type input "5"
type input "95"
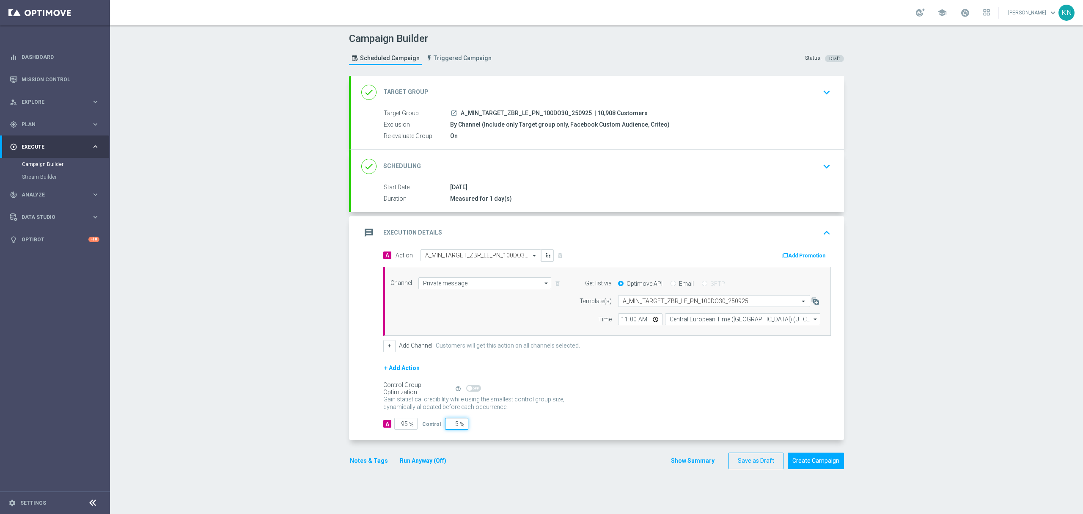
type input "5"
click at [512, 469] on div "Notes & Tags Run Anyway (Off) Show Summary Save as Draft Create Campaign" at bounding box center [596, 460] width 495 height 17
click at [366, 464] on button "Notes & Tags" at bounding box center [369, 460] width 40 height 11
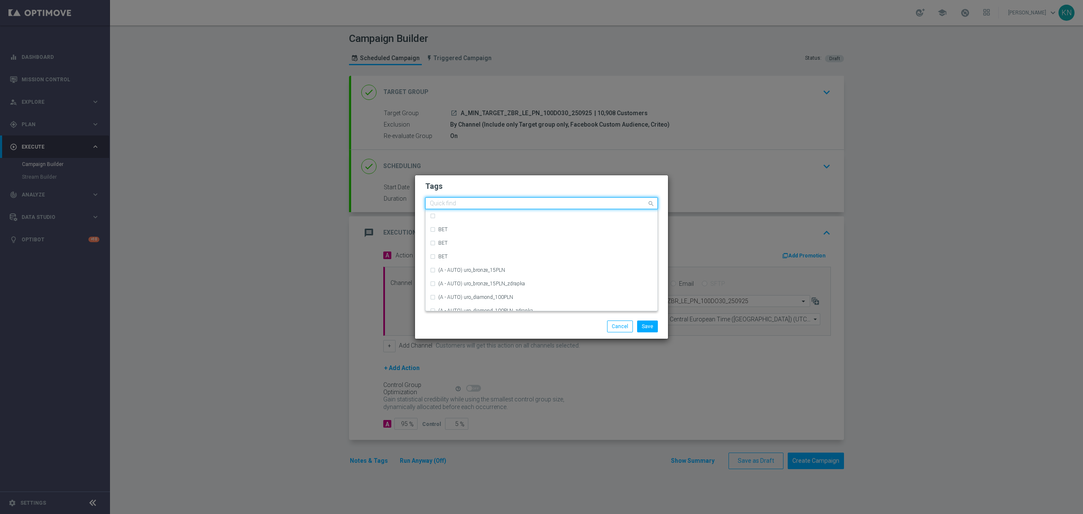
click at [449, 204] on input "text" at bounding box center [538, 203] width 217 height 7
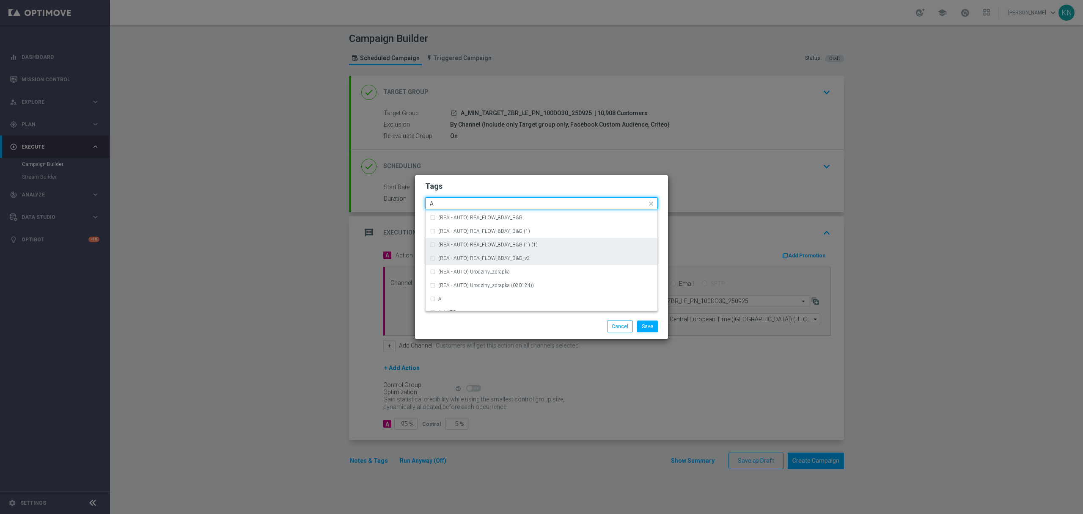
scroll to position [959, 0]
click at [451, 296] on div "A" at bounding box center [541, 300] width 223 height 14
type input "A"
click at [495, 200] on input "A" at bounding box center [538, 203] width 217 height 7
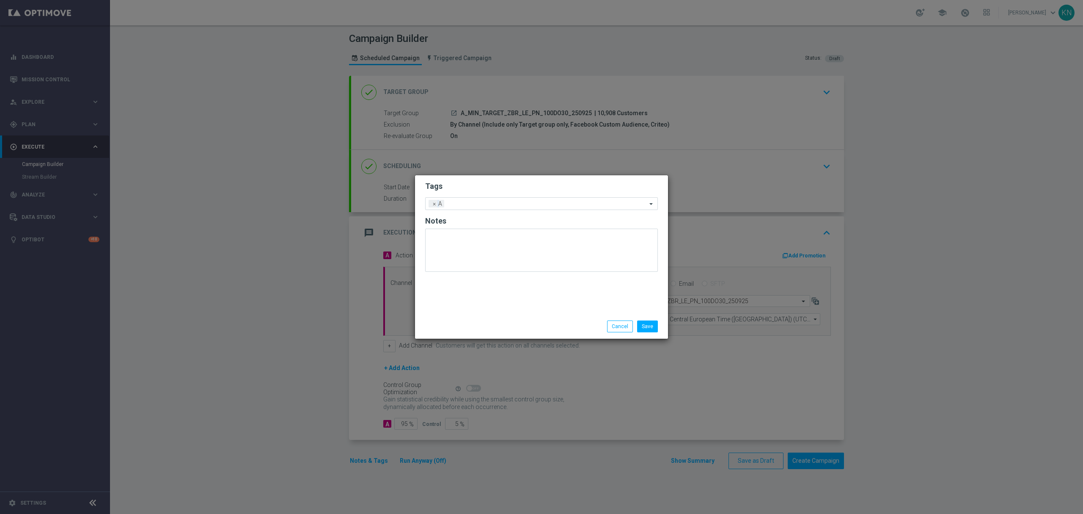
click at [502, 192] on form "Tags Add a new tag × A Notes" at bounding box center [541, 228] width 233 height 99
click at [491, 202] on input "text" at bounding box center [547, 204] width 199 height 7
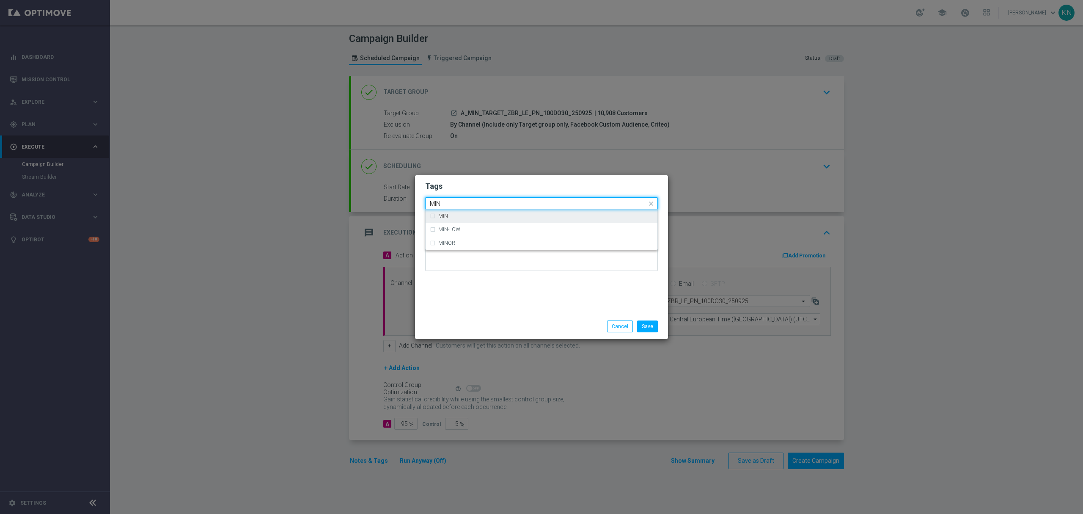
click at [542, 218] on div "MIN" at bounding box center [545, 215] width 215 height 5
type input "MIN"
click at [538, 181] on h2 "Tags" at bounding box center [541, 186] width 233 height 10
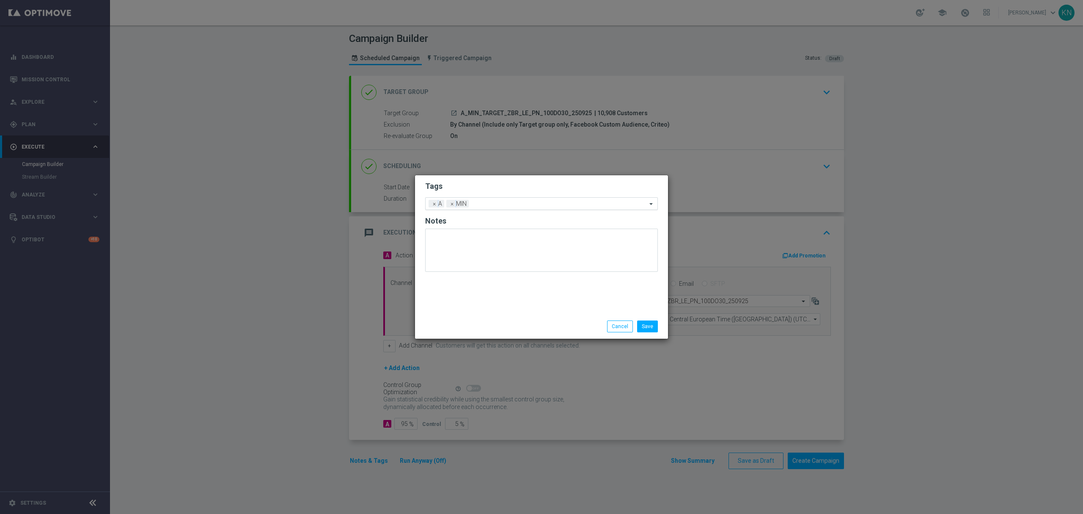
click at [544, 201] on input "text" at bounding box center [559, 204] width 175 height 7
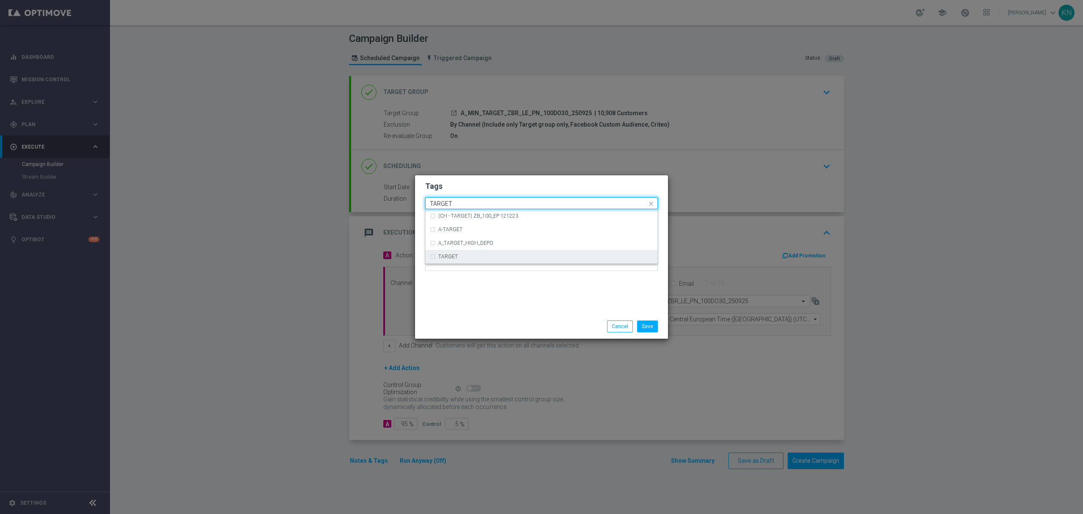
click at [461, 261] on div "TARGET" at bounding box center [541, 257] width 223 height 14
type input "TARGET"
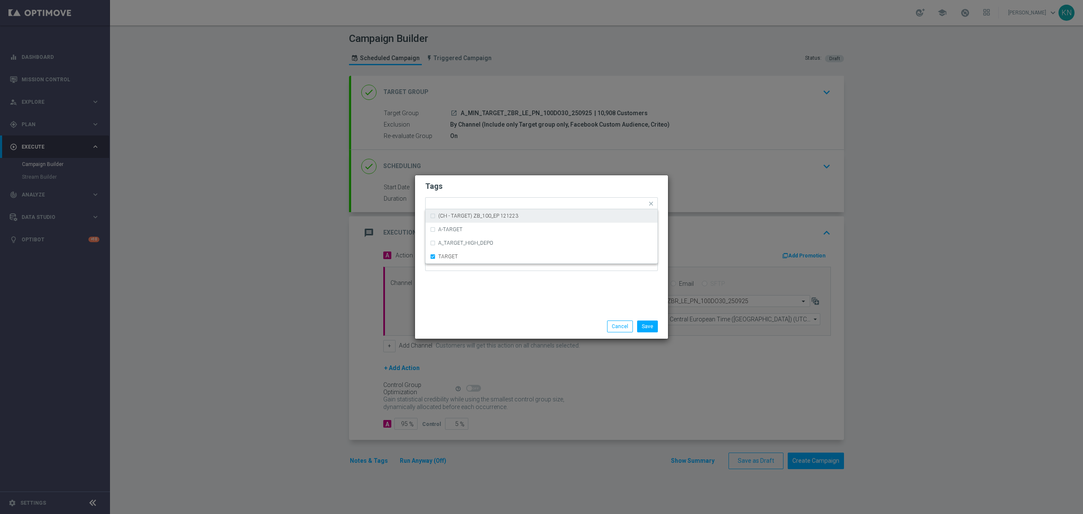
click at [496, 190] on h2 "Tags" at bounding box center [541, 186] width 233 height 10
click at [525, 204] on input "text" at bounding box center [578, 204] width 138 height 7
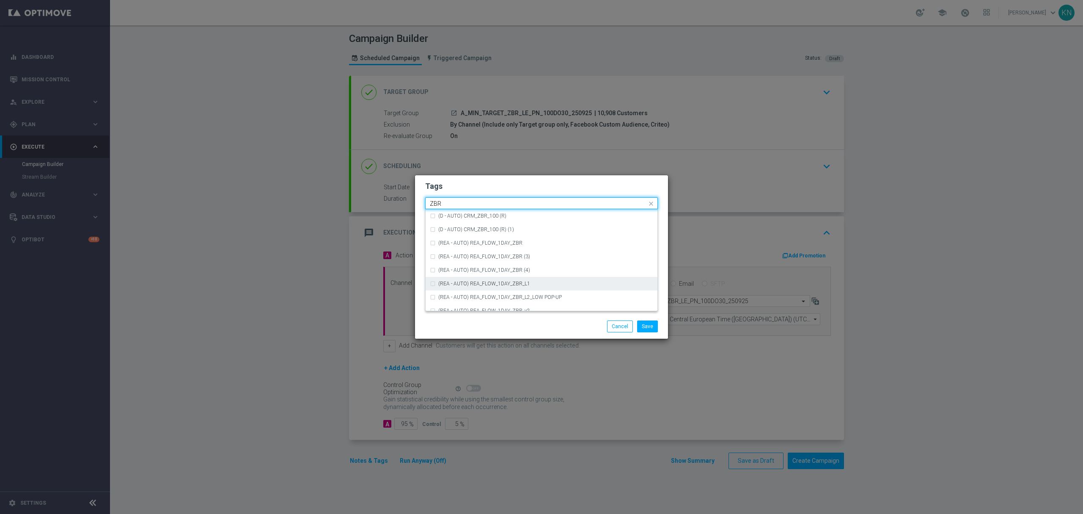
scroll to position [88, 0]
click at [478, 278] on div "ZBR" at bounding box center [545, 276] width 215 height 5
type input "ZBR"
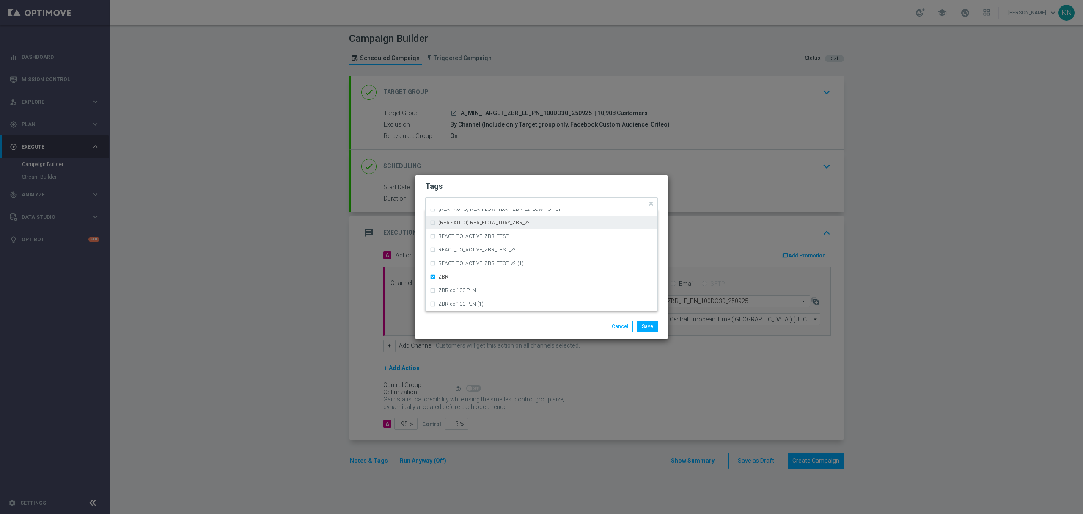
click at [540, 180] on form "Tags Quick find × A × MIN × TARGET × ZBR (REA - AUTO) REA_FLOW_1DAY_ZBR (REA - …" at bounding box center [541, 228] width 233 height 98
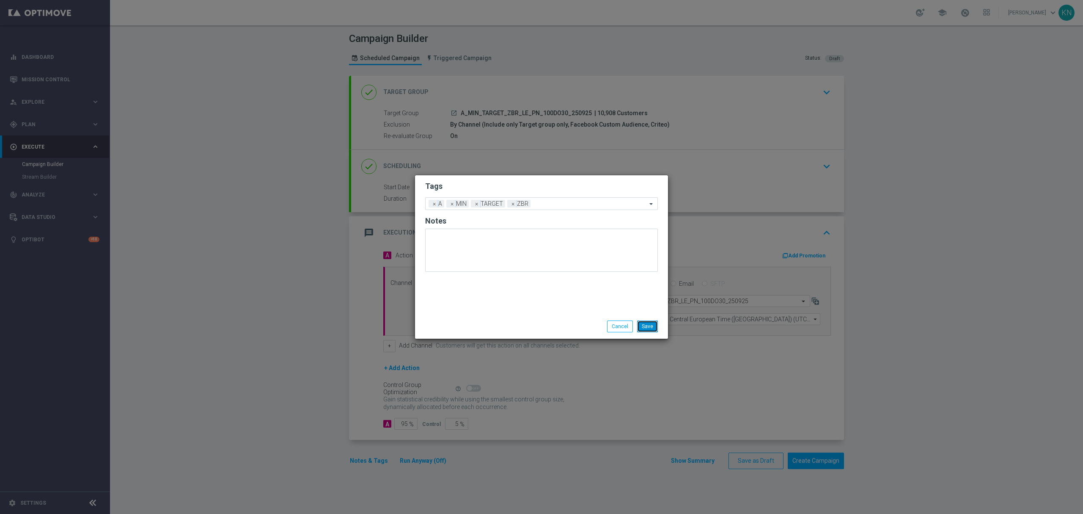
click at [644, 325] on button "Save" at bounding box center [647, 326] width 21 height 12
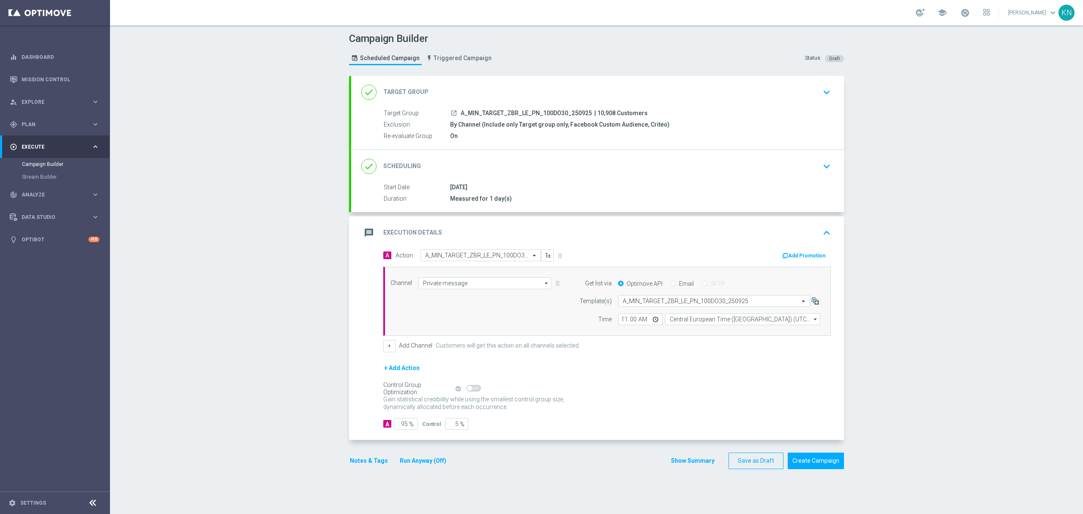
click at [757, 170] on div "done Scheduling keyboard_arrow_down" at bounding box center [597, 166] width 473 height 16
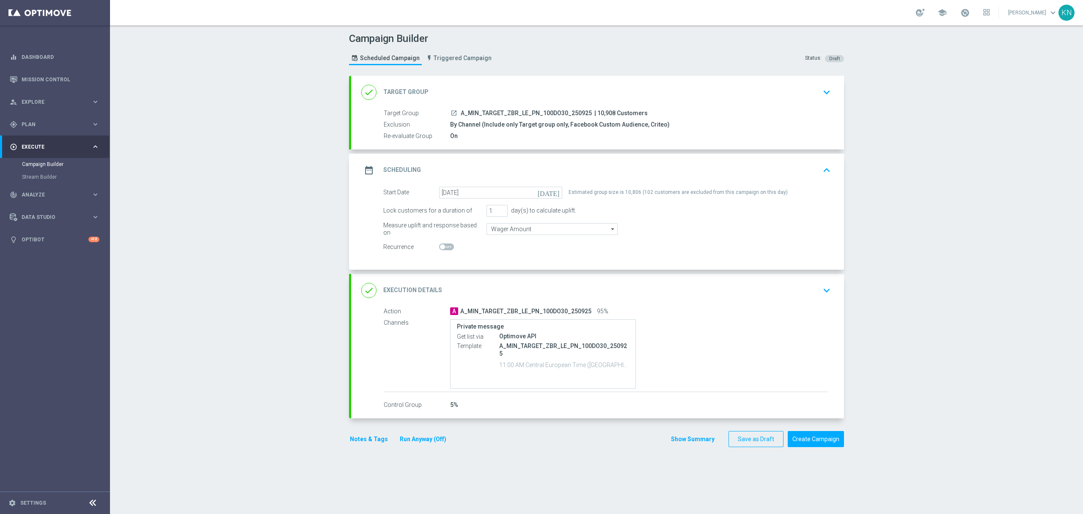
click at [766, 280] on div "done Execution Details keyboard_arrow_down" at bounding box center [597, 290] width 493 height 33
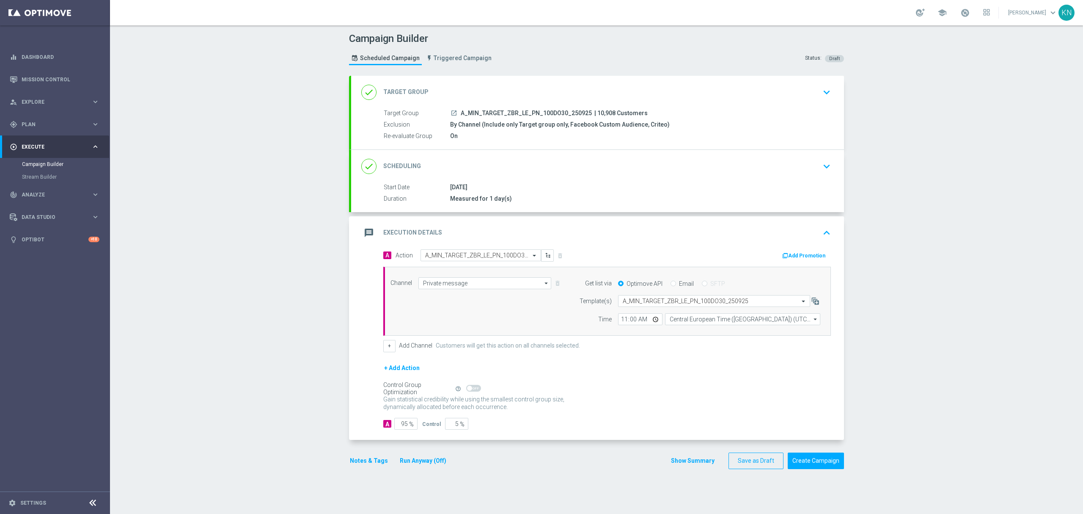
click at [796, 257] on button "Add Promotion" at bounding box center [805, 255] width 47 height 9
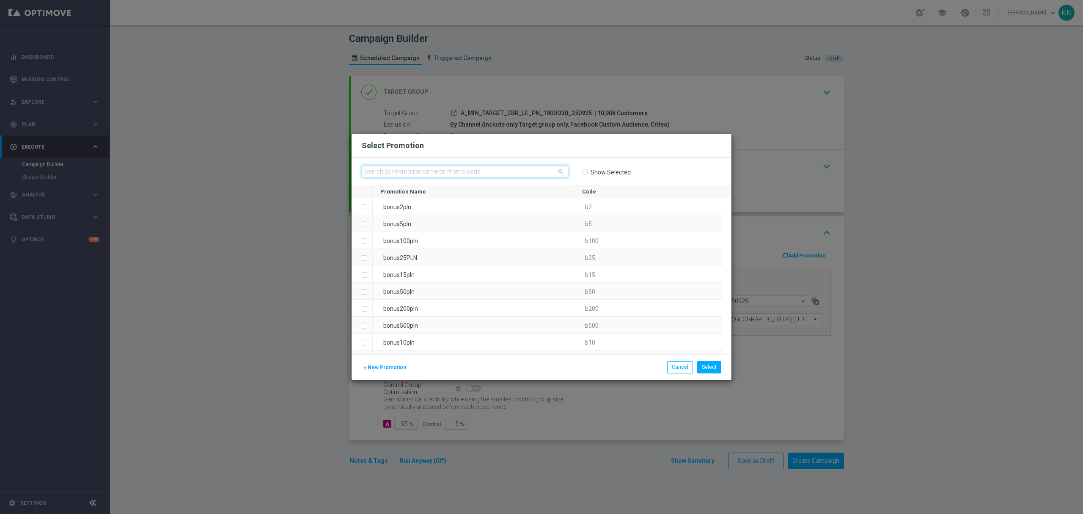
click at [415, 171] on input "text" at bounding box center [465, 171] width 207 height 12
type input "B"
click at [394, 366] on span "New Promotion" at bounding box center [387, 367] width 39 height 6
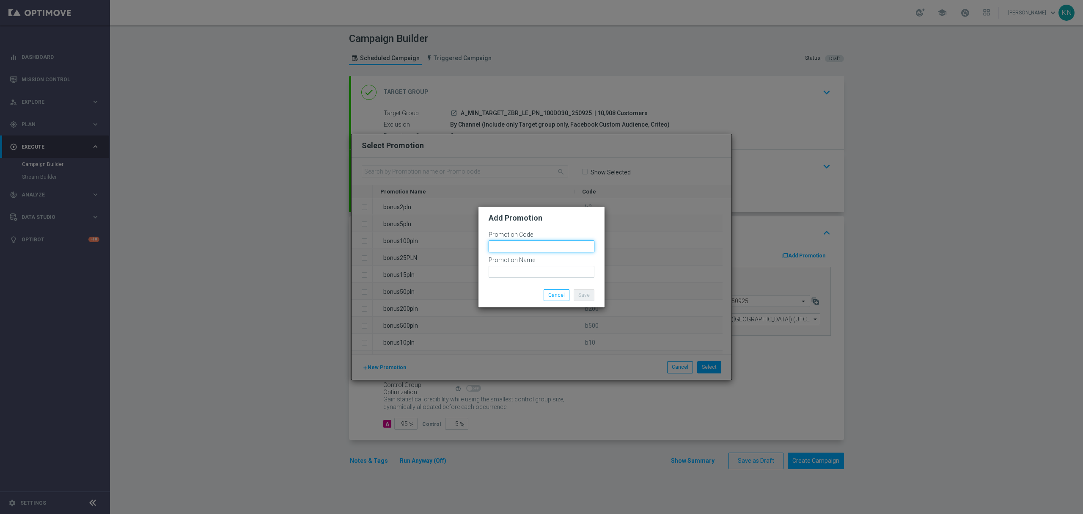
click at [529, 245] on input "text" at bounding box center [542, 246] width 106 height 12
type input "bonusapi_tg-"
click at [501, 269] on input "text" at bounding box center [542, 272] width 106 height 12
paste input "bonusapi_tg-"
type input "bonusapi_tg-"
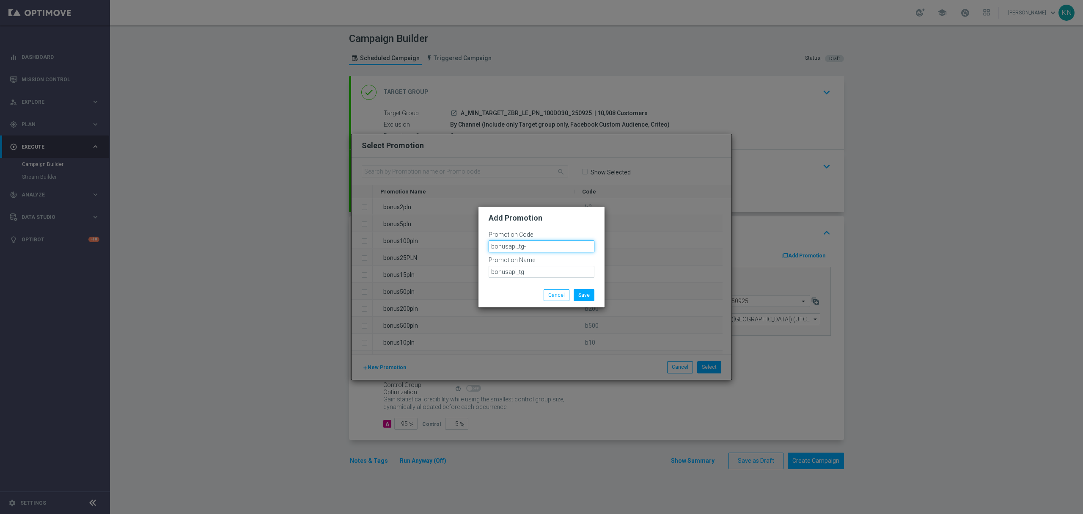
click at [557, 243] on input "bonusapi_tg-" at bounding box center [542, 246] width 106 height 12
paste input "182826"
type input "bonusapi_tg-182826"
click at [549, 270] on input "bonusapi_tg-" at bounding box center [542, 272] width 106 height 12
paste input "182826"
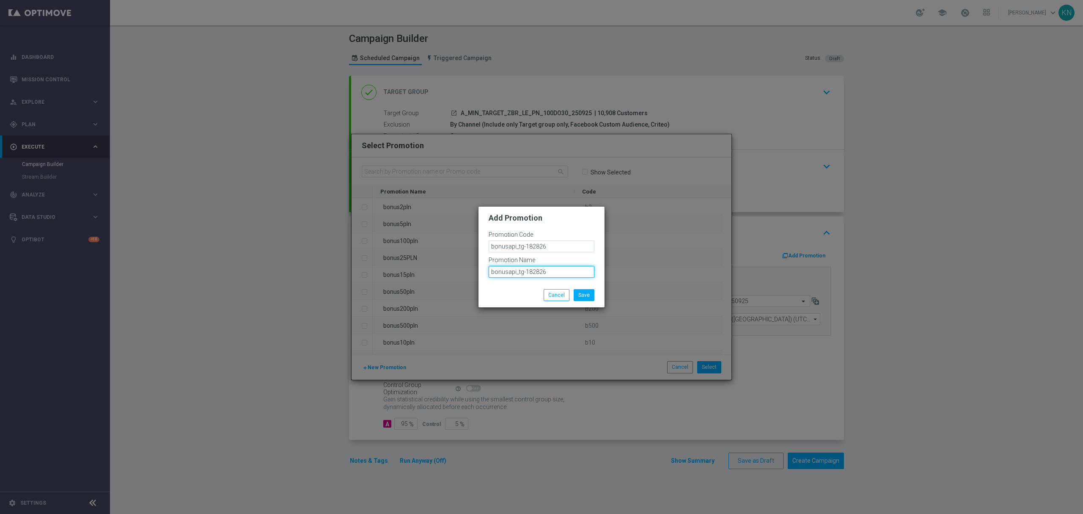
drag, startPoint x: 554, startPoint y: 271, endPoint x: 273, endPoint y: 267, distance: 281.5
click at [273, 267] on modal-container "Add Promotion Promotion Code bonusapi_tg-182826 Promotion Name bonusapi_tg-1828…" at bounding box center [541, 257] width 1083 height 514
type input "bonusapi_tg-182826"
drag, startPoint x: 551, startPoint y: 246, endPoint x: 402, endPoint y: 240, distance: 149.1
click at [402, 240] on modal-container "Add Promotion Promotion Code bonusapi_tg-182826 Promotion Name bonusapi_tg-1828…" at bounding box center [541, 257] width 1083 height 514
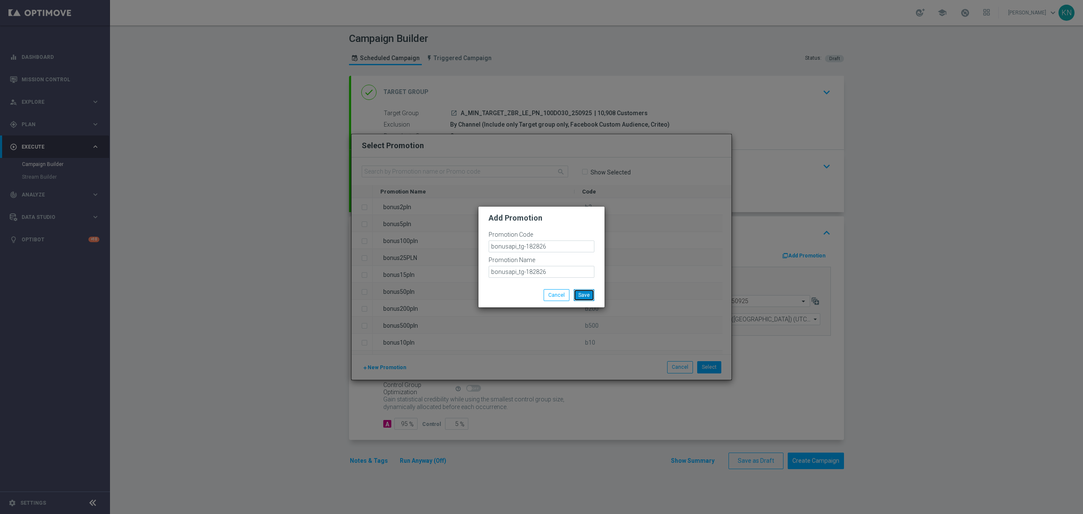
click at [590, 292] on button "Save" at bounding box center [584, 295] width 21 height 12
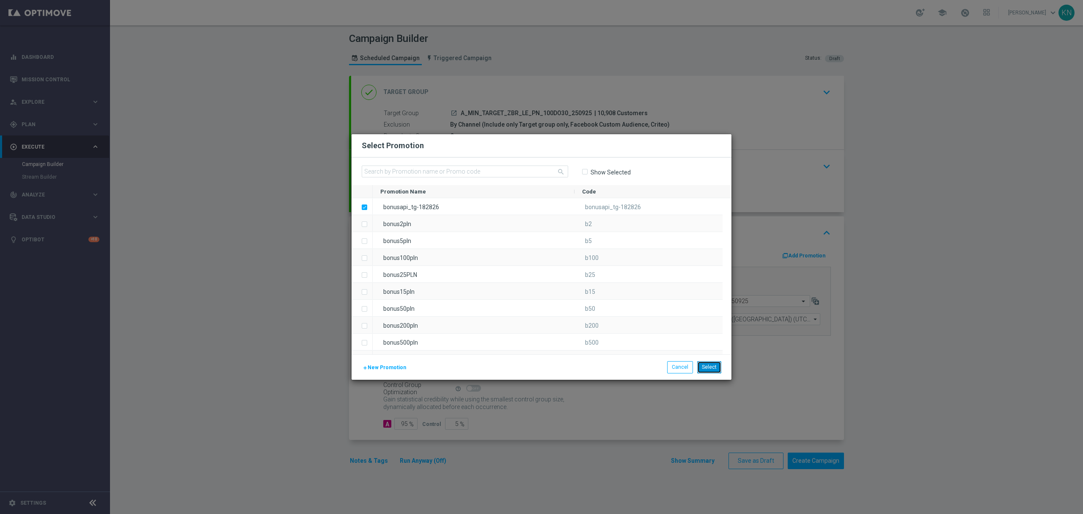
click at [711, 364] on button "Select" at bounding box center [709, 367] width 24 height 12
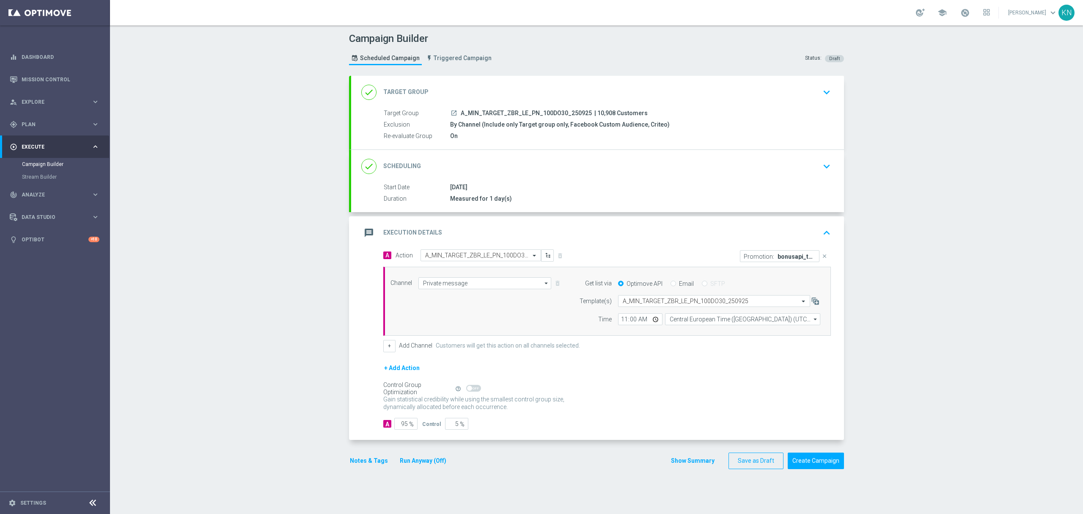
click at [451, 114] on icon "launch" at bounding box center [454, 113] width 7 height 7
click at [785, 172] on div "done Scheduling keyboard_arrow_down" at bounding box center [597, 166] width 473 height 16
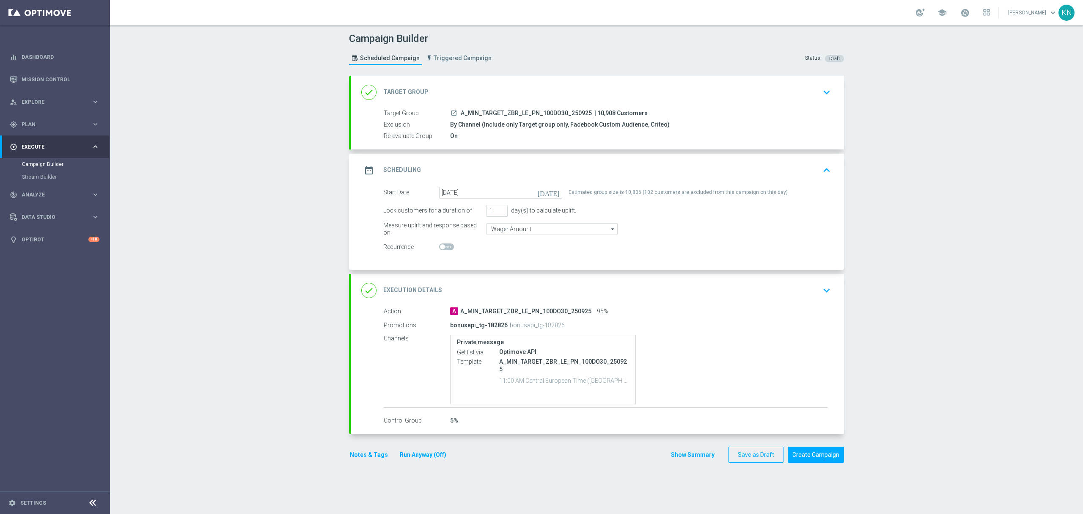
click at [797, 298] on div "done Execution Details keyboard_arrow_down" at bounding box center [597, 290] width 473 height 16
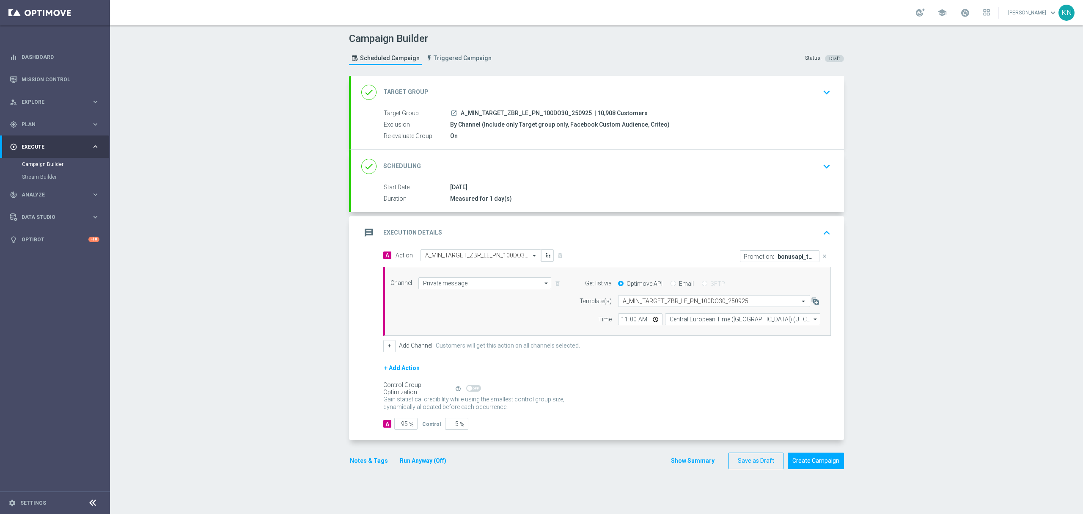
click at [820, 160] on button "keyboard_arrow_down" at bounding box center [827, 166] width 14 height 16
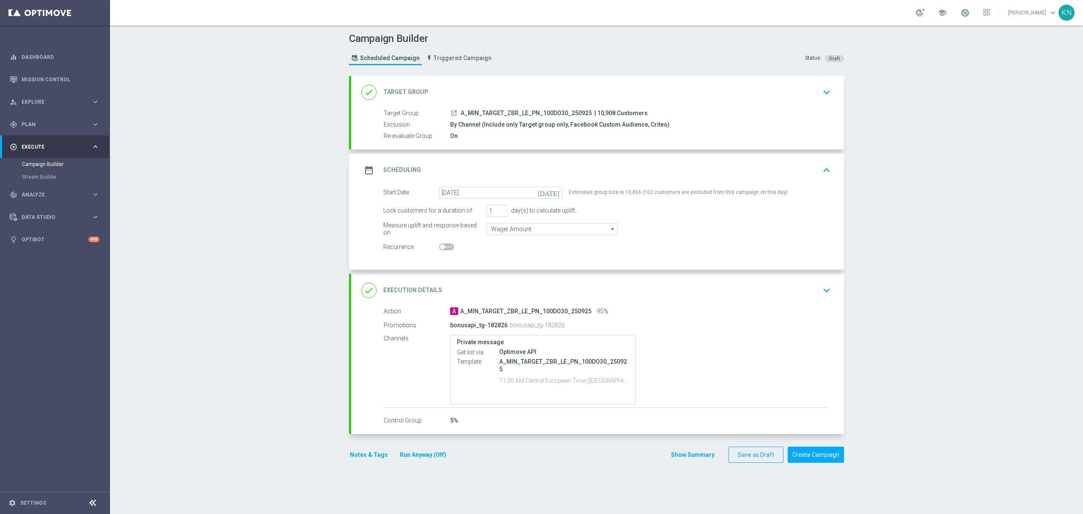
drag, startPoint x: 564, startPoint y: 325, endPoint x: 443, endPoint y: 324, distance: 121.5
click at [443, 324] on div "Promotions bonusapi_tg-182826 bonusapi_tg-182826" at bounding box center [606, 325] width 444 height 14
click at [826, 457] on button "Create Campaign" at bounding box center [816, 454] width 56 height 17
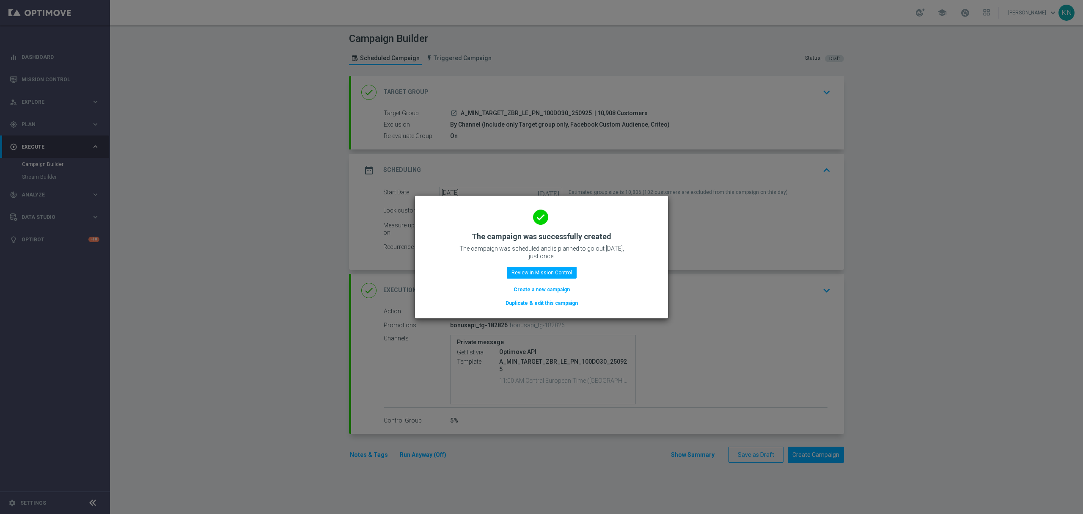
click at [559, 300] on button "Duplicate & edit this campaign" at bounding box center [542, 302] width 74 height 9
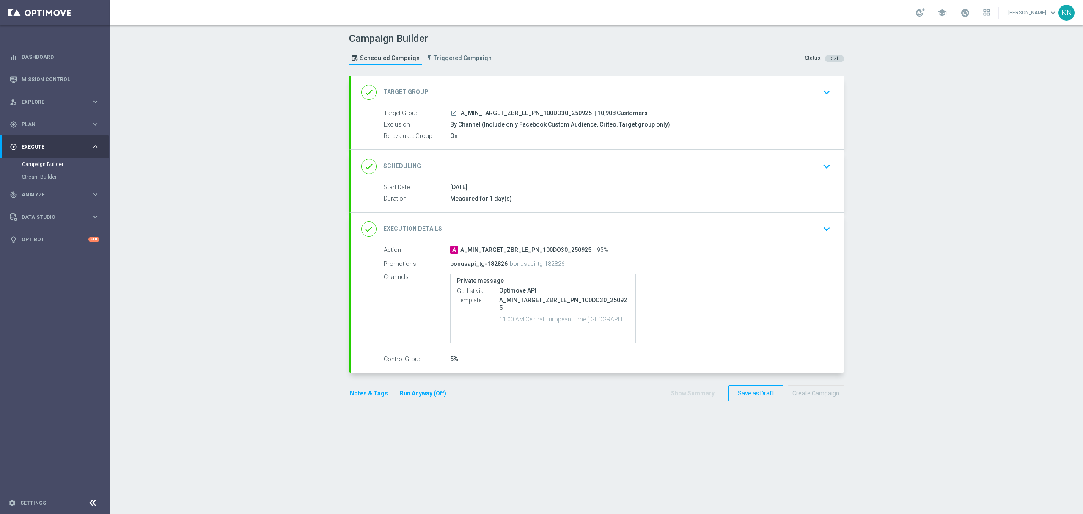
click at [821, 89] on icon "keyboard_arrow_down" at bounding box center [827, 92] width 13 height 13
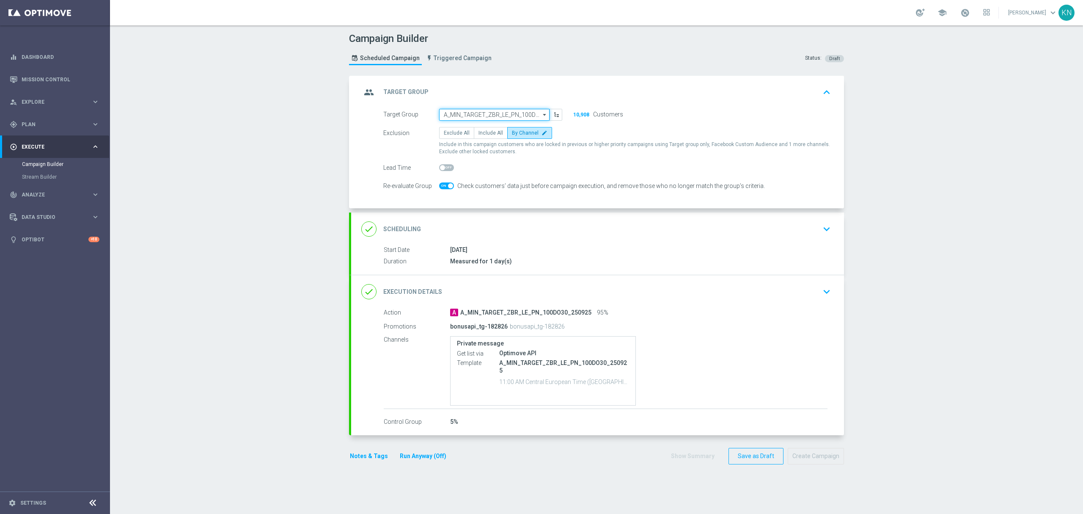
click at [518, 113] on input "A_MIN_TARGET_ZBR_LE_PN_100DO30_250925" at bounding box center [494, 115] width 110 height 12
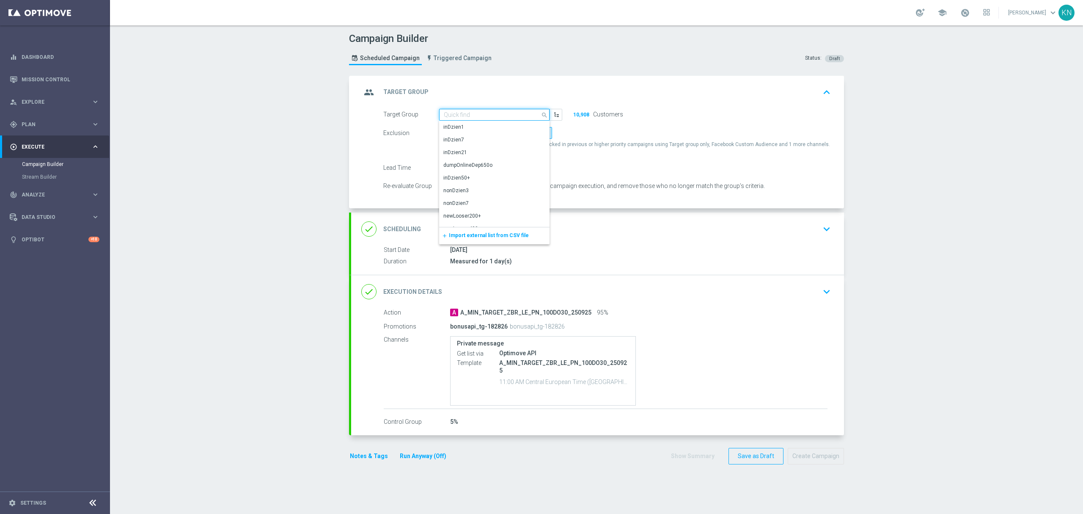
paste input "A_LOW_TARGET_ZBR_LE_PN_50DO100_250925"
click at [493, 131] on div "A_LOW_TARGET_ZBR_LE_PN_50DO100_250925" at bounding box center [495, 131] width 102 height 15
type input "A_LOW_TARGET_ZBR_LE_PN_50DO100_250925"
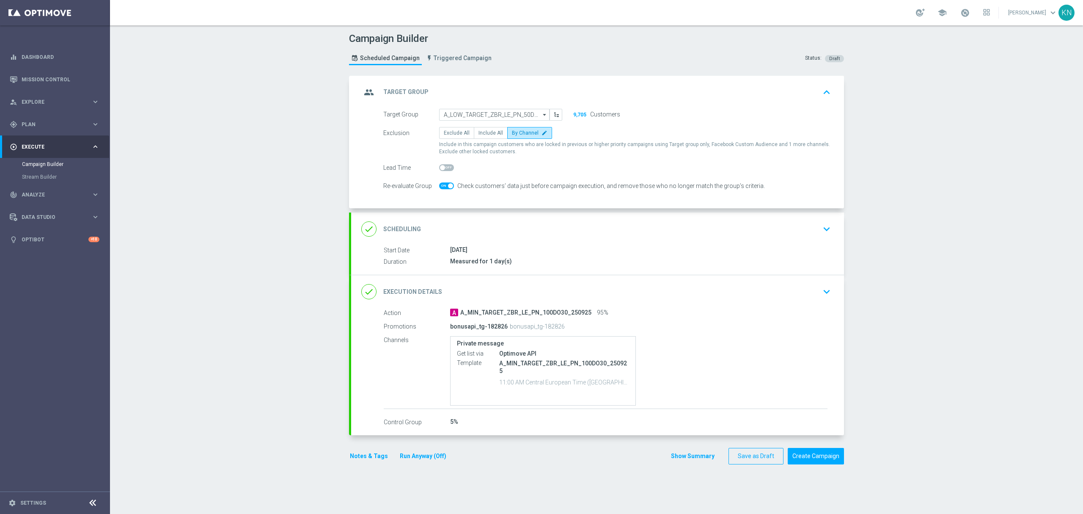
click at [569, 240] on div "done Scheduling keyboard_arrow_down" at bounding box center [597, 228] width 493 height 33
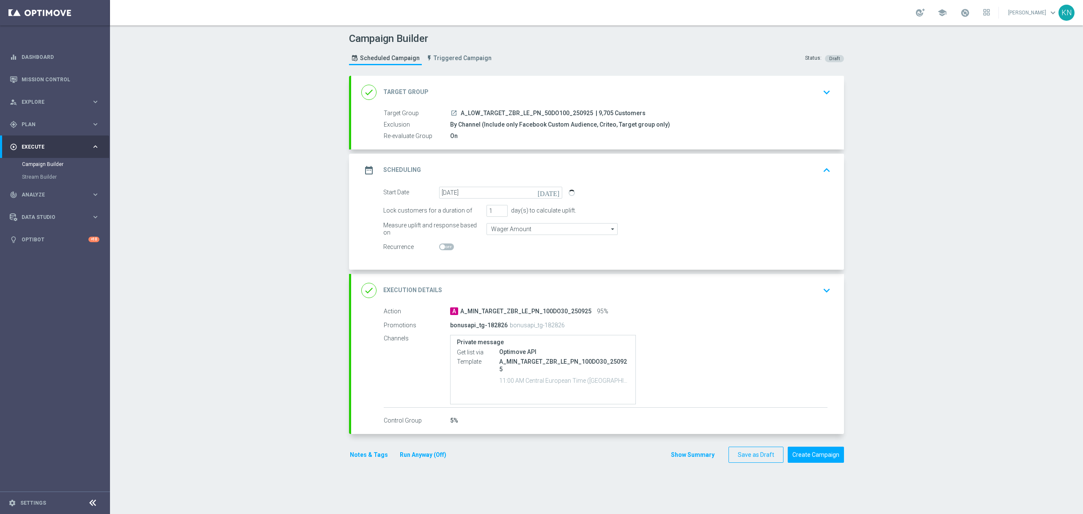
click at [722, 293] on div "done Execution Details keyboard_arrow_down" at bounding box center [597, 290] width 473 height 16
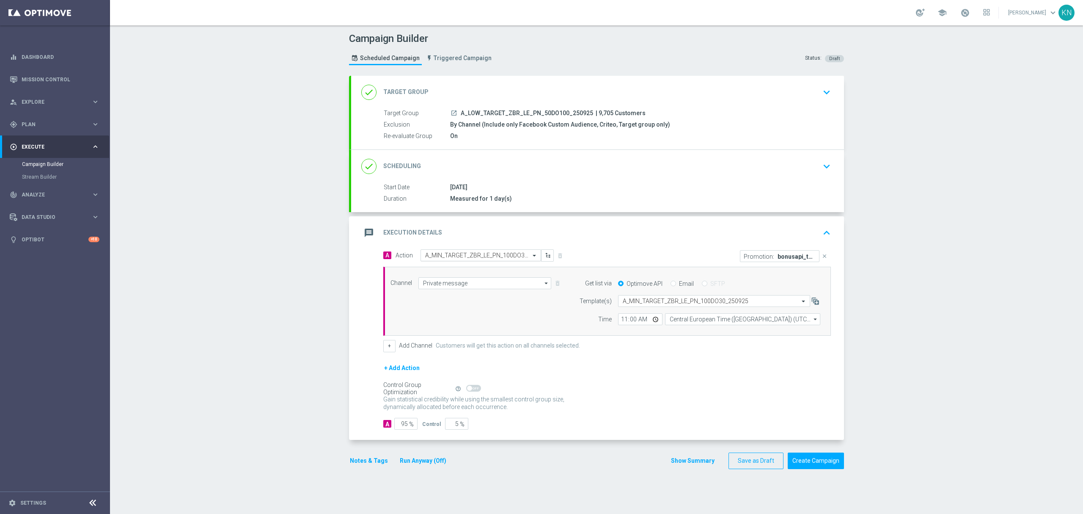
click at [461, 256] on input "text" at bounding box center [472, 255] width 94 height 7
drag, startPoint x: 451, startPoint y: 373, endPoint x: 471, endPoint y: 292, distance: 83.9
click at [451, 372] on span "Create new action" at bounding box center [455, 370] width 44 height 6
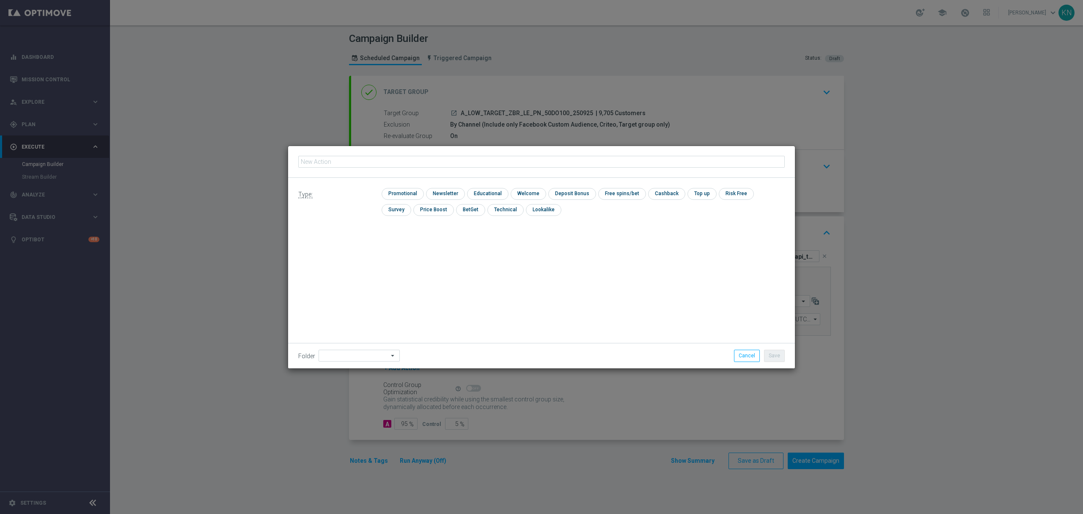
click at [356, 158] on input "text" at bounding box center [541, 162] width 487 height 12
type input "A_LOW_TARGET_ZBR_LE_PN_50DO100_250925"
click at [404, 190] on input "checkbox" at bounding box center [402, 193] width 40 height 11
checkbox input "true"
click at [783, 358] on button "Save" at bounding box center [774, 356] width 21 height 12
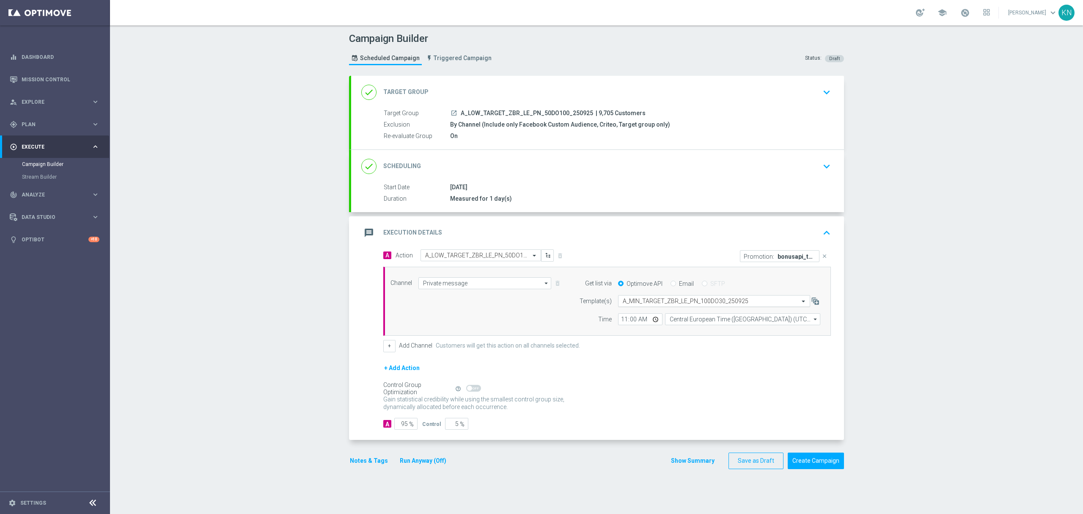
click at [664, 302] on input "text" at bounding box center [706, 301] width 166 height 7
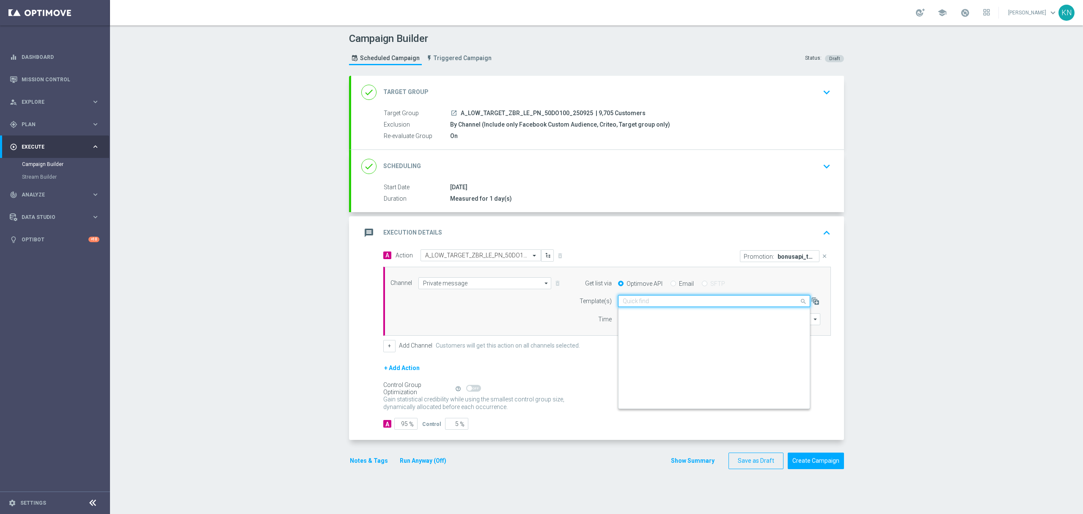
paste input "A_LOW_TARGET_ZBR_LE_PN_50DO100_250925"
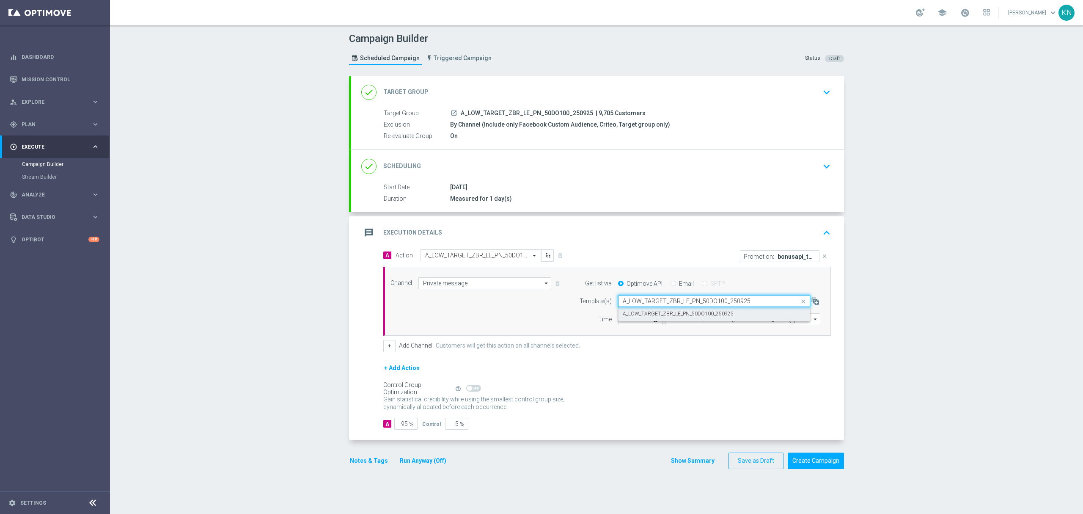
click at [661, 319] on div "A_LOW_TARGET_ZBR_LE_PN_50DO100_250925" at bounding box center [714, 314] width 183 height 14
type input "A_LOW_TARGET_ZBR_LE_PN_50DO100_250925"
click at [361, 466] on button "Notes & Tags" at bounding box center [369, 460] width 40 height 11
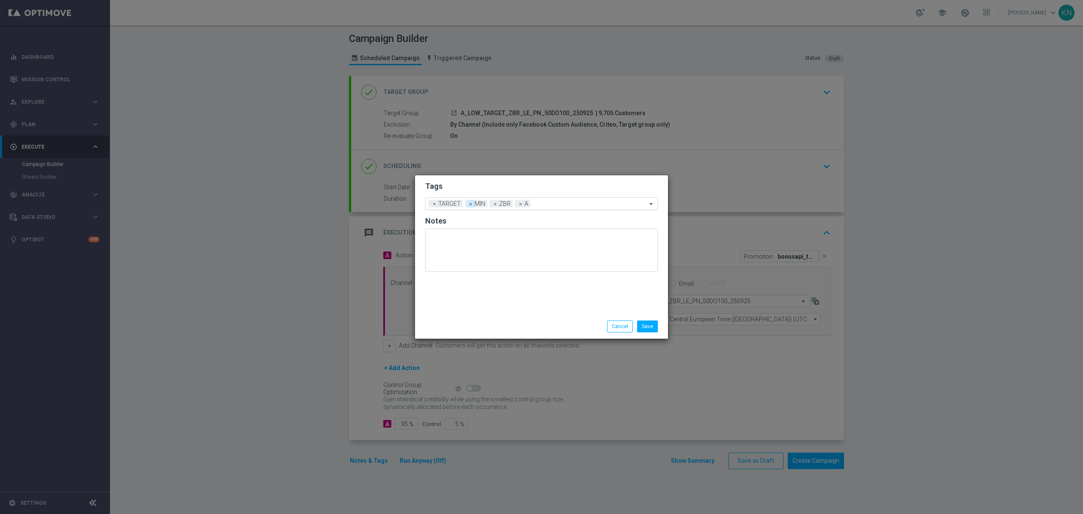
click at [469, 204] on span "×" at bounding box center [471, 204] width 8 height 8
click at [546, 207] on input "text" at bounding box center [579, 204] width 138 height 7
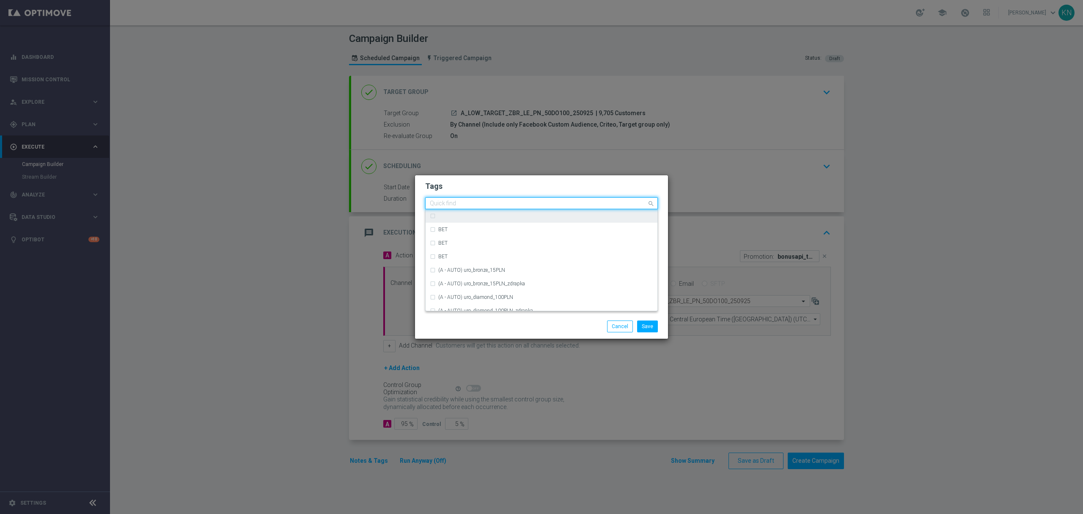
type input "l"
click at [455, 266] on div "LOW" at bounding box center [541, 263] width 223 height 14
type input "LOW"
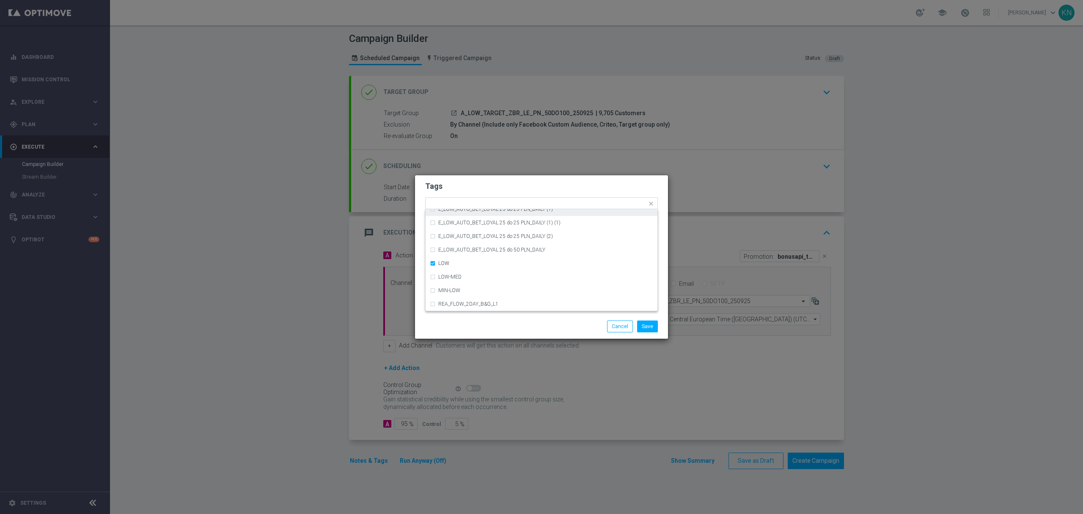
click at [546, 183] on h2 "Tags" at bounding box center [541, 186] width 233 height 10
click at [652, 323] on button "Save" at bounding box center [647, 326] width 21 height 12
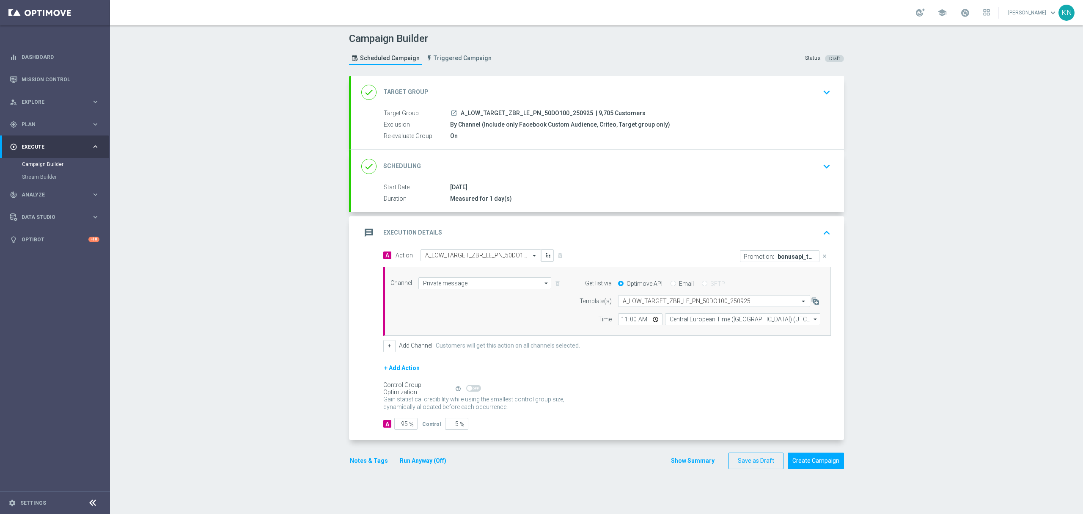
click at [824, 258] on button "close" at bounding box center [824, 256] width 9 height 12
click at [789, 258] on button "Add Promotion" at bounding box center [805, 255] width 47 height 9
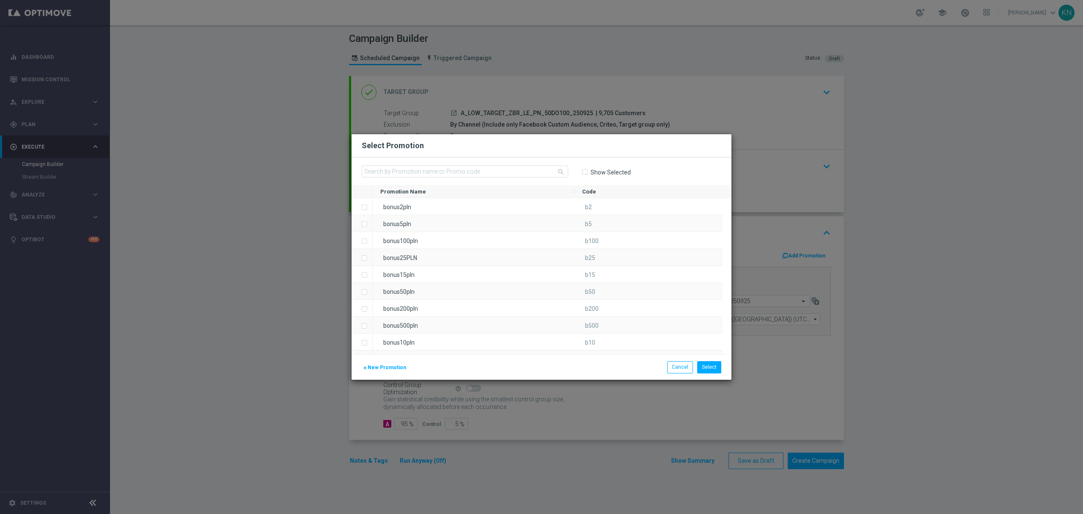
click at [383, 369] on span "New Promotion" at bounding box center [387, 367] width 39 height 6
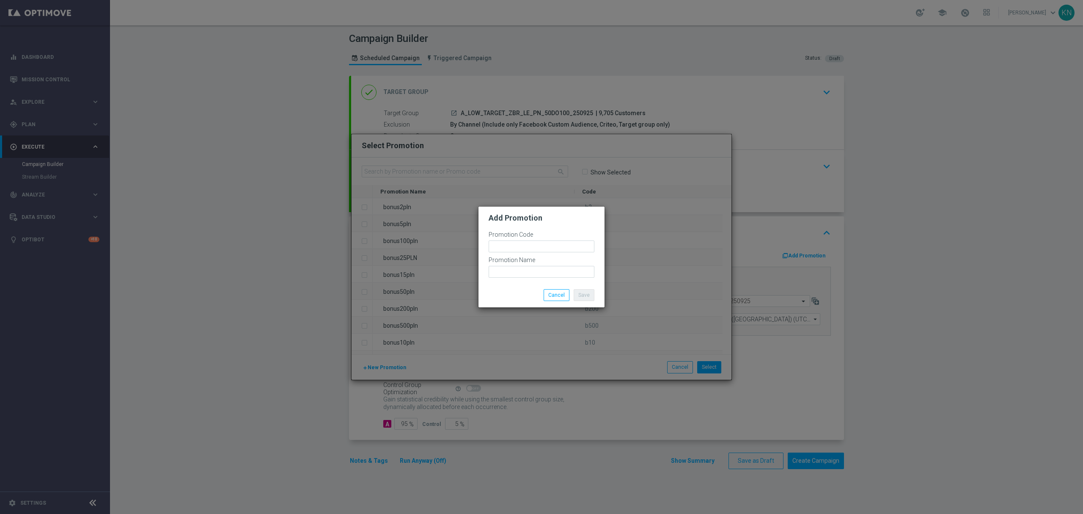
drag, startPoint x: 524, startPoint y: 256, endPoint x: 520, endPoint y: 252, distance: 5.1
click at [522, 255] on form "Promotion Code Promotion Name" at bounding box center [542, 254] width 106 height 47
click at [515, 241] on input "text" at bounding box center [542, 246] width 106 height 12
paste input "182827"
type input "bonusapi_tg-182827"
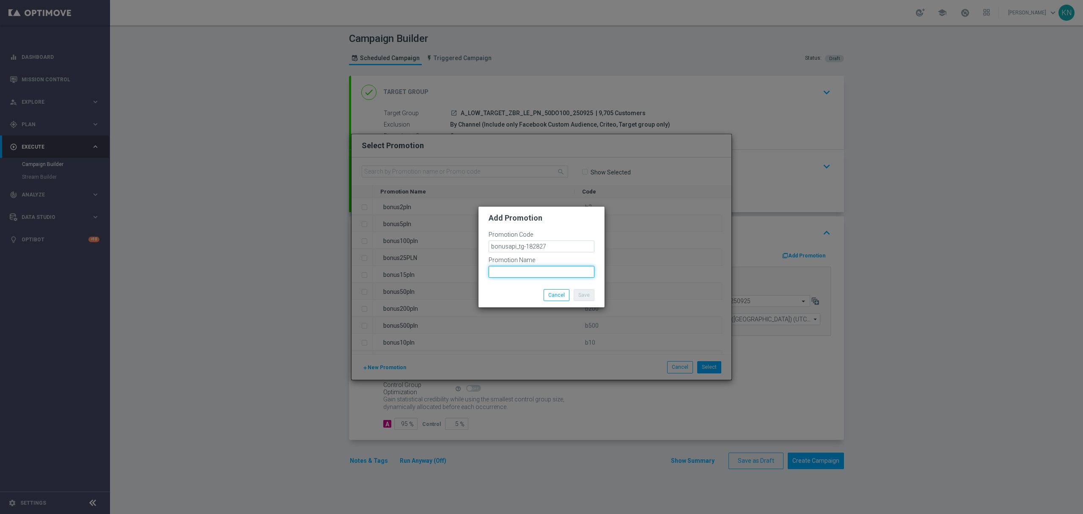
click at [532, 267] on input "text" at bounding box center [542, 272] width 106 height 12
paste input "bonusapi_tg-182827"
type input "bonusapi_tg-182827"
click at [518, 285] on div "Save Cancel" at bounding box center [542, 295] width 126 height 25
drag, startPoint x: 503, startPoint y: 268, endPoint x: 251, endPoint y: 263, distance: 251.9
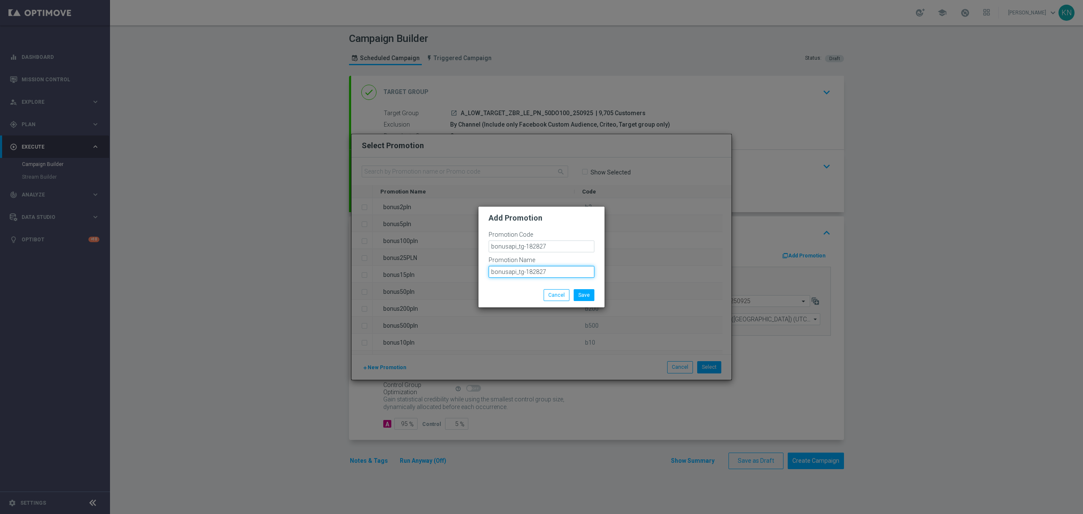
click at [251, 264] on modal-container "Add Promotion Promotion Code bonusapi_tg-182827 Promotion Name bonusapi_tg-1828…" at bounding box center [541, 257] width 1083 height 514
drag, startPoint x: 557, startPoint y: 249, endPoint x: 424, endPoint y: 237, distance: 133.4
click at [424, 237] on modal-container "Add Promotion Promotion Code bonusapi_tg-182827 Promotion Name bonusapi_tg-1828…" at bounding box center [541, 257] width 1083 height 514
click at [510, 290] on div "Save Cancel" at bounding box center [541, 295] width 118 height 12
drag, startPoint x: 552, startPoint y: 273, endPoint x: 422, endPoint y: 264, distance: 130.7
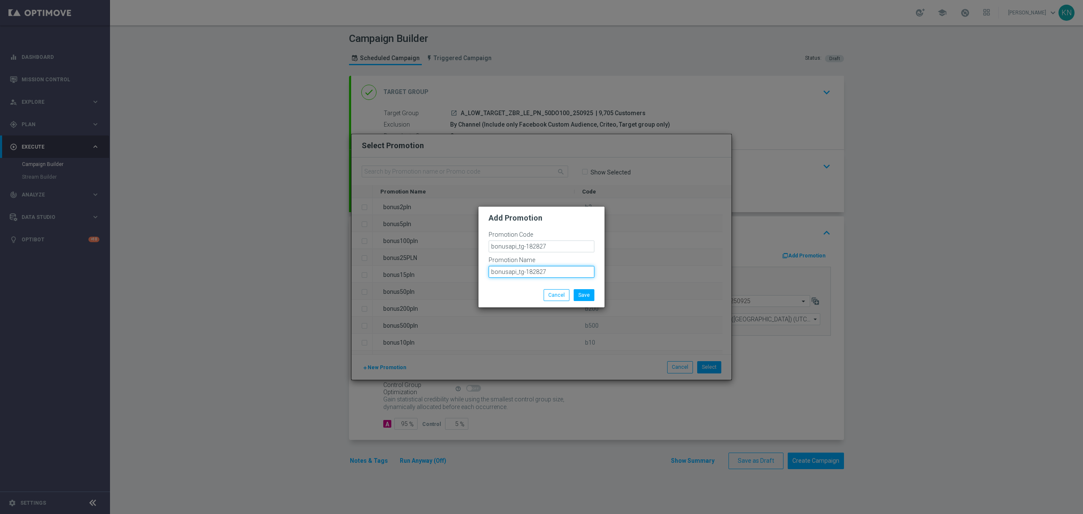
click at [418, 266] on modal-container "Add Promotion Promotion Code bonusapi_tg-182827 Promotion Name bonusapi_tg-1828…" at bounding box center [541, 257] width 1083 height 514
click at [521, 289] on div at bounding box center [501, 289] width 39 height 0
drag, startPoint x: 559, startPoint y: 244, endPoint x: 473, endPoint y: 253, distance: 85.9
click at [473, 253] on modal-container "Add Promotion Promotion Code bonusapi_tg-182827 Promotion Name bonusapi_tg-1828…" at bounding box center [541, 257] width 1083 height 514
click at [547, 295] on button "Cancel" at bounding box center [557, 295] width 26 height 12
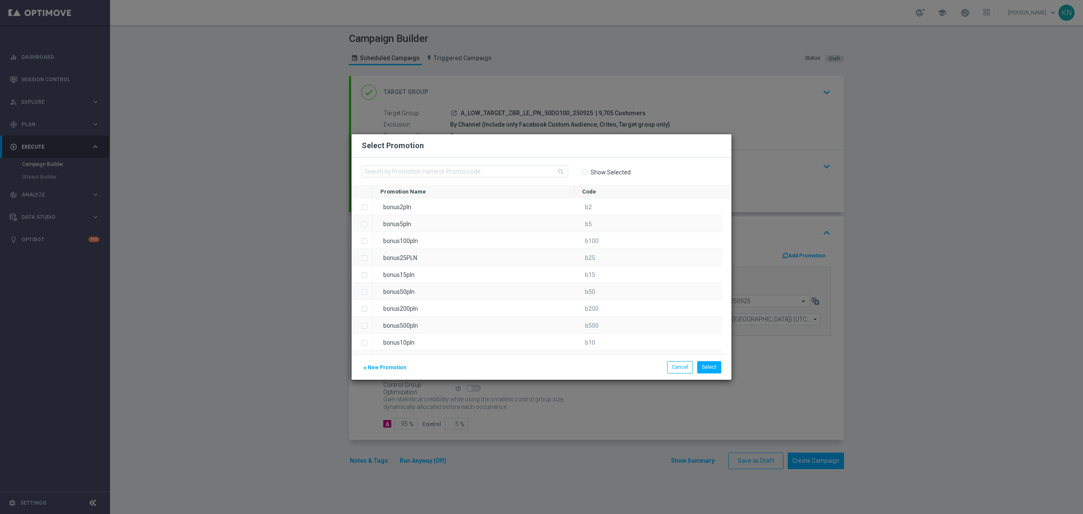
click at [382, 366] on span "New Promotion" at bounding box center [387, 367] width 39 height 6
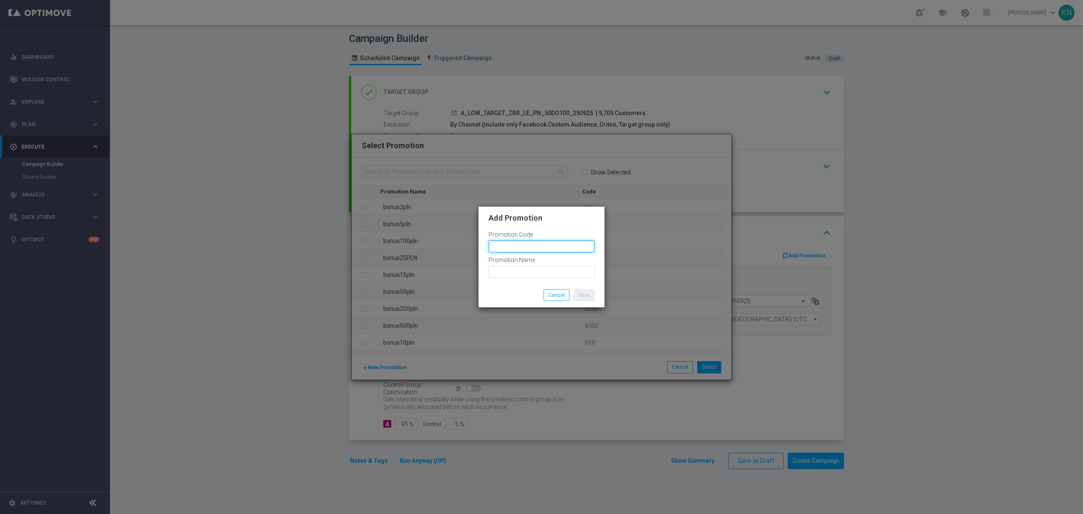
click at [513, 240] on input "text" at bounding box center [542, 246] width 106 height 12
paste input "bonusapi_tg-182827"
drag, startPoint x: 525, startPoint y: 245, endPoint x: 269, endPoint y: 258, distance: 255.9
click at [269, 258] on modal-container "Add Promotion Promotion Code bonusapi_tg-bonusapi_tg-182827 Promotion Name Save…" at bounding box center [541, 257] width 1083 height 514
type input "bonusapi_tg-182827"
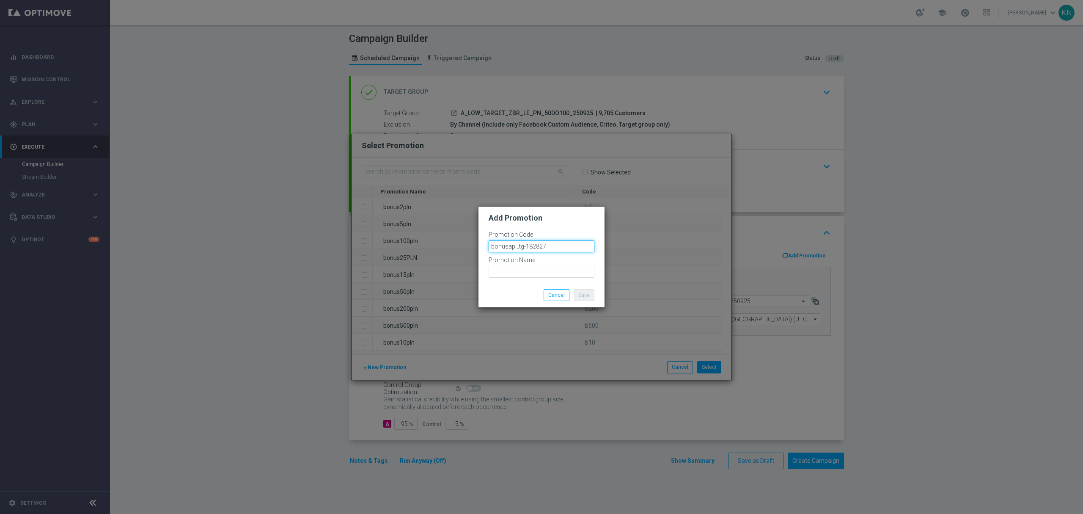
drag, startPoint x: 552, startPoint y: 244, endPoint x: 406, endPoint y: 236, distance: 146.3
click at [376, 239] on modal-container "Add Promotion Promotion Code bonusapi_tg-182827 Promotion Name Save Cancel" at bounding box center [541, 257] width 1083 height 514
click at [532, 251] on input "text" at bounding box center [542, 246] width 106 height 12
paste input "bonusapi_tg-182827"
drag, startPoint x: 547, startPoint y: 246, endPoint x: 364, endPoint y: 242, distance: 182.9
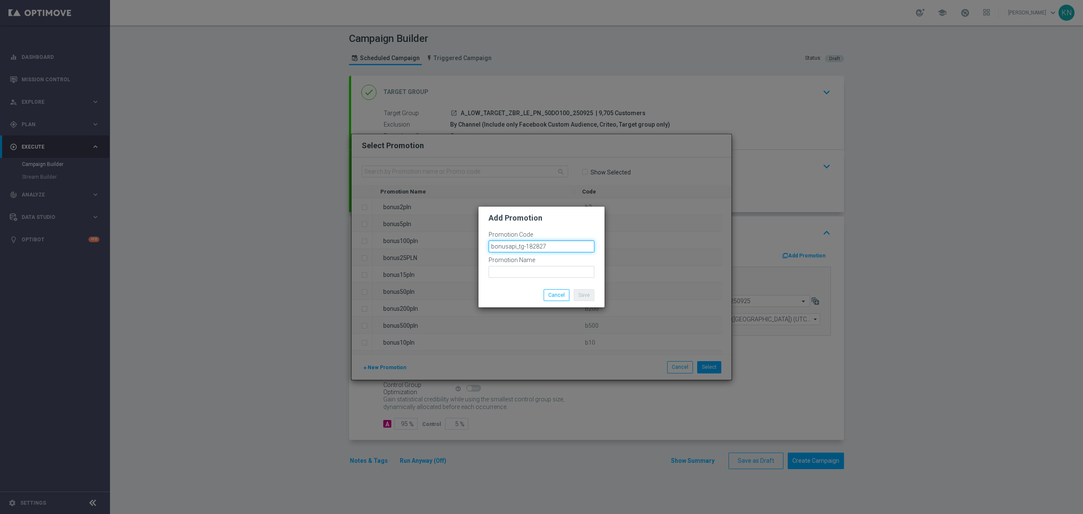
click at [361, 243] on modal-container "Add Promotion Promotion Code bonusapi_tg-182827 Promotion Name Save Cancel" at bounding box center [541, 257] width 1083 height 514
type input "bonusapi_tg-182827"
click at [507, 271] on input "text" at bounding box center [542, 272] width 106 height 12
paste input "bonusapi_tg-182827"
type input "bonusapi_tg-182827"
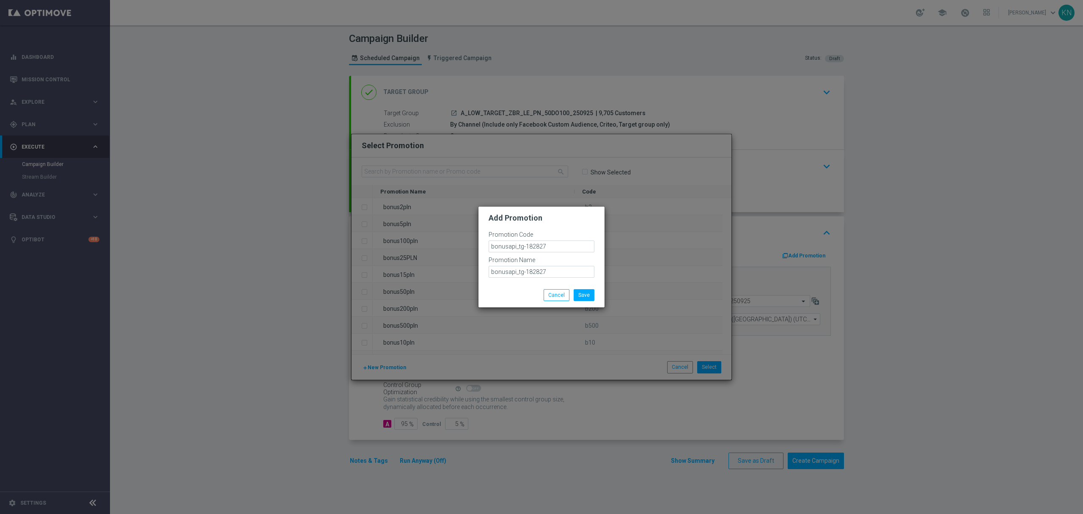
click at [519, 287] on div "Save Cancel" at bounding box center [542, 295] width 126 height 25
drag, startPoint x: 559, startPoint y: 249, endPoint x: 426, endPoint y: 256, distance: 133.9
click at [426, 256] on modal-container "Add Promotion Promotion Code bonusapi_tg-182827 Promotion Name bonusapi_tg-1828…" at bounding box center [541, 257] width 1083 height 514
drag, startPoint x: 539, startPoint y: 268, endPoint x: 544, endPoint y: 268, distance: 4.7
click at [540, 268] on input "bonusapi_tg-182827" at bounding box center [542, 272] width 106 height 12
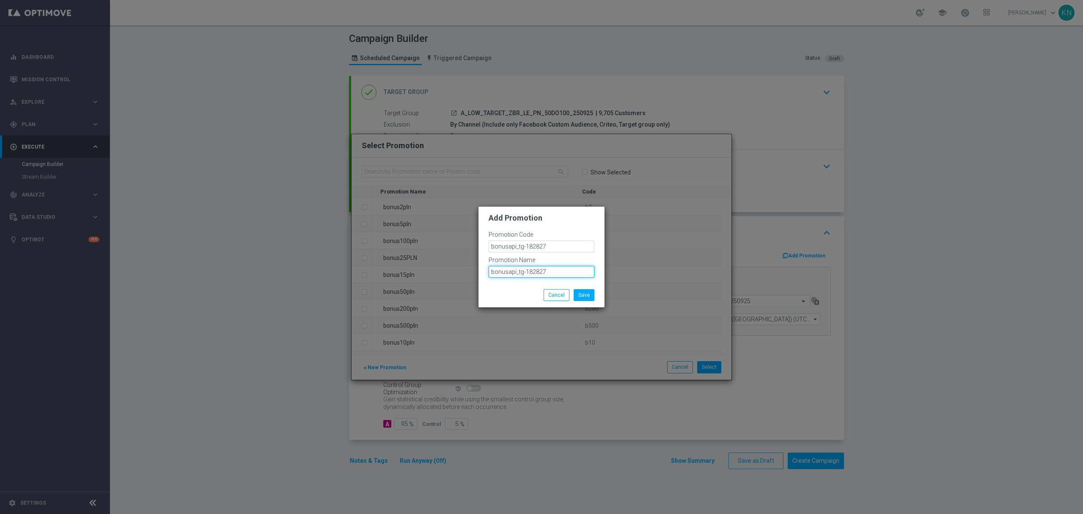
drag, startPoint x: 551, startPoint y: 268, endPoint x: 446, endPoint y: 284, distance: 106.2
click at [446, 284] on modal-container "Add Promotion Promotion Code bonusapi_tg-182827 Promotion Name bonusapi_tg-1828…" at bounding box center [541, 257] width 1083 height 514
click at [521, 284] on div "Save Cancel" at bounding box center [542, 295] width 126 height 25
click at [590, 297] on button "Save" at bounding box center [584, 295] width 21 height 12
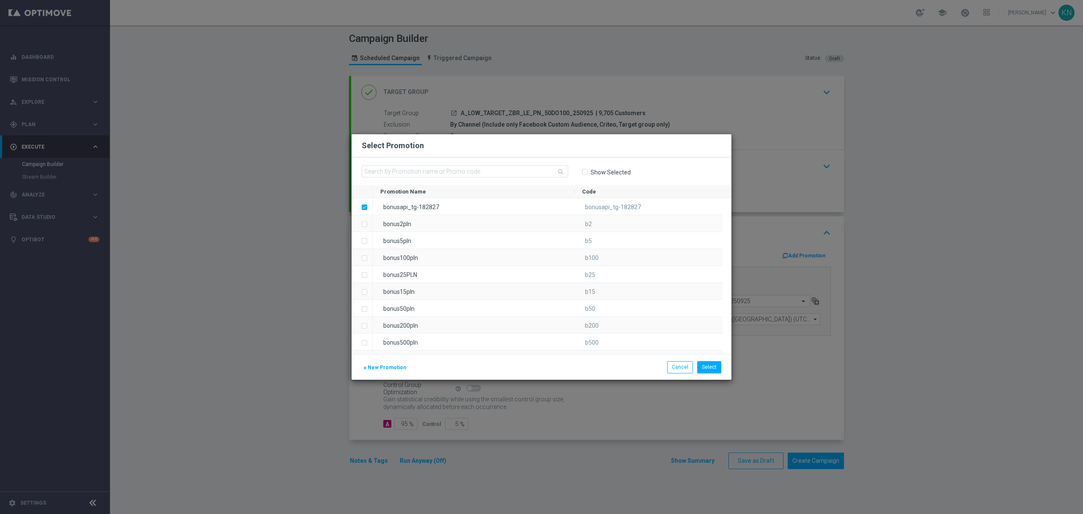
click at [712, 375] on div "add New Promotion Select Cancel" at bounding box center [542, 366] width 380 height 25
click at [714, 366] on button "Select" at bounding box center [709, 367] width 24 height 12
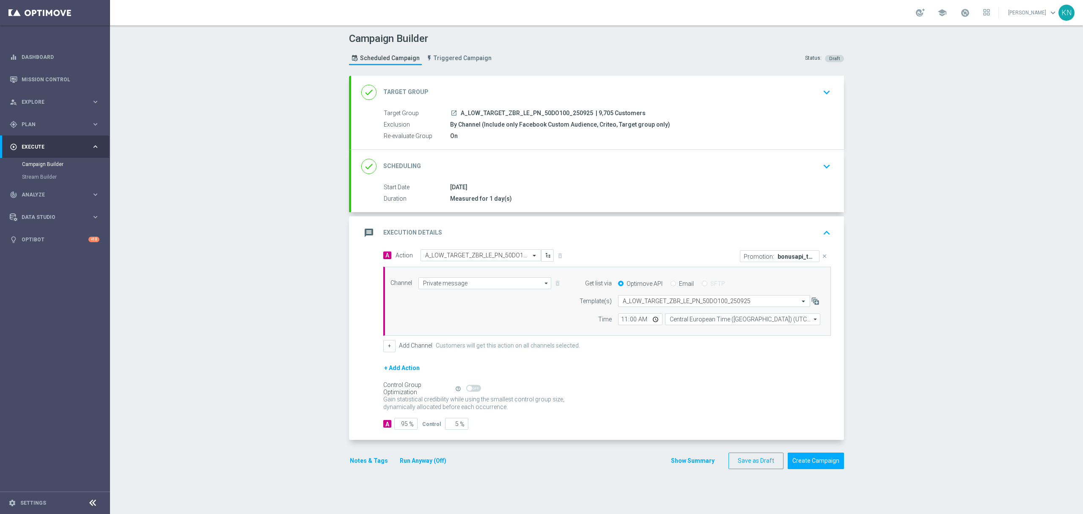
click at [798, 164] on div "done Scheduling keyboard_arrow_down" at bounding box center [597, 166] width 473 height 16
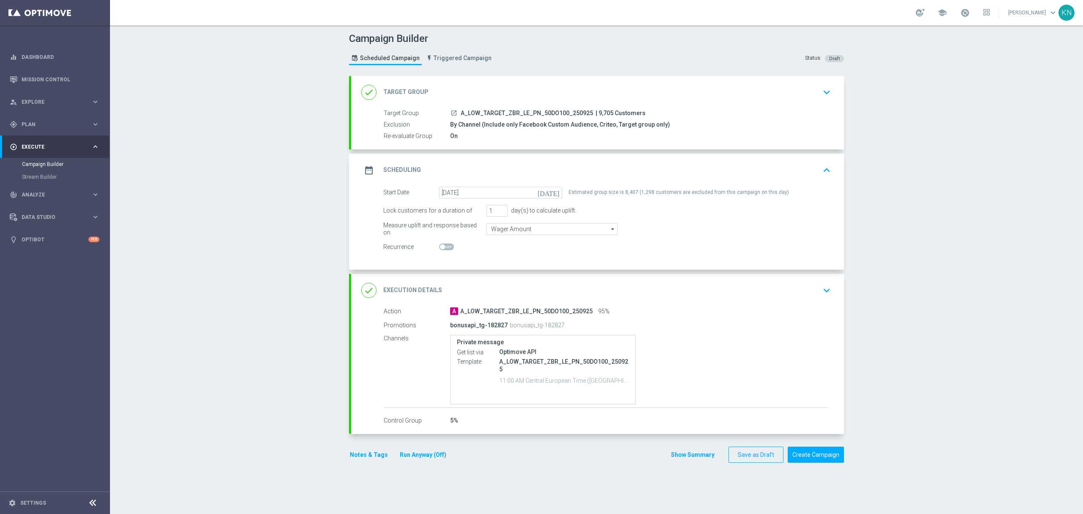
click at [824, 293] on icon "keyboard_arrow_down" at bounding box center [827, 290] width 13 height 13
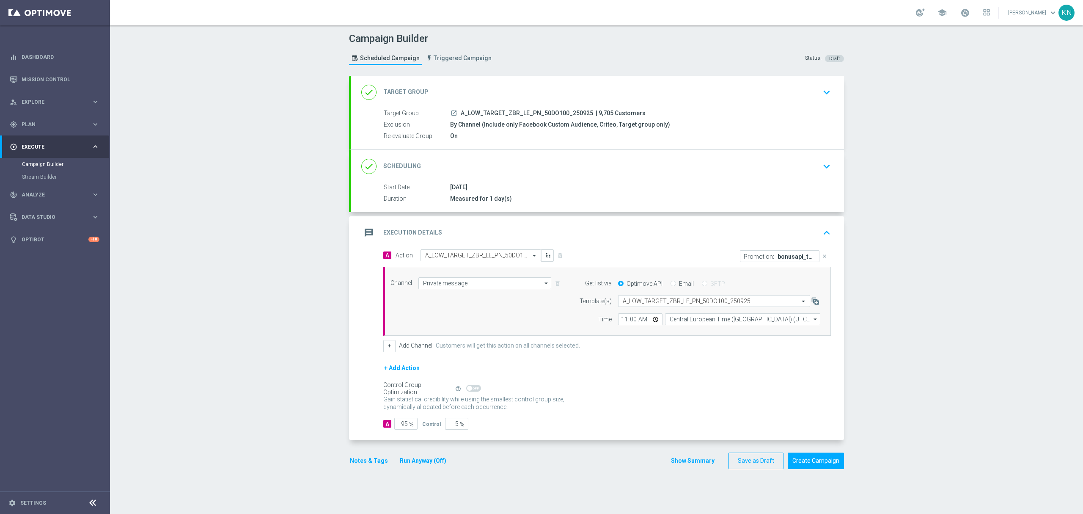
click at [807, 177] on div "done Scheduling keyboard_arrow_down" at bounding box center [597, 166] width 493 height 33
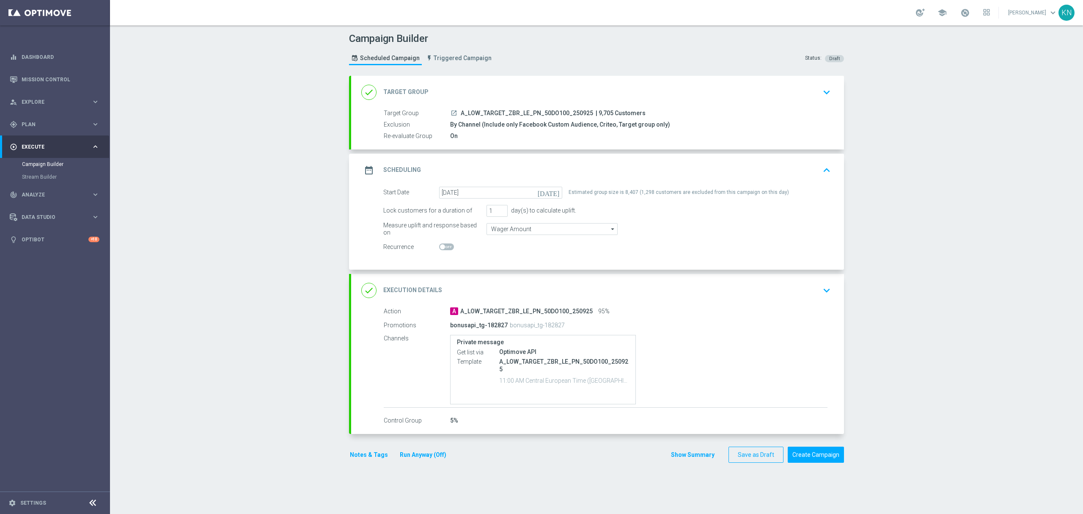
click at [824, 88] on icon "keyboard_arrow_down" at bounding box center [827, 92] width 13 height 13
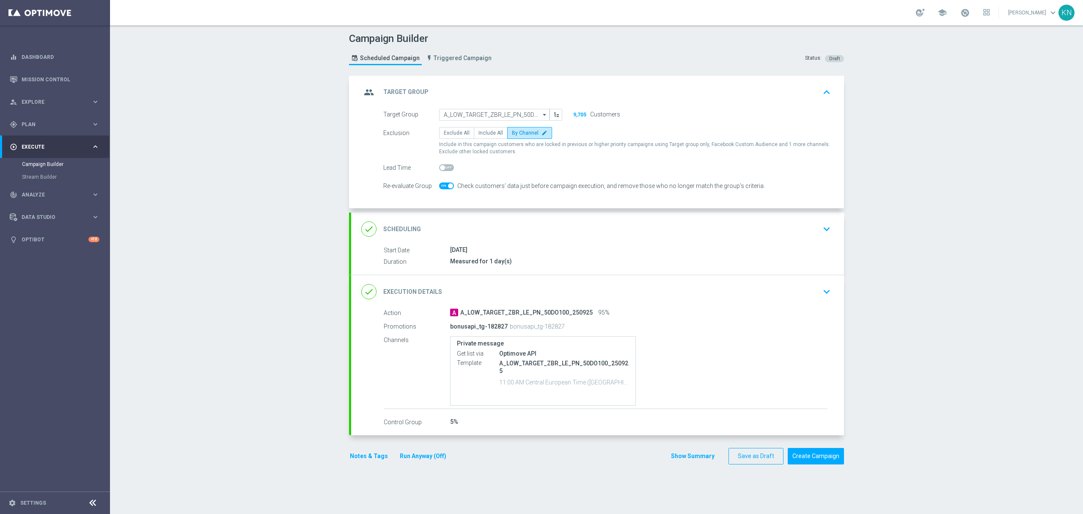
click at [821, 231] on icon "keyboard_arrow_down" at bounding box center [827, 229] width 13 height 13
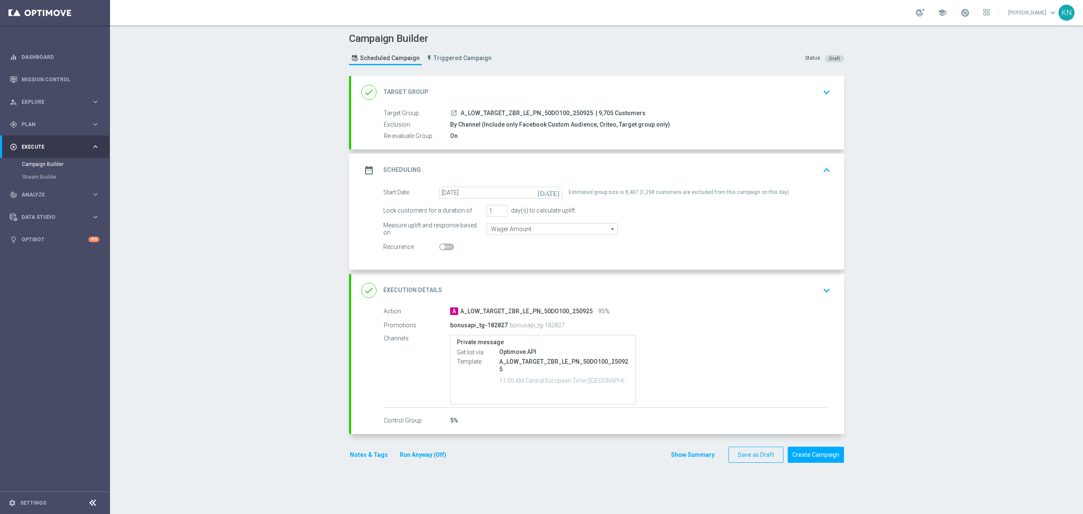
click at [791, 291] on div "done Execution Details keyboard_arrow_down" at bounding box center [597, 290] width 473 height 16
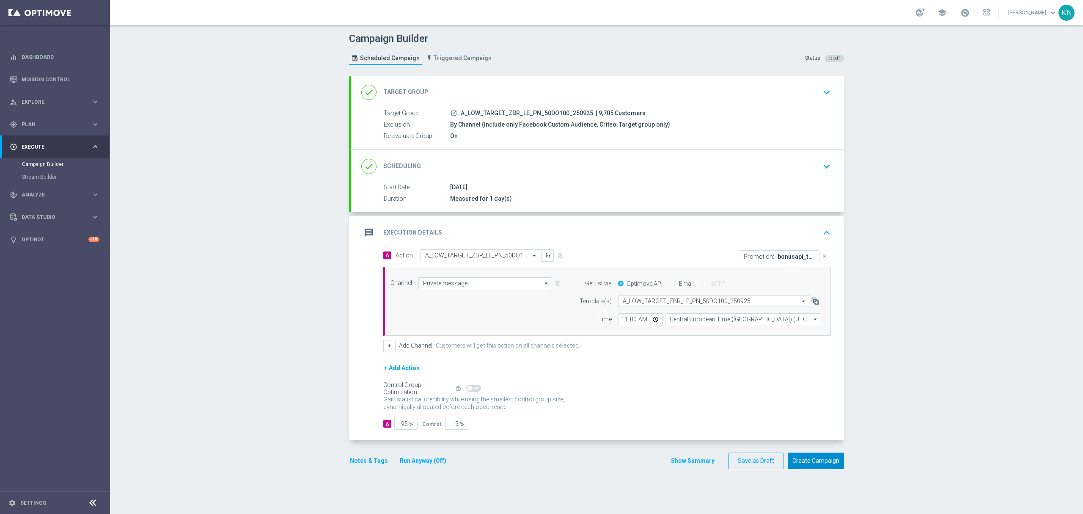
click at [818, 464] on button "Create Campaign" at bounding box center [816, 460] width 56 height 17
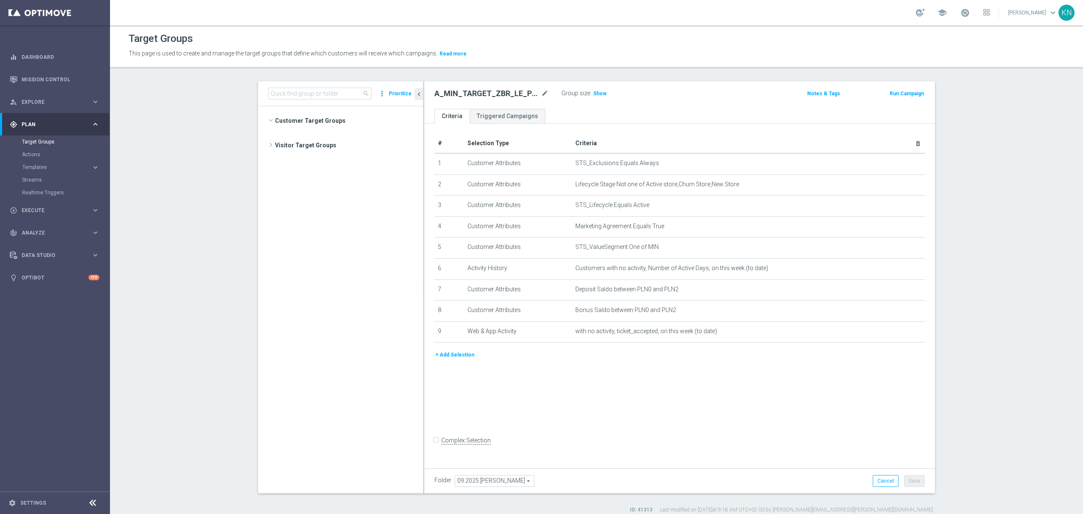
scroll to position [246, 0]
